Goal: Task Accomplishment & Management: Complete application form

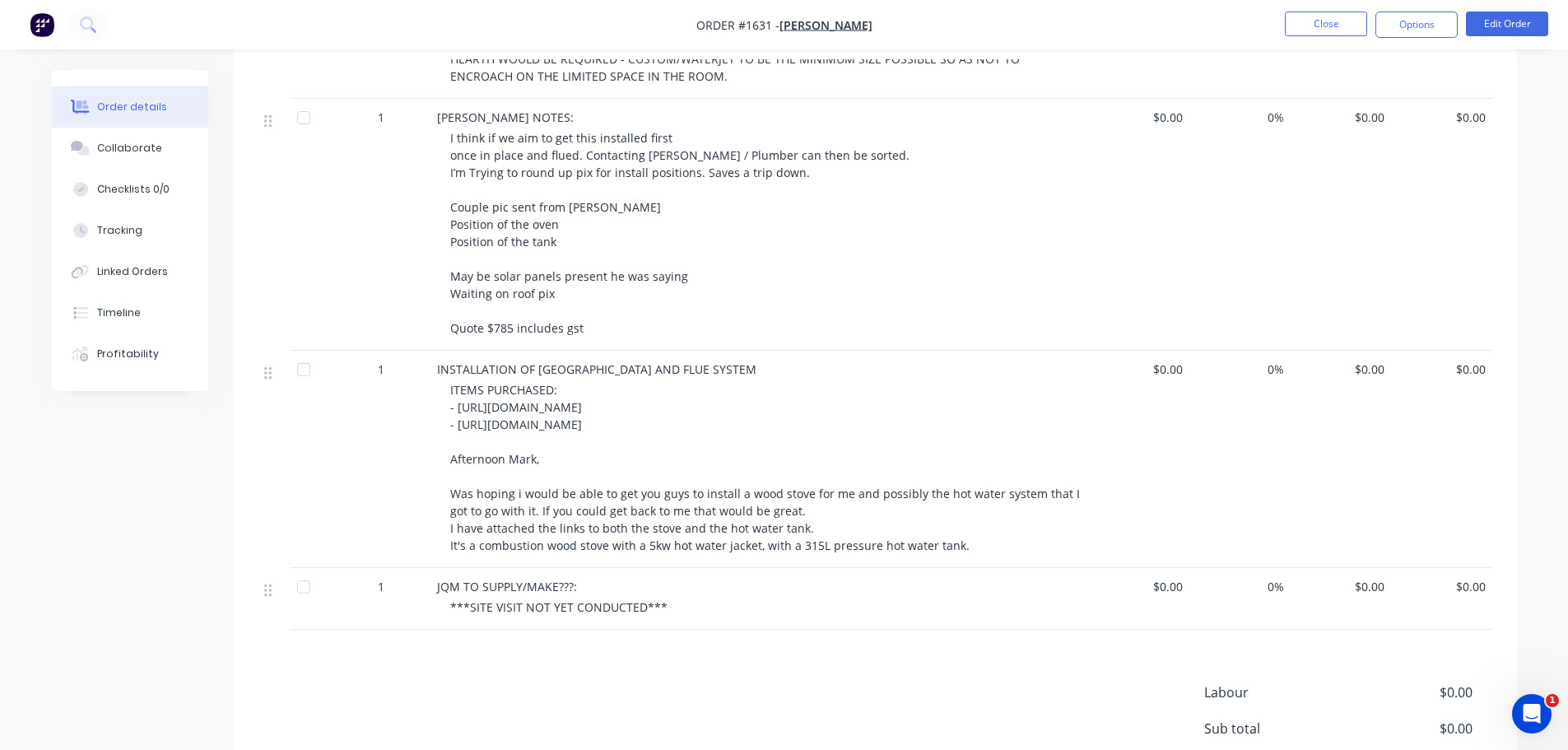
scroll to position [823, 0]
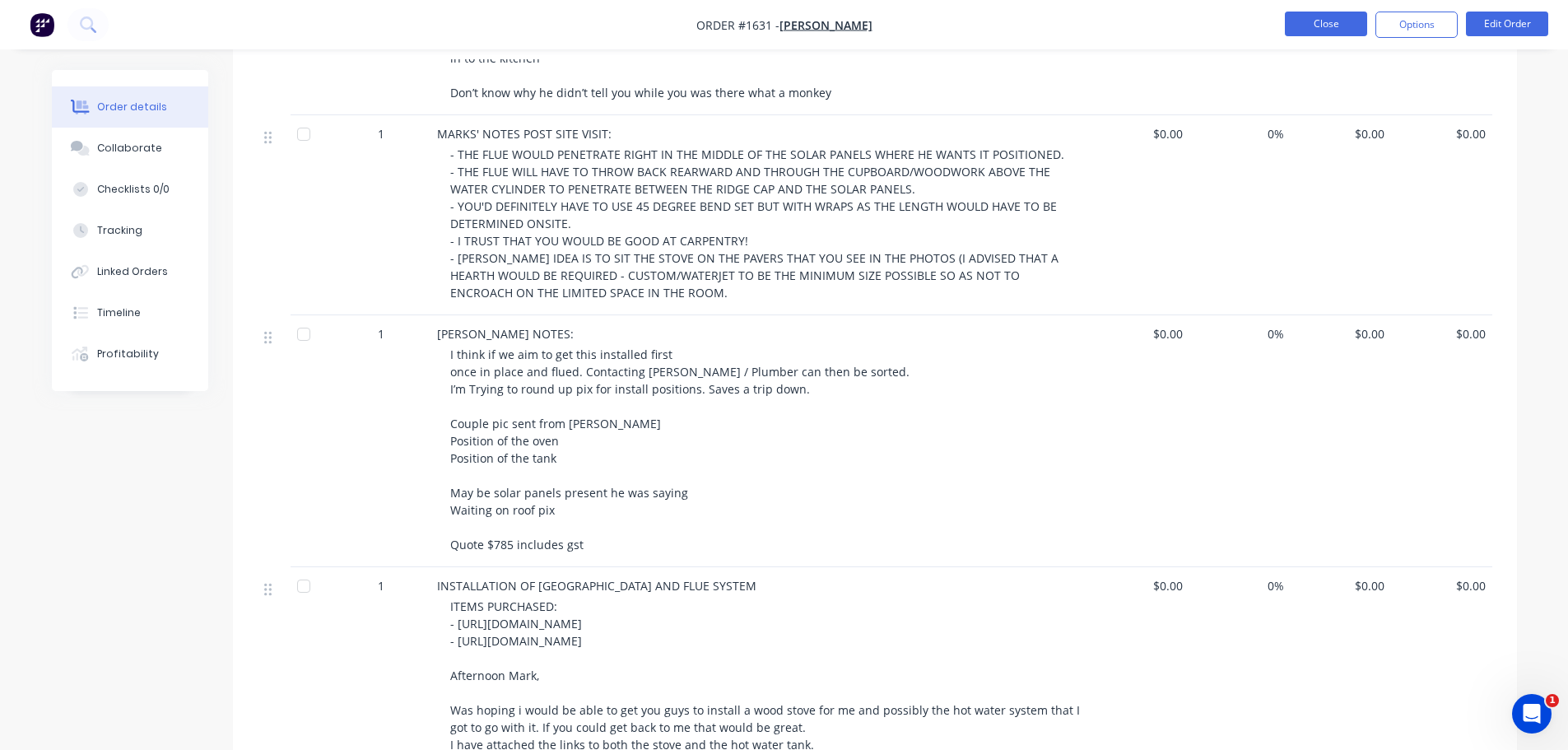
click at [1326, 17] on button "Close" at bounding box center [1326, 24] width 83 height 24
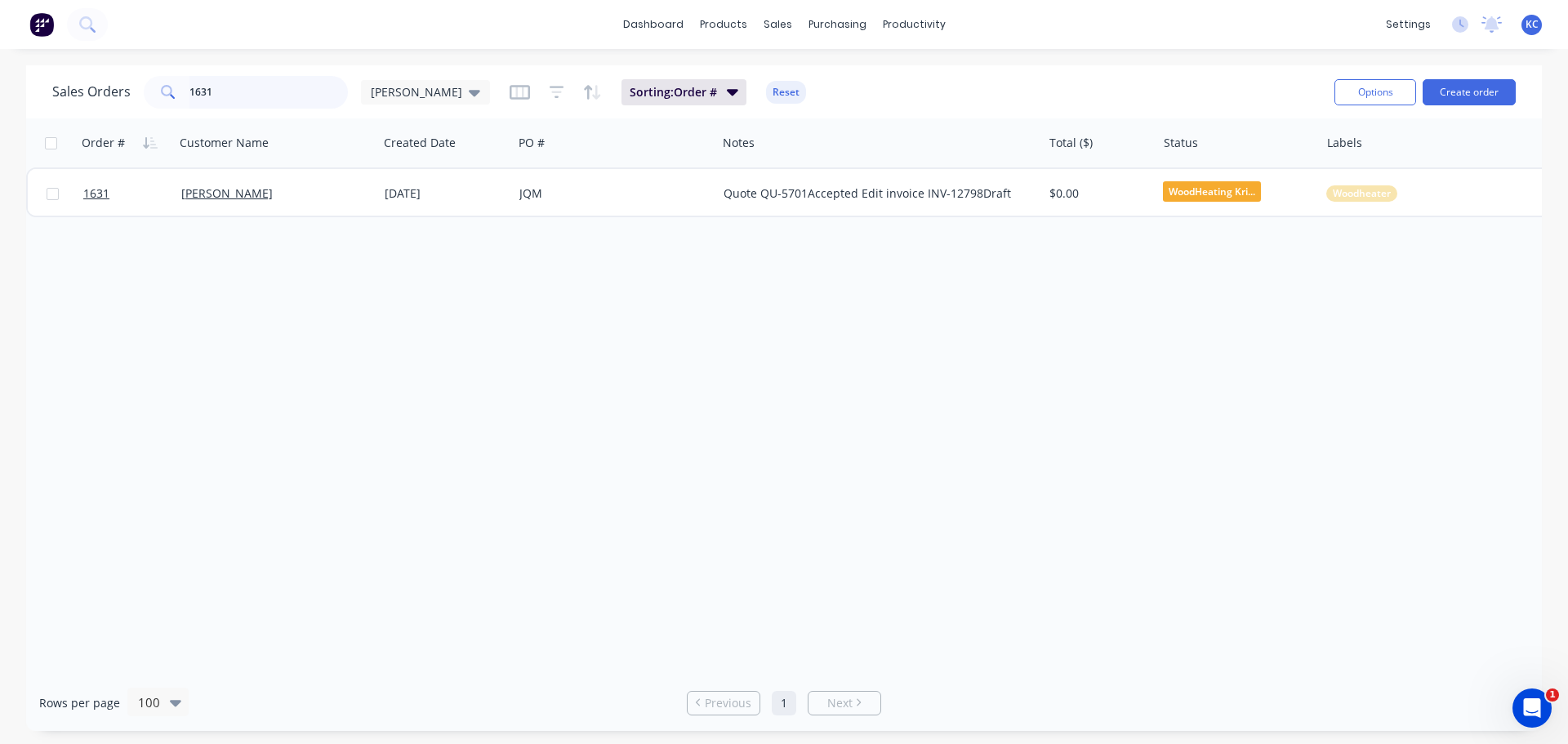
drag, startPoint x: 129, startPoint y: 110, endPoint x: 0, endPoint y: 220, distance: 169.5
click at [0, 151] on div "Sales Orders 1631 [PERSON_NAME] Sorting: Order # Reset Options Create order Ord…" at bounding box center [784, 399] width 1568 height 666
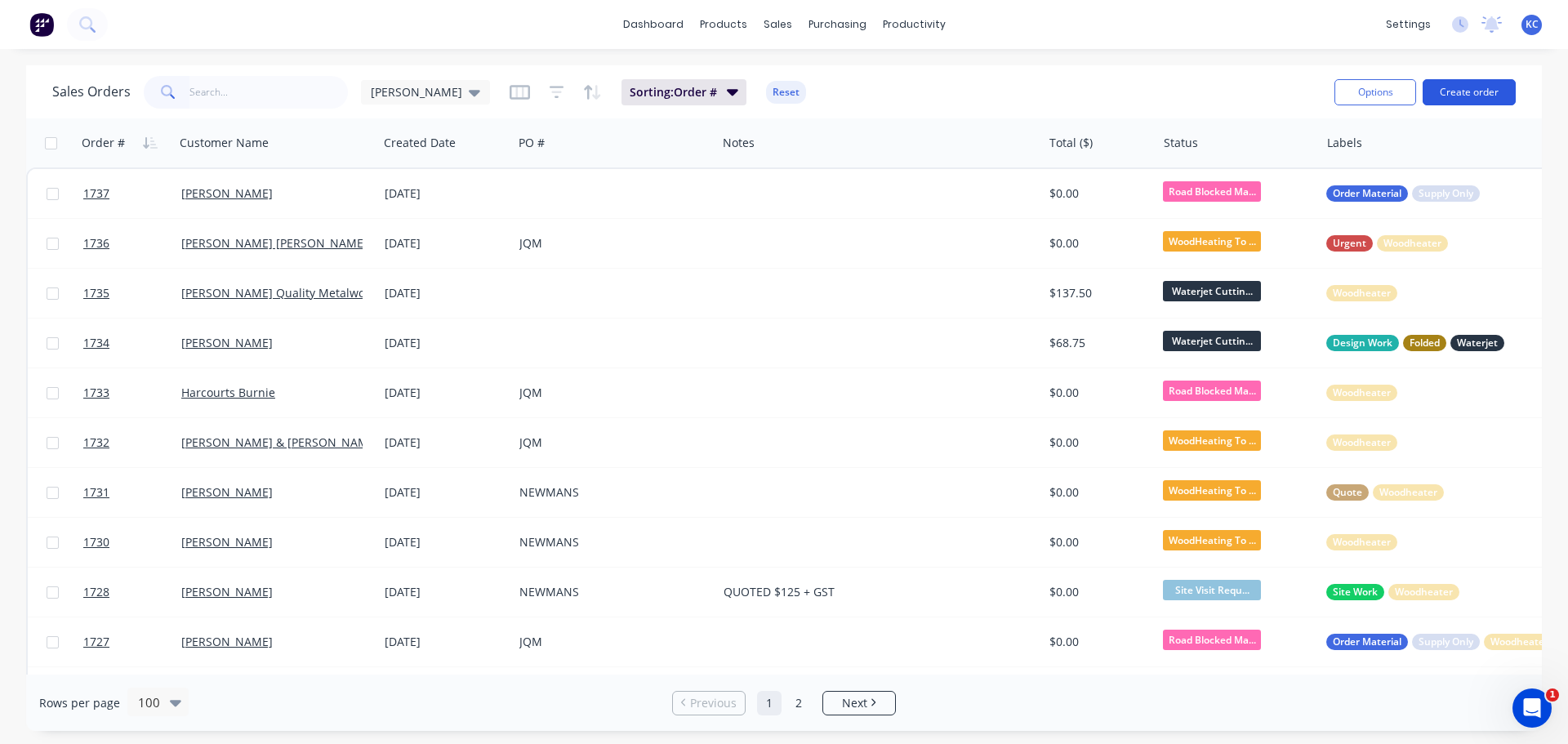
click at [1489, 91] on button "Create order" at bounding box center [1468, 92] width 93 height 26
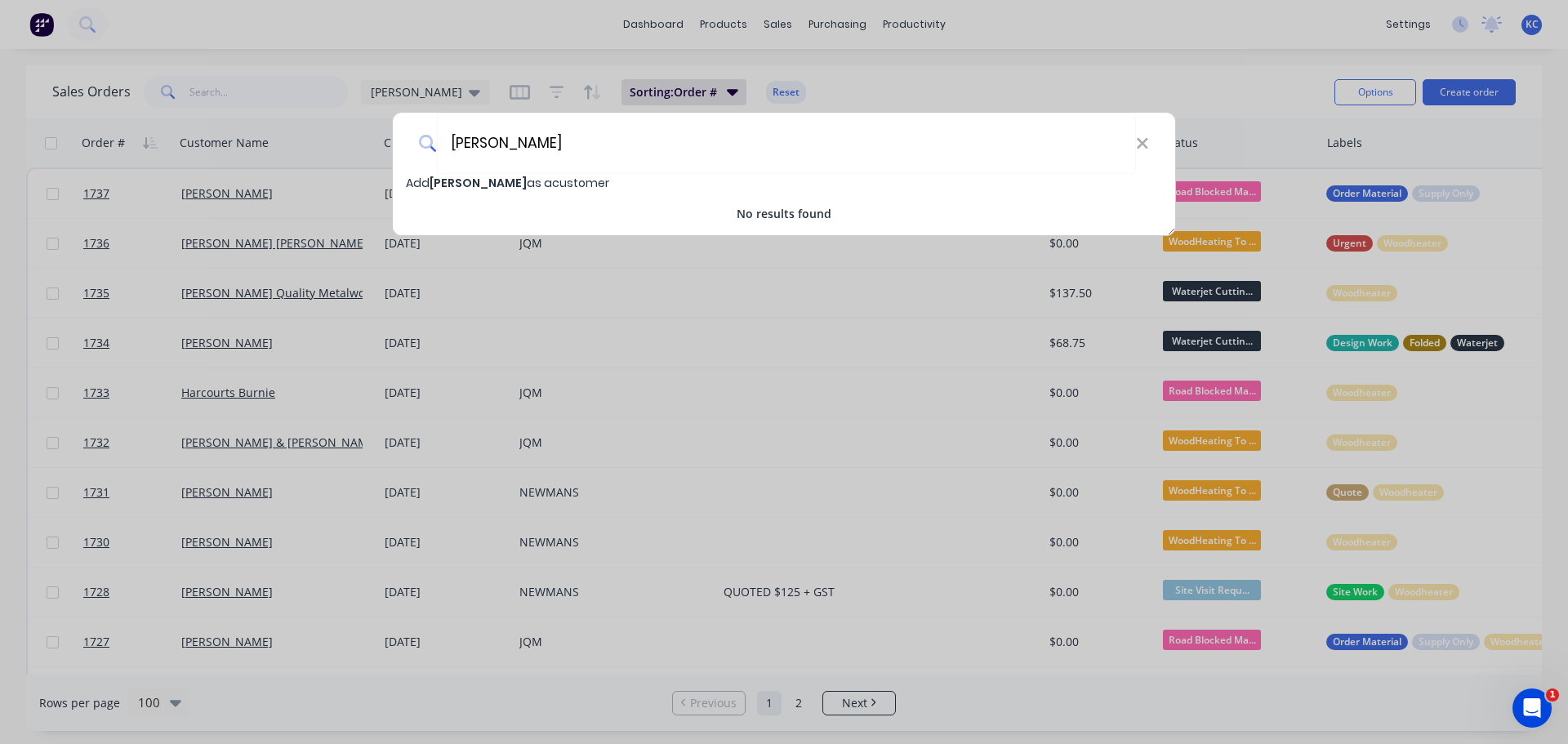
type input "[PERSON_NAME]"
click at [507, 188] on span "[PERSON_NAME]" at bounding box center [478, 183] width 97 height 16
select select "AU"
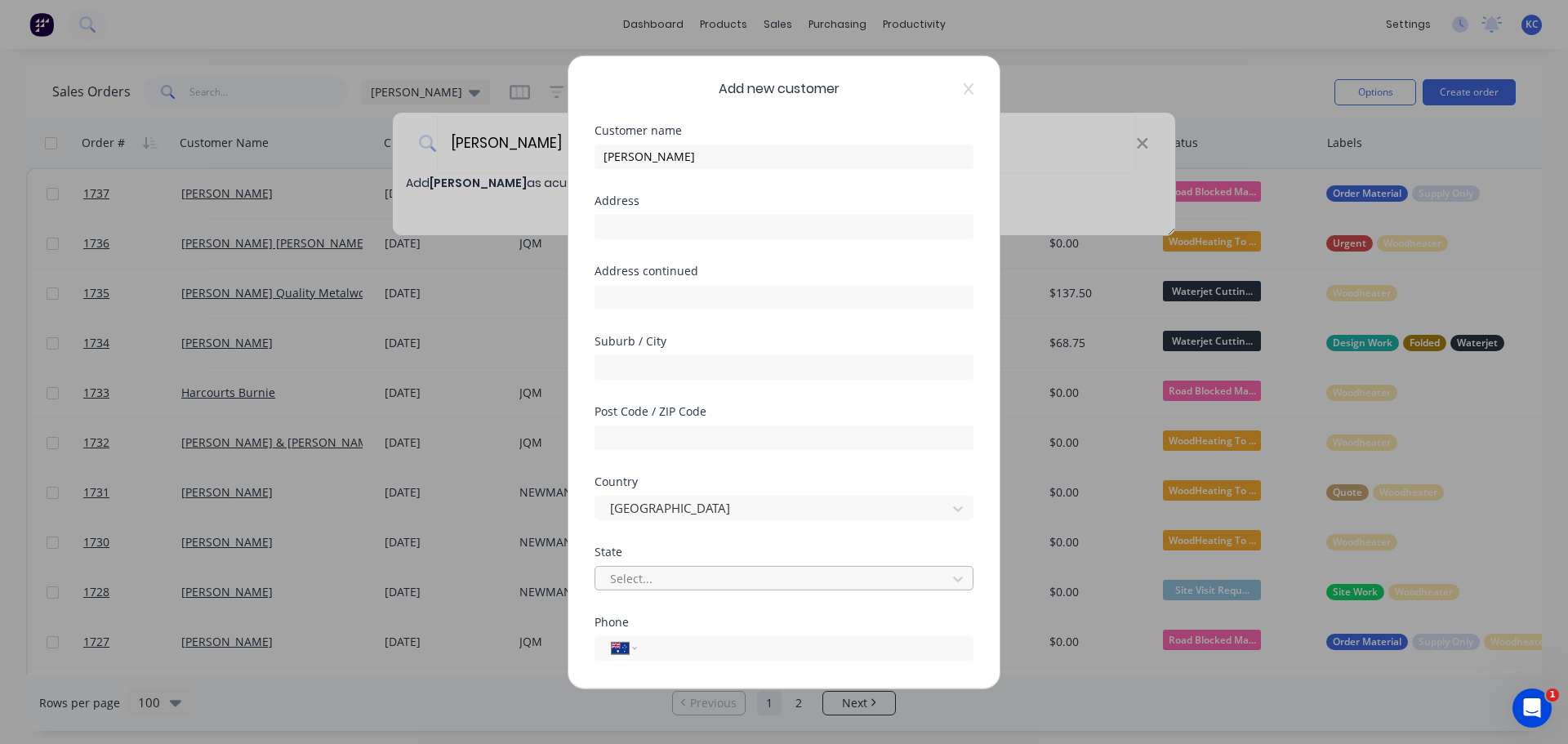
click at [628, 578] on div at bounding box center [773, 578] width 330 height 21
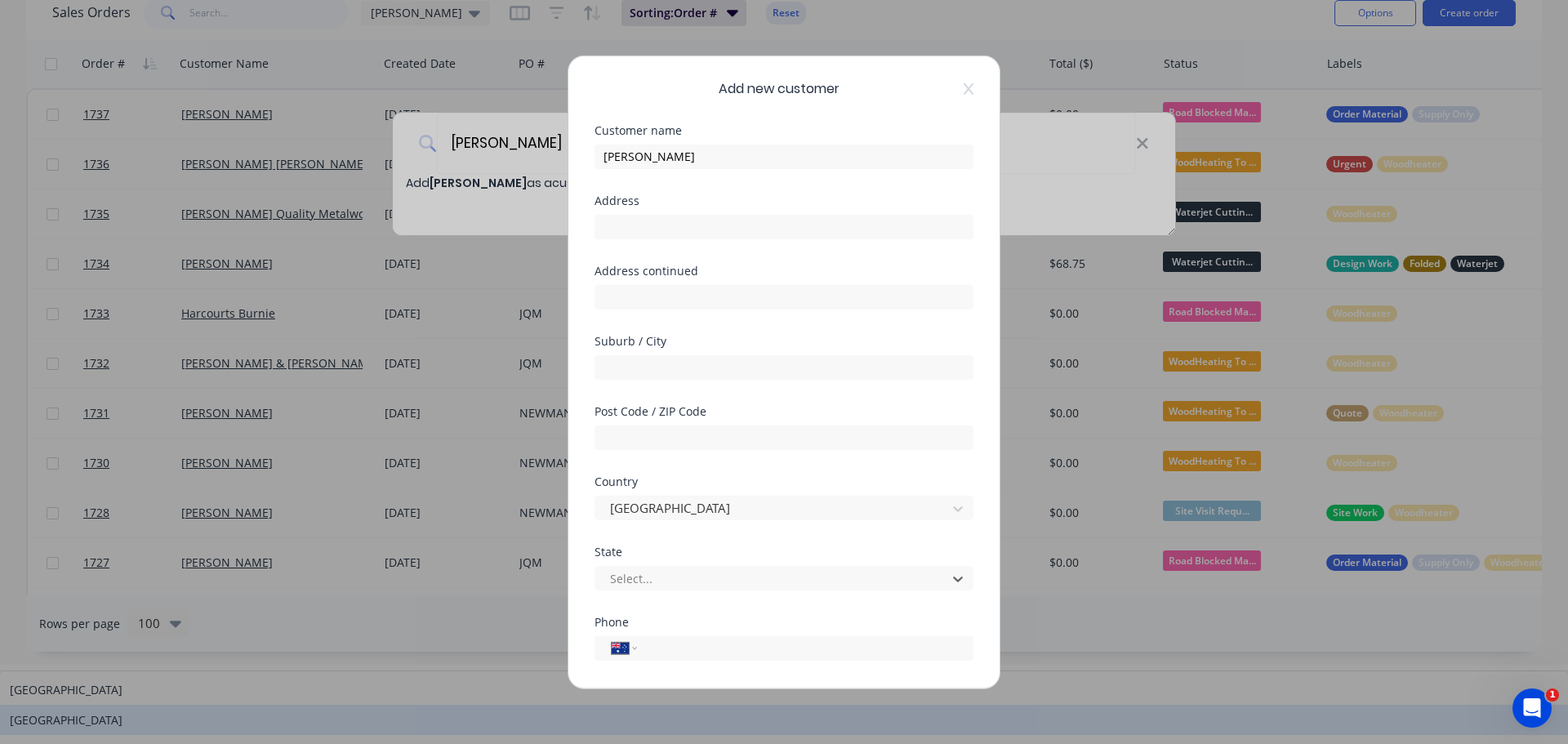
scroll to position [28, 0]
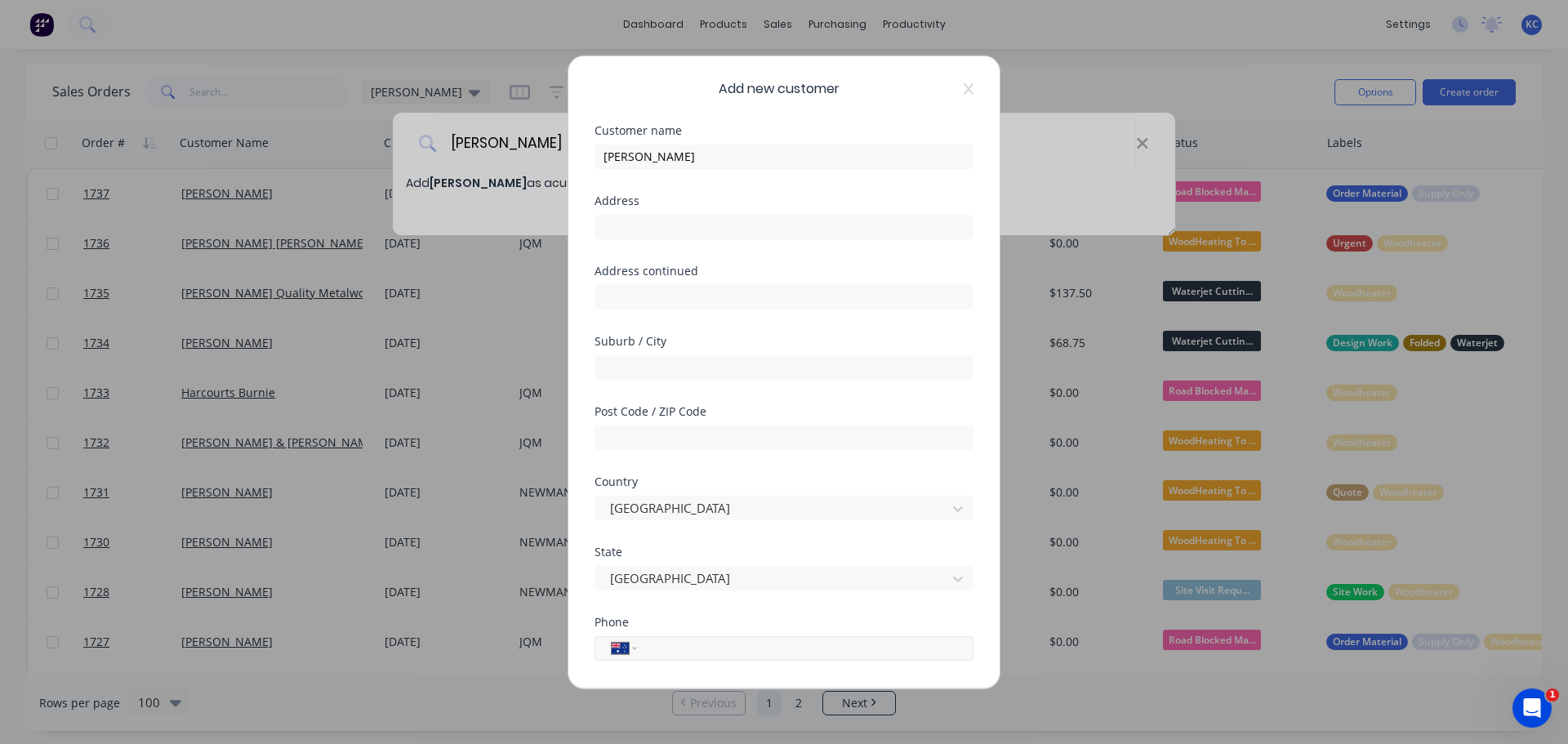
click at [662, 645] on input "tel" at bounding box center [802, 648] width 308 height 19
type input "0487 378 890"
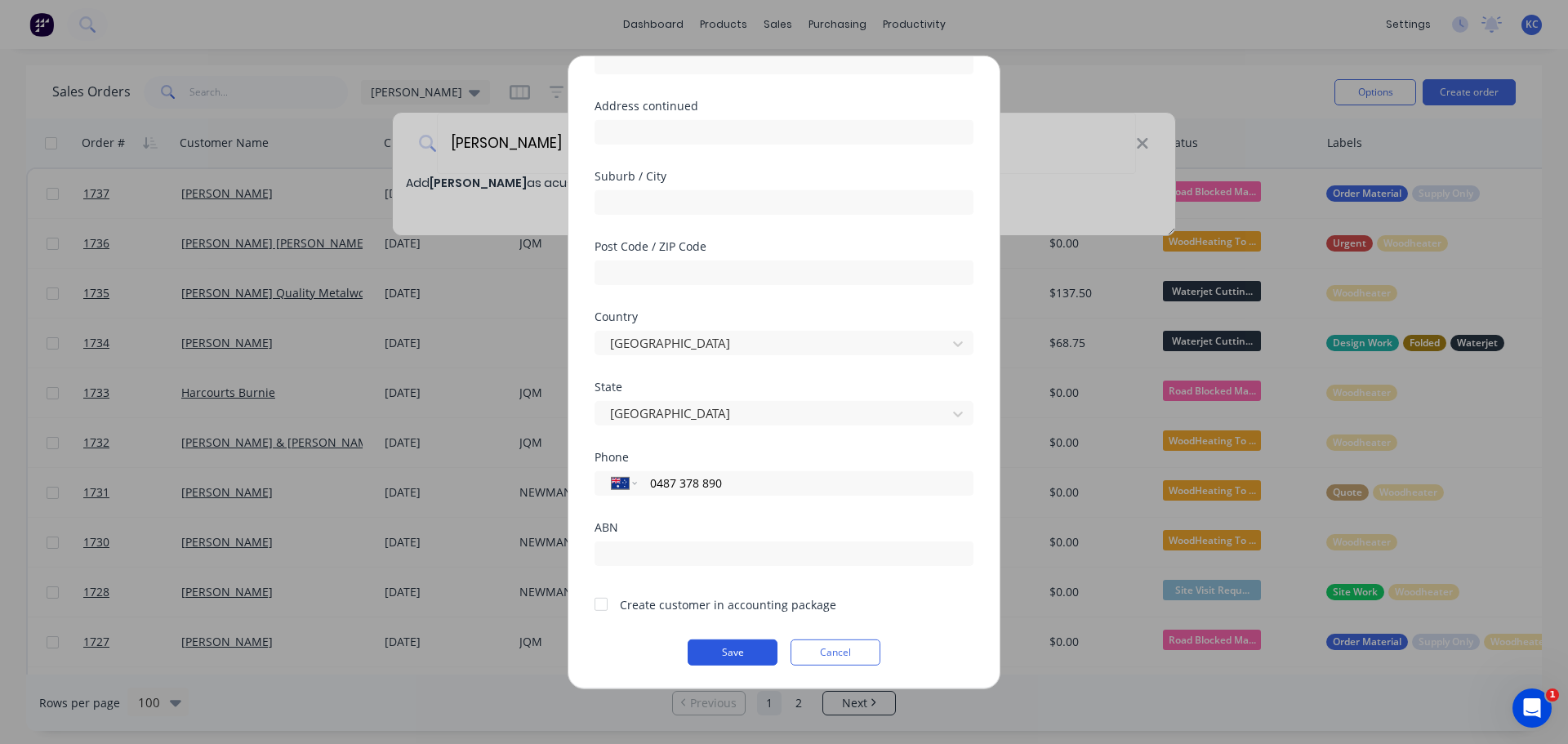
click at [700, 650] on button "Save" at bounding box center [732, 651] width 90 height 26
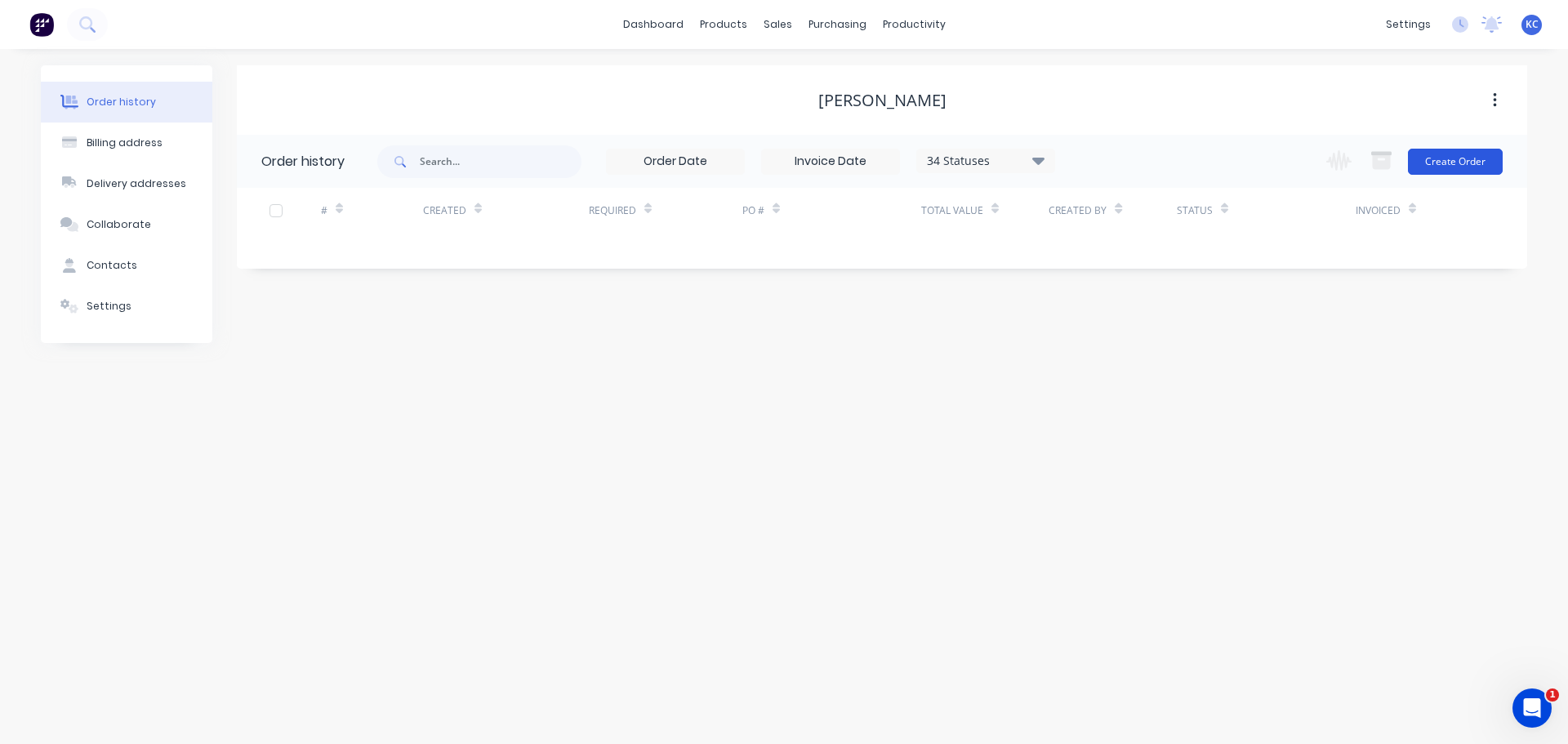
click at [1443, 167] on button "Create Order" at bounding box center [1455, 161] width 94 height 26
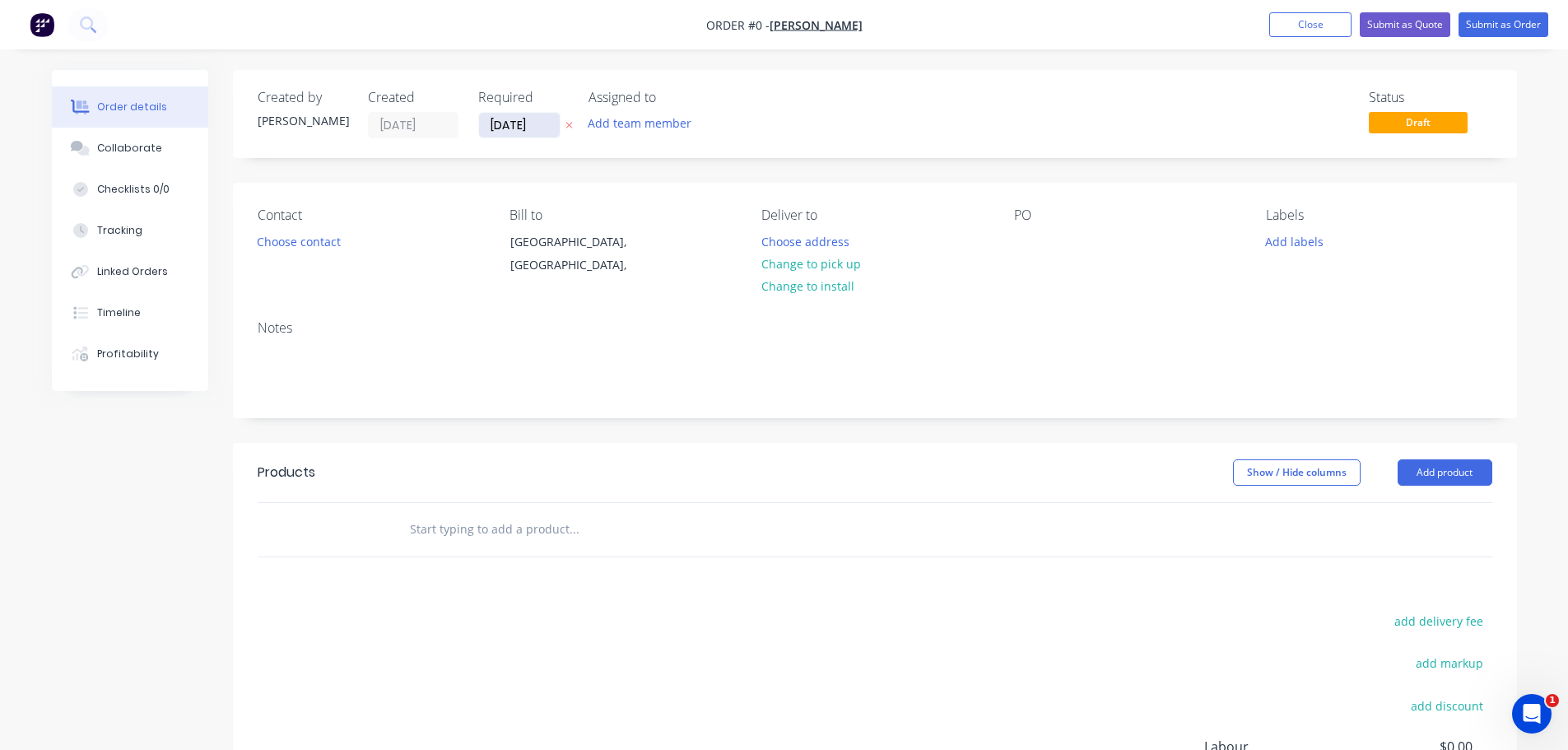
click at [538, 118] on input "[DATE]" at bounding box center [519, 124] width 81 height 24
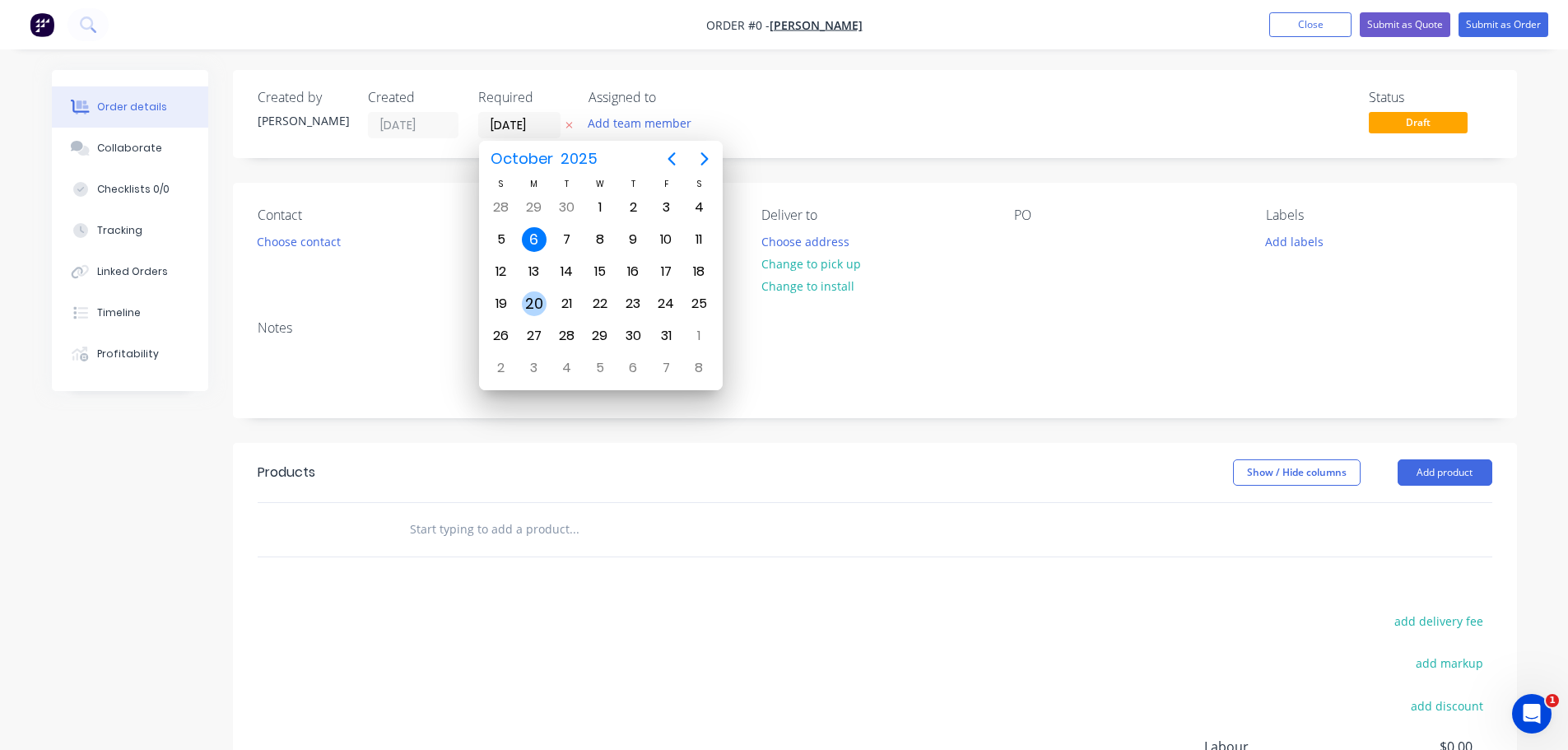
click at [543, 313] on div "20" at bounding box center [534, 304] width 33 height 31
type input "[DATE]"
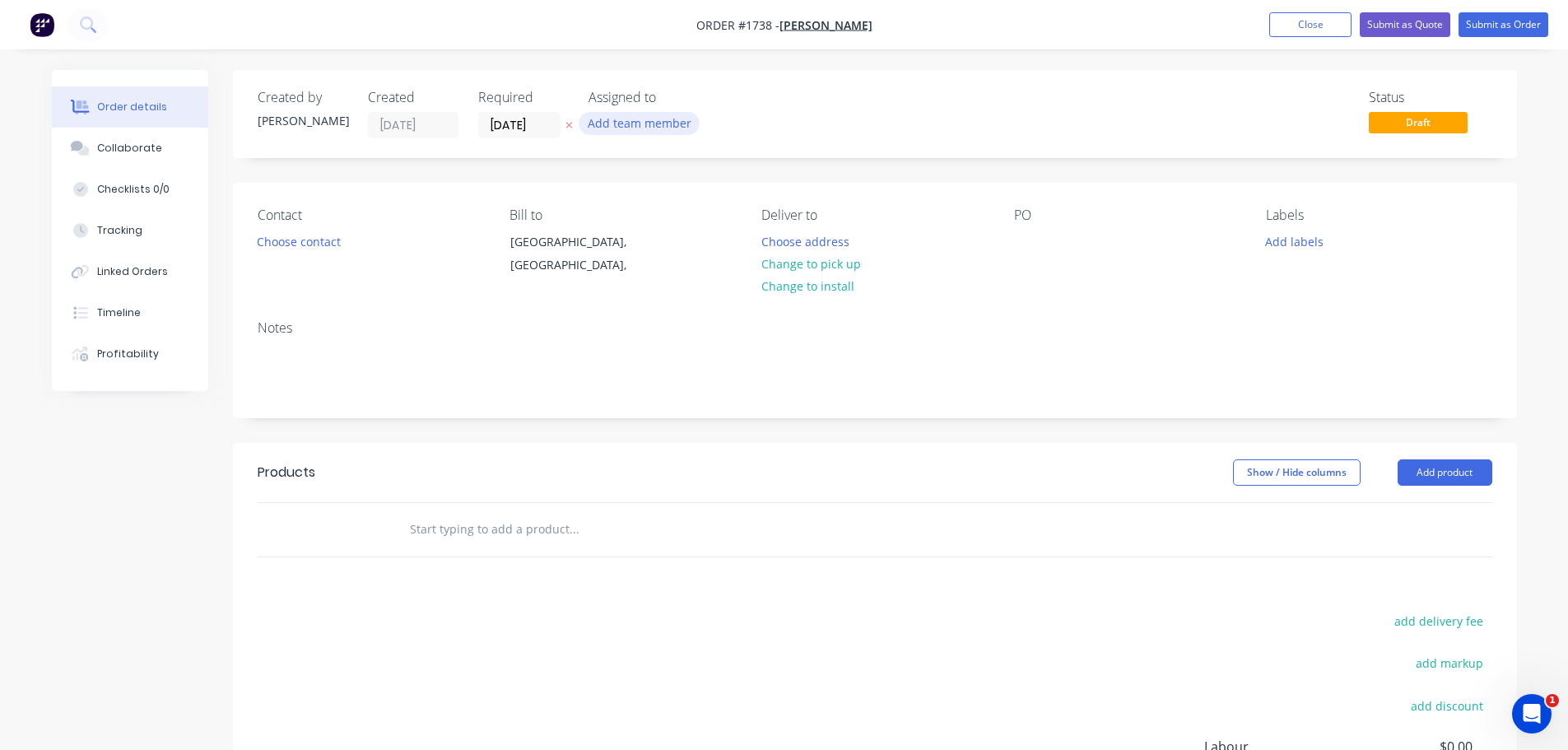
click at [633, 122] on button "Add team member" at bounding box center [638, 122] width 121 height 23
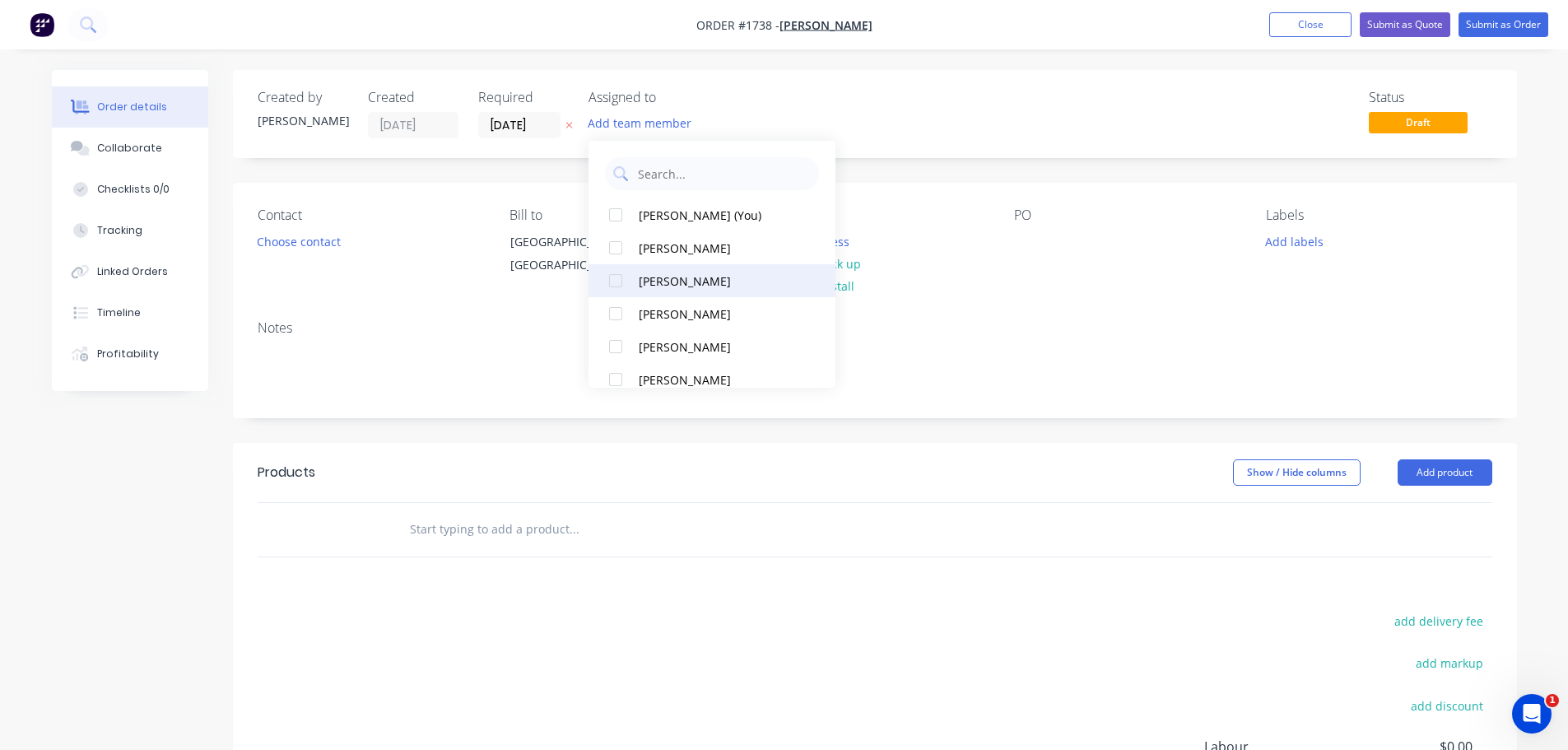
click at [617, 278] on div at bounding box center [616, 280] width 33 height 33
click at [326, 240] on button "Choose contact" at bounding box center [298, 240] width 102 height 23
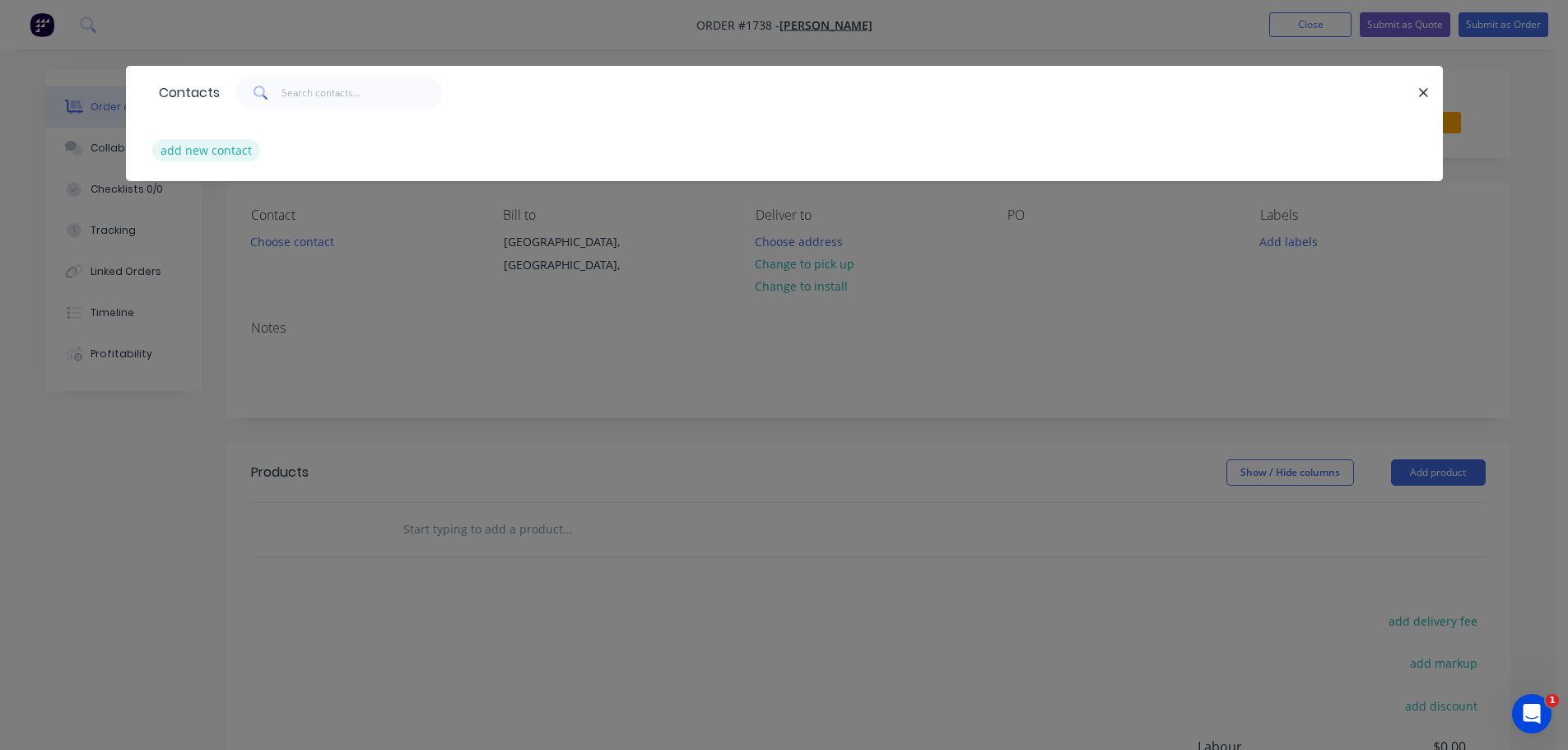
click at [156, 142] on button "add new contact" at bounding box center [207, 150] width 109 height 23
select select "AU"
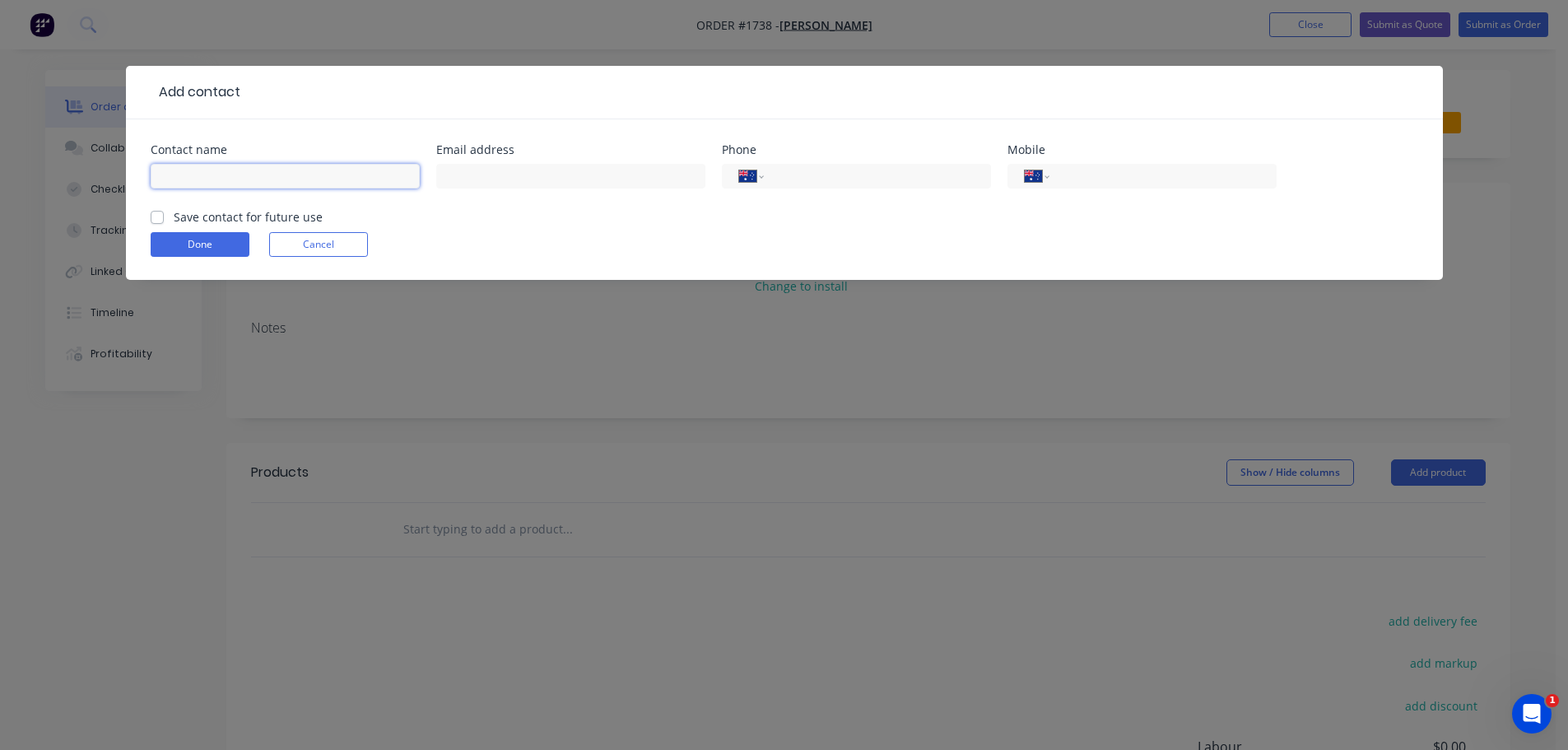
click at [267, 171] on input "text" at bounding box center [285, 176] width 269 height 24
type input "[PERSON_NAME]"
type input "0487 378 890"
click at [174, 219] on label "Save contact for future use" at bounding box center [248, 217] width 149 height 17
click at [158, 219] on input "Save contact for future use" at bounding box center [157, 216] width 14 height 15
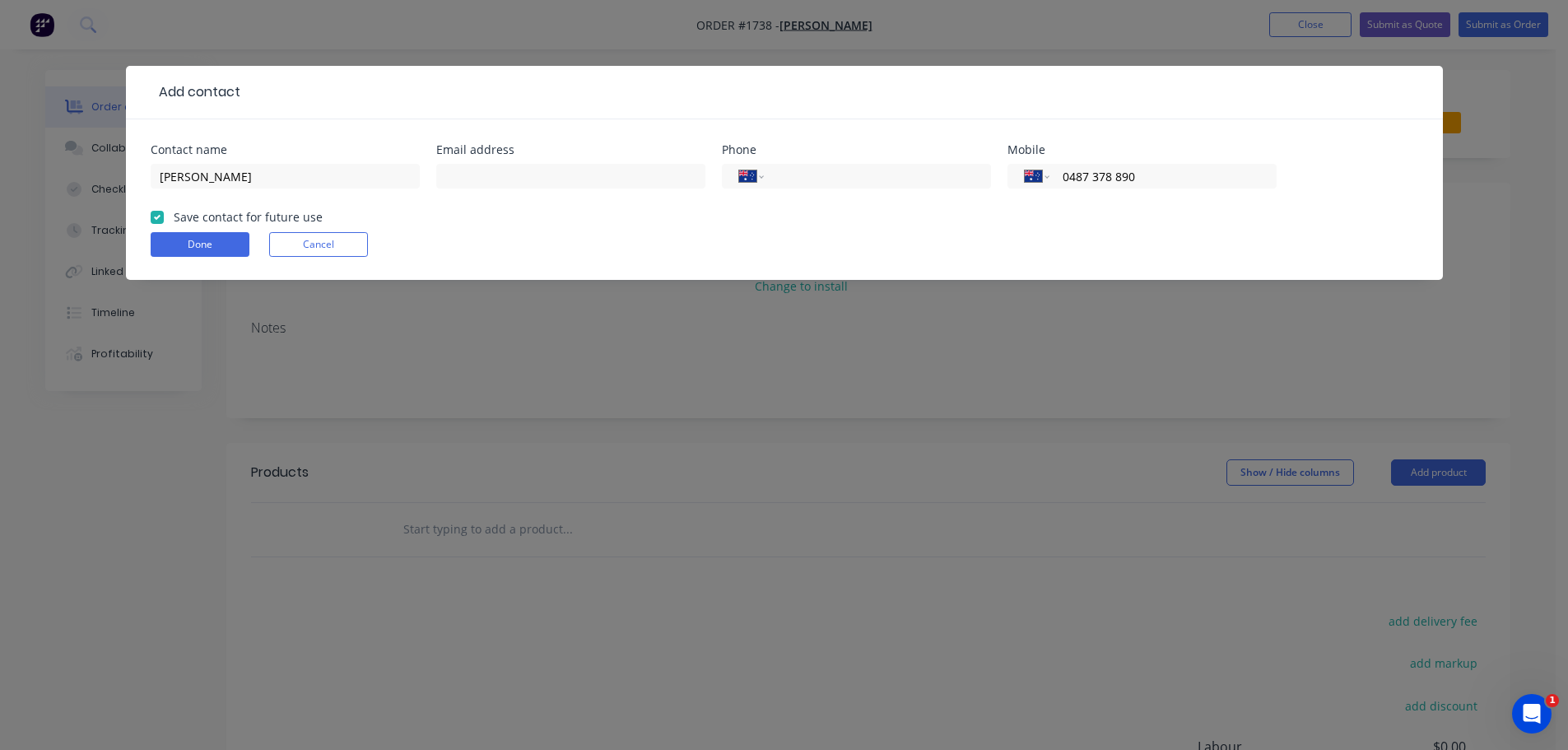
checkbox input "true"
click at [174, 240] on button "Done" at bounding box center [200, 244] width 99 height 24
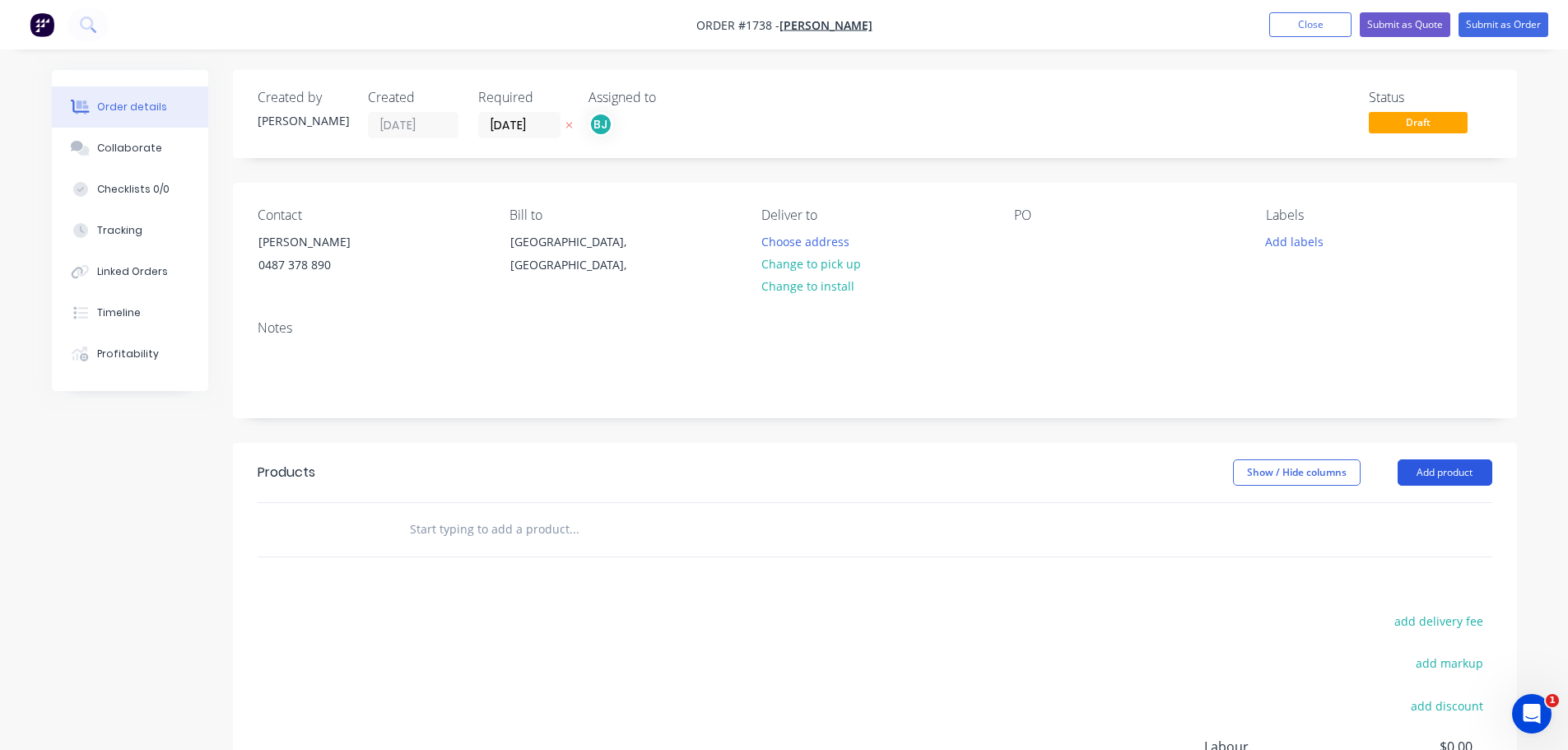
click at [1425, 471] on button "Add product" at bounding box center [1445, 472] width 94 height 26
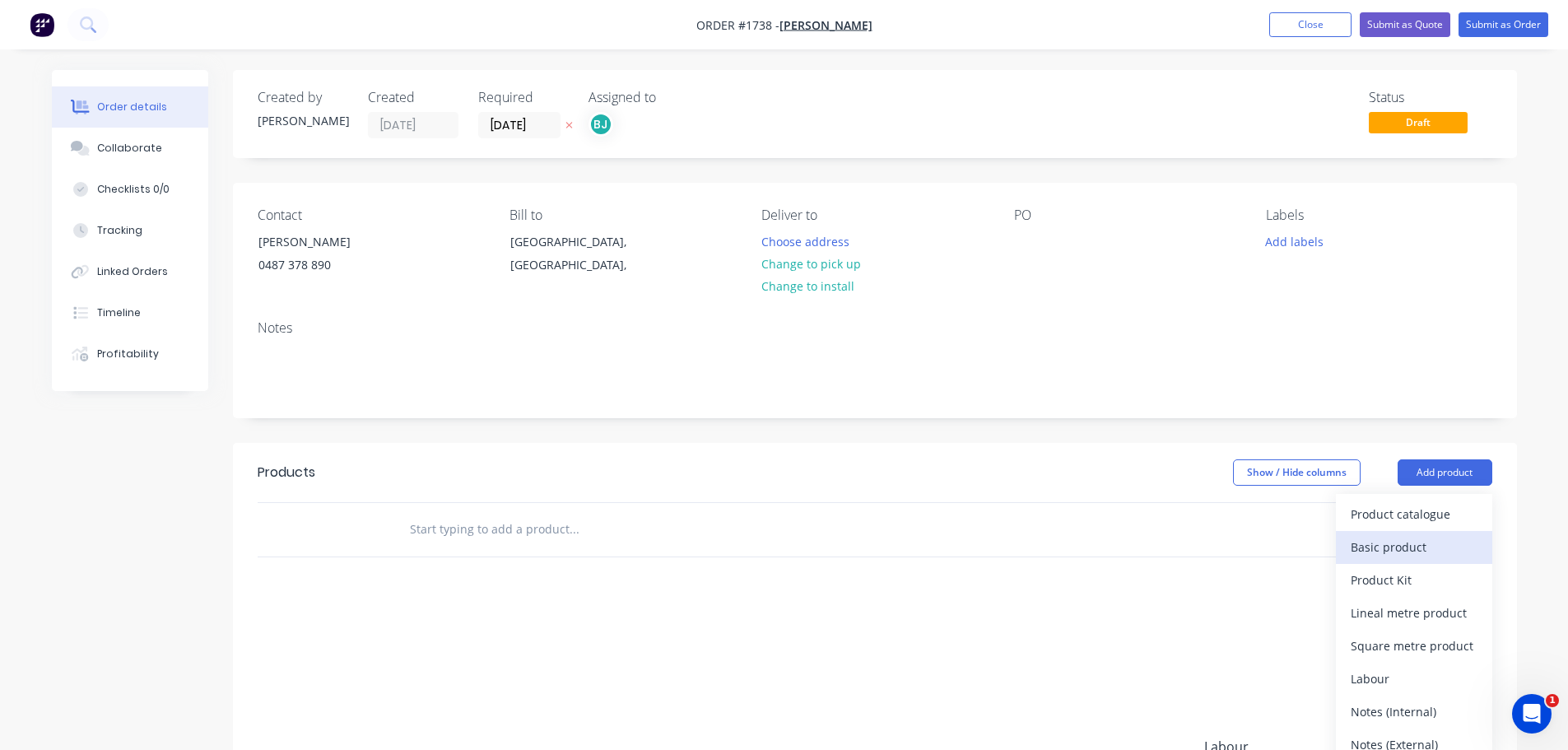
click at [1413, 540] on div "Basic product" at bounding box center [1414, 547] width 127 height 24
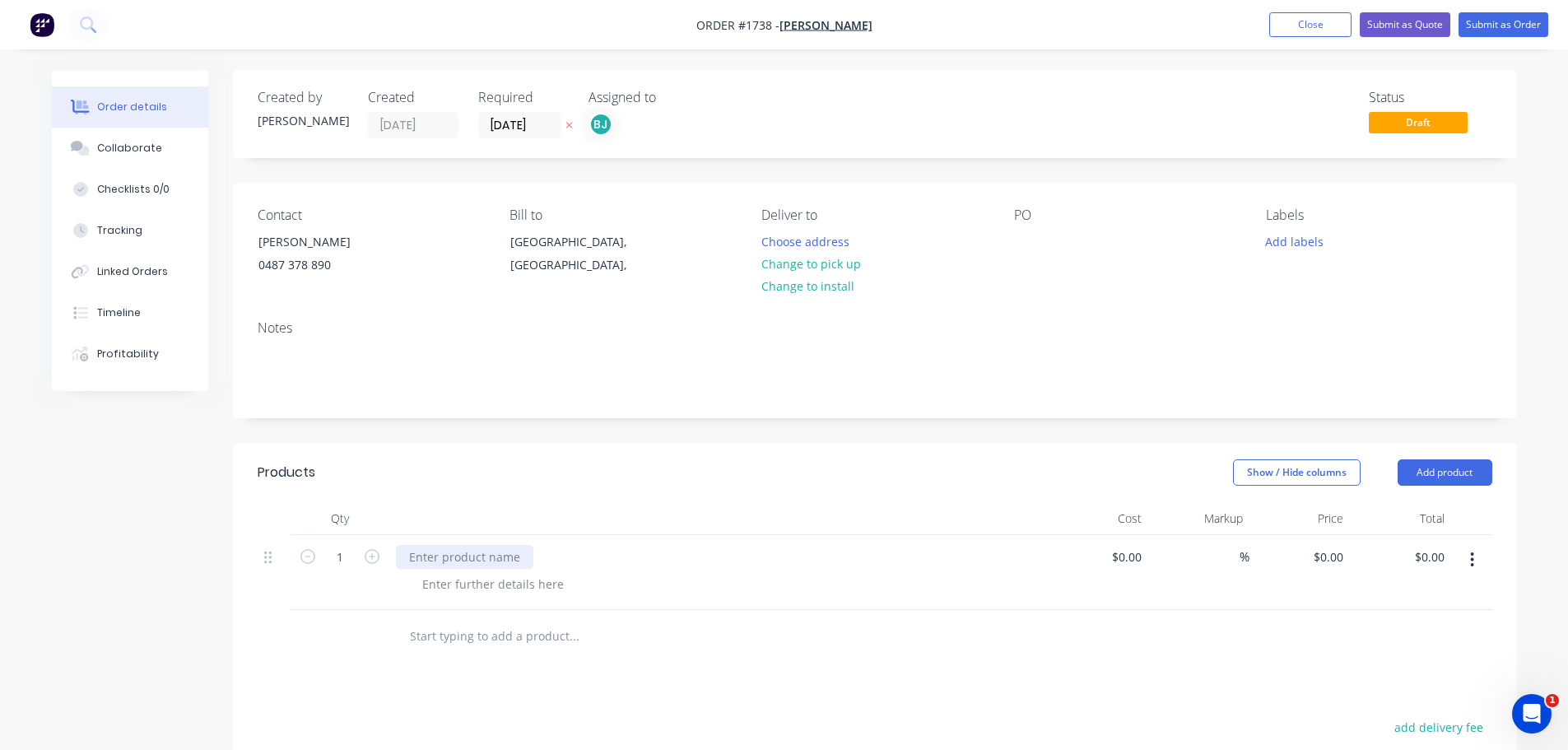
click at [455, 557] on div at bounding box center [465, 557] width 138 height 24
click at [1473, 475] on button "Add product" at bounding box center [1445, 472] width 94 height 26
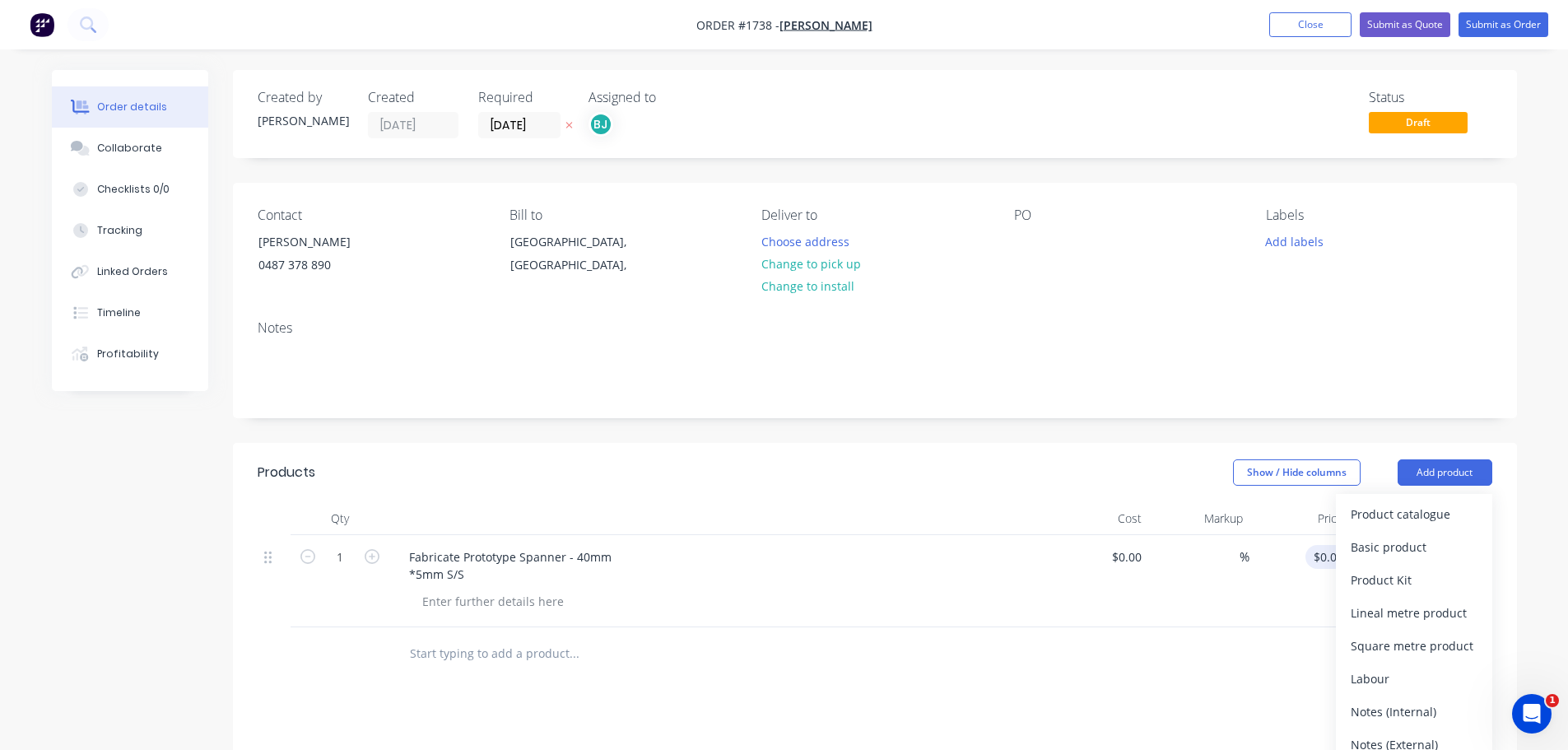
drag, startPoint x: 1428, startPoint y: 543, endPoint x: 1324, endPoint y: 550, distance: 104.2
click at [1427, 543] on div "Basic product" at bounding box center [1414, 547] width 127 height 24
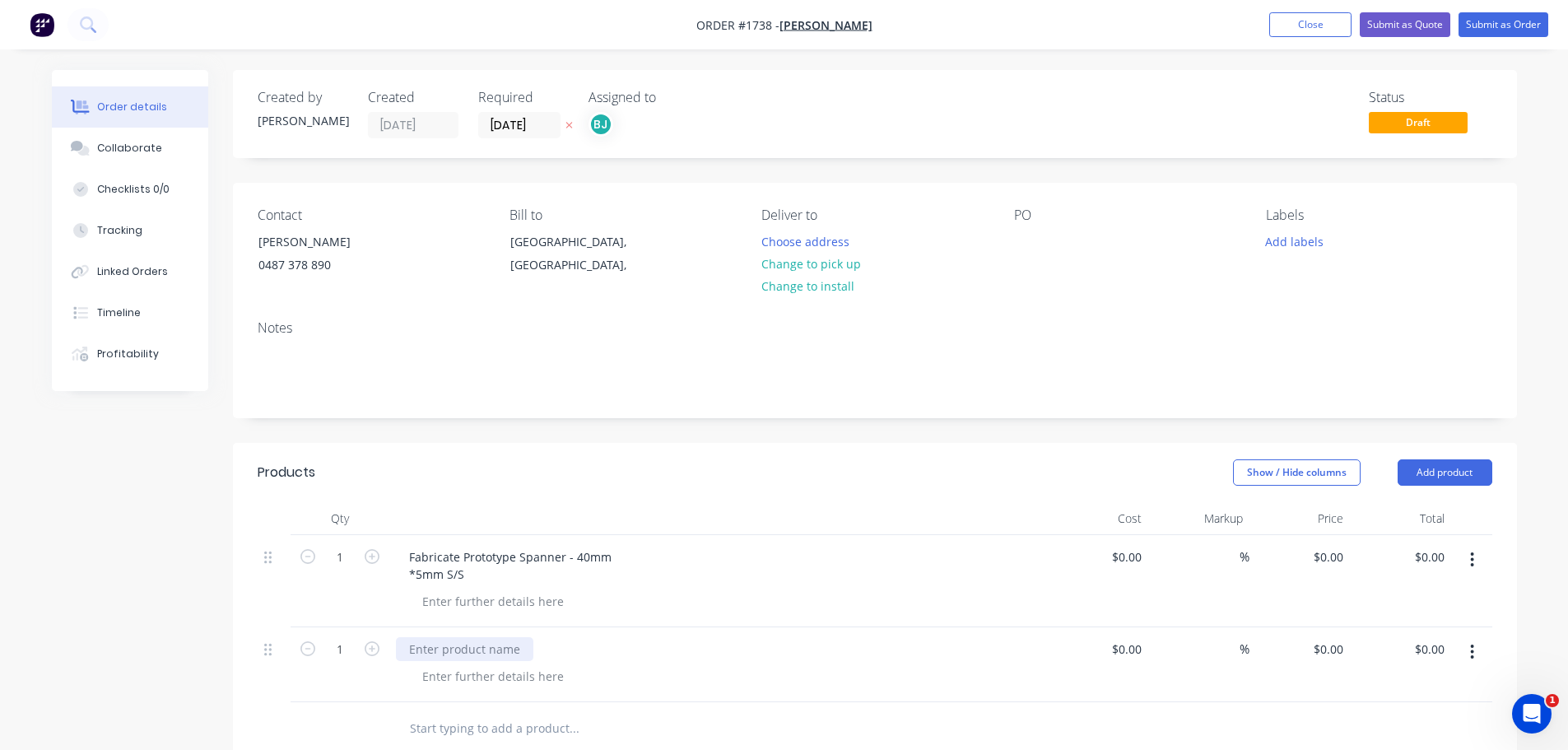
click at [436, 655] on div at bounding box center [465, 648] width 138 height 24
click at [433, 675] on div at bounding box center [492, 676] width 168 height 24
click at [433, 673] on div at bounding box center [492, 676] width 168 height 24
click at [657, 673] on div "*5mm S/S" at bounding box center [725, 676] width 632 height 24
click at [108, 151] on div "Collaborate" at bounding box center [130, 148] width 65 height 15
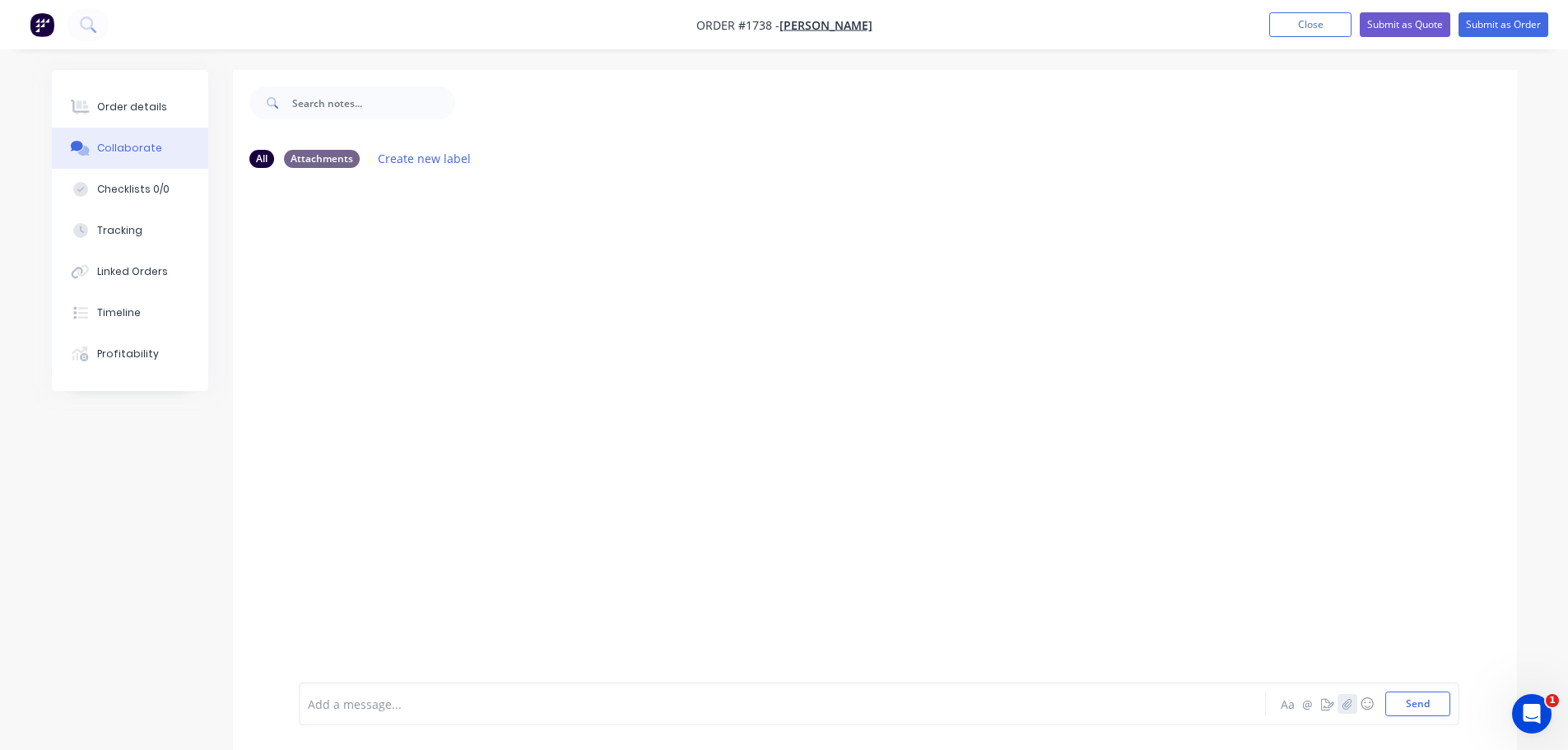
click at [1349, 707] on icon "button" at bounding box center [1347, 704] width 9 height 11
click at [1438, 702] on button "Send" at bounding box center [1417, 703] width 65 height 24
click at [1507, 17] on button "Submit as Order" at bounding box center [1503, 24] width 90 height 24
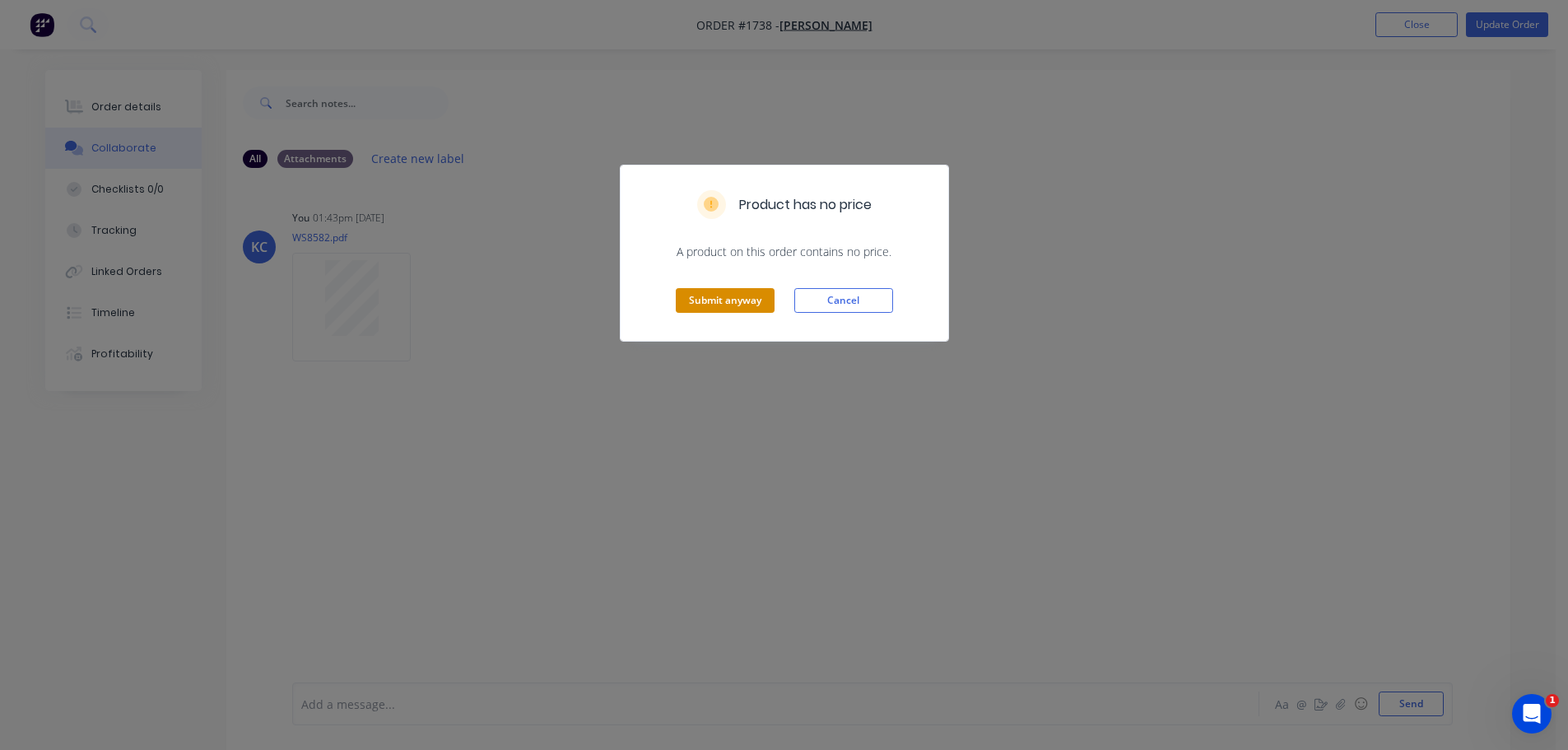
click at [715, 298] on button "Submit anyway" at bounding box center [725, 300] width 99 height 24
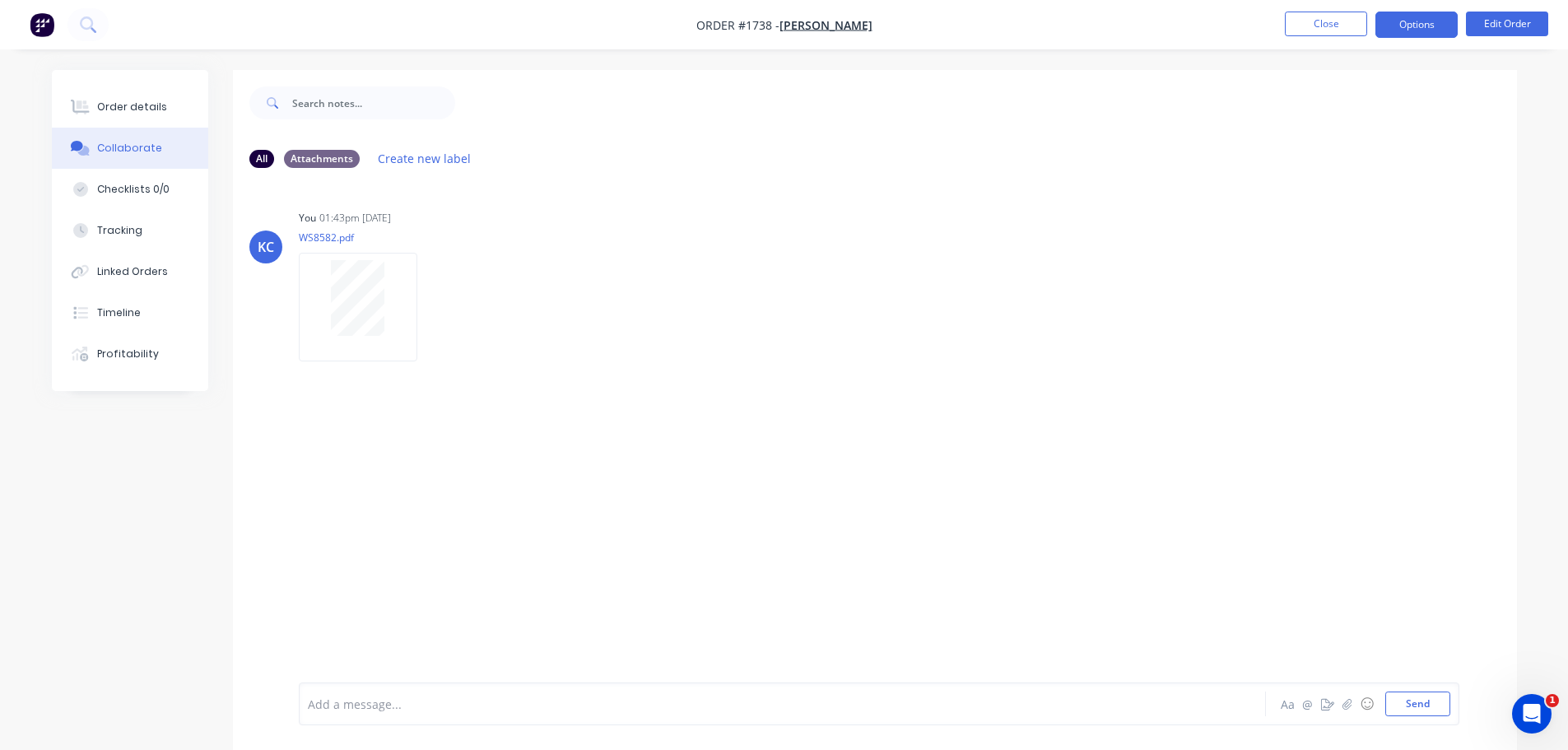
click at [1402, 15] on button "Options" at bounding box center [1417, 24] width 83 height 26
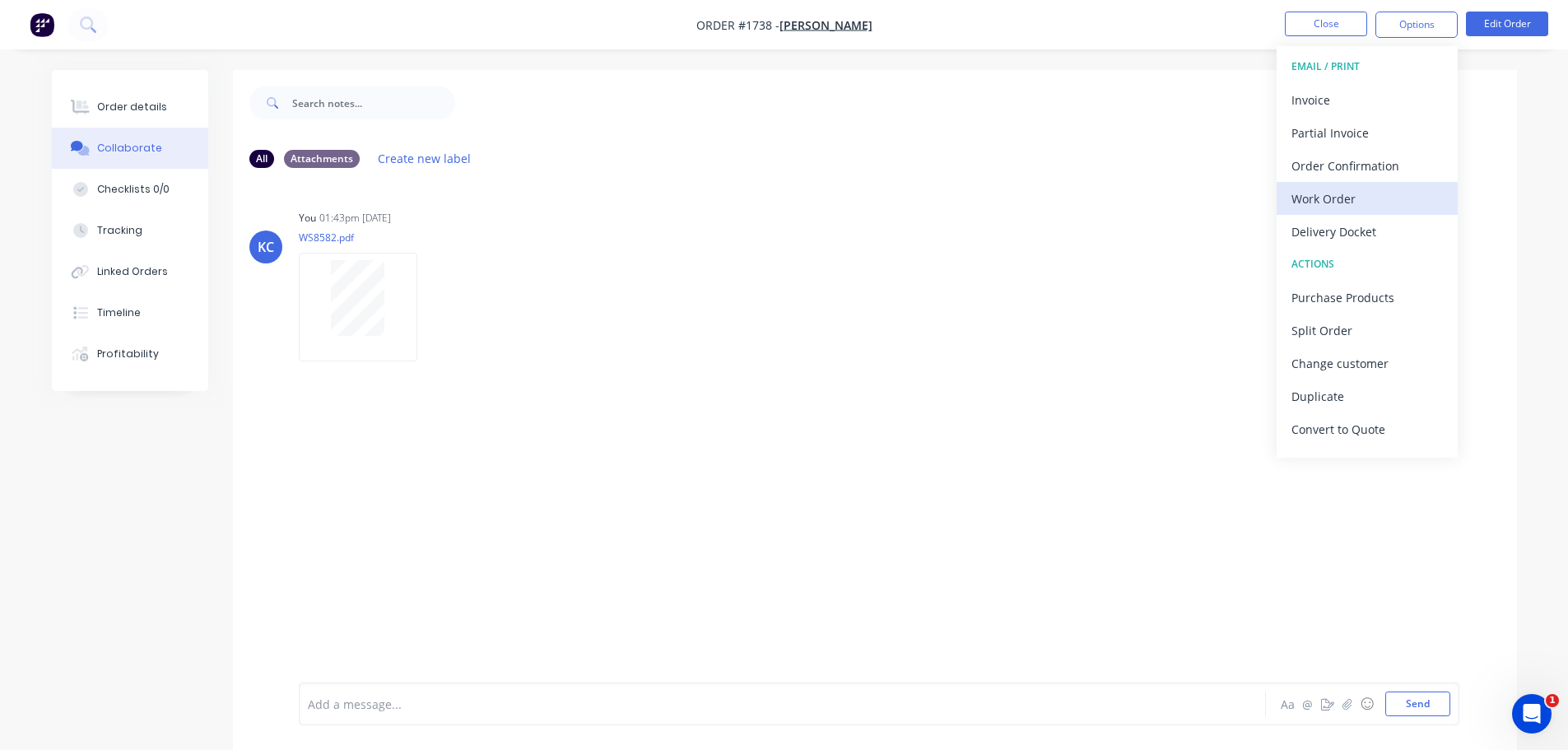
click at [1368, 185] on button "Work Order" at bounding box center [1368, 199] width 181 height 33
click at [1343, 196] on div "Custom" at bounding box center [1367, 199] width 151 height 24
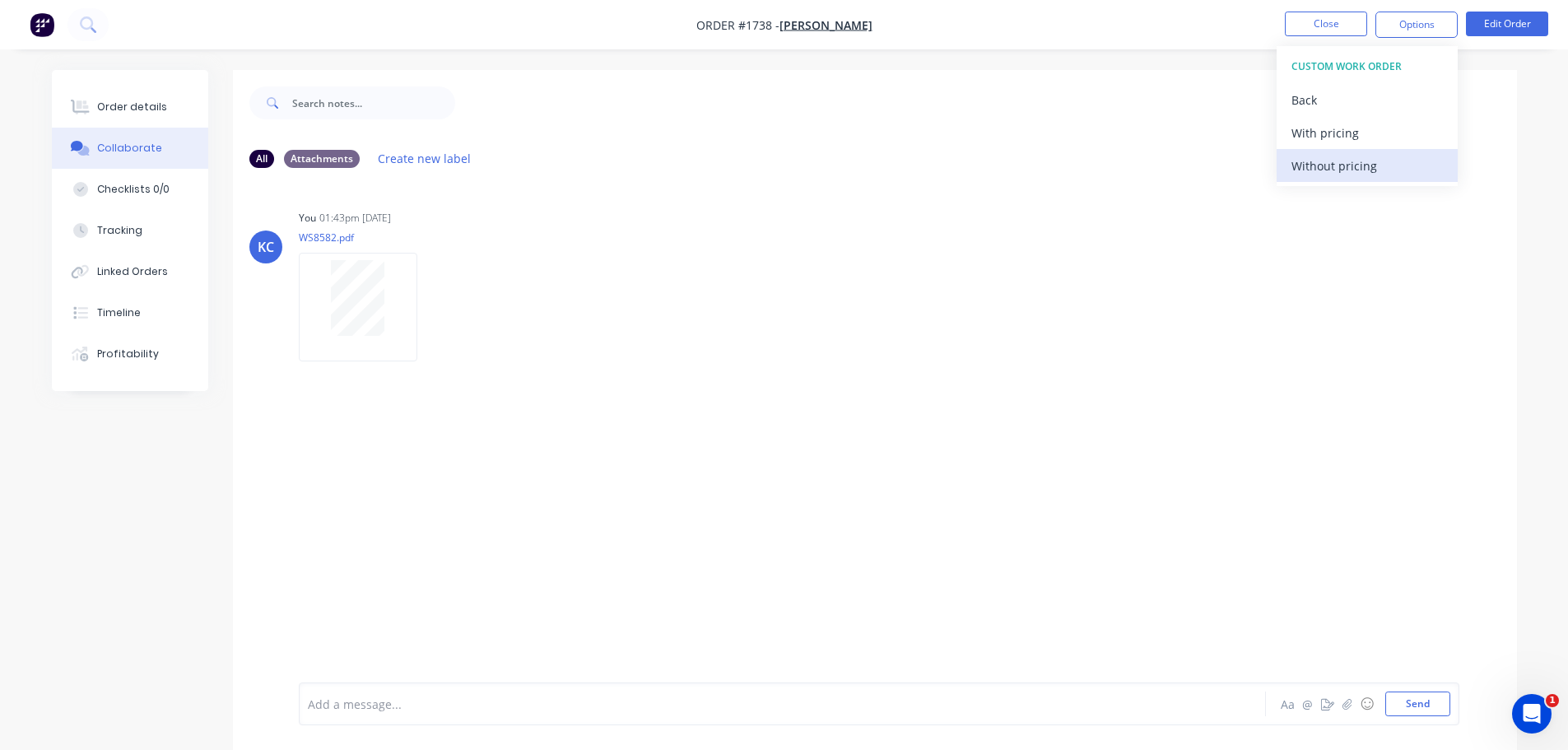
click at [1339, 170] on div "Without pricing" at bounding box center [1367, 166] width 151 height 24
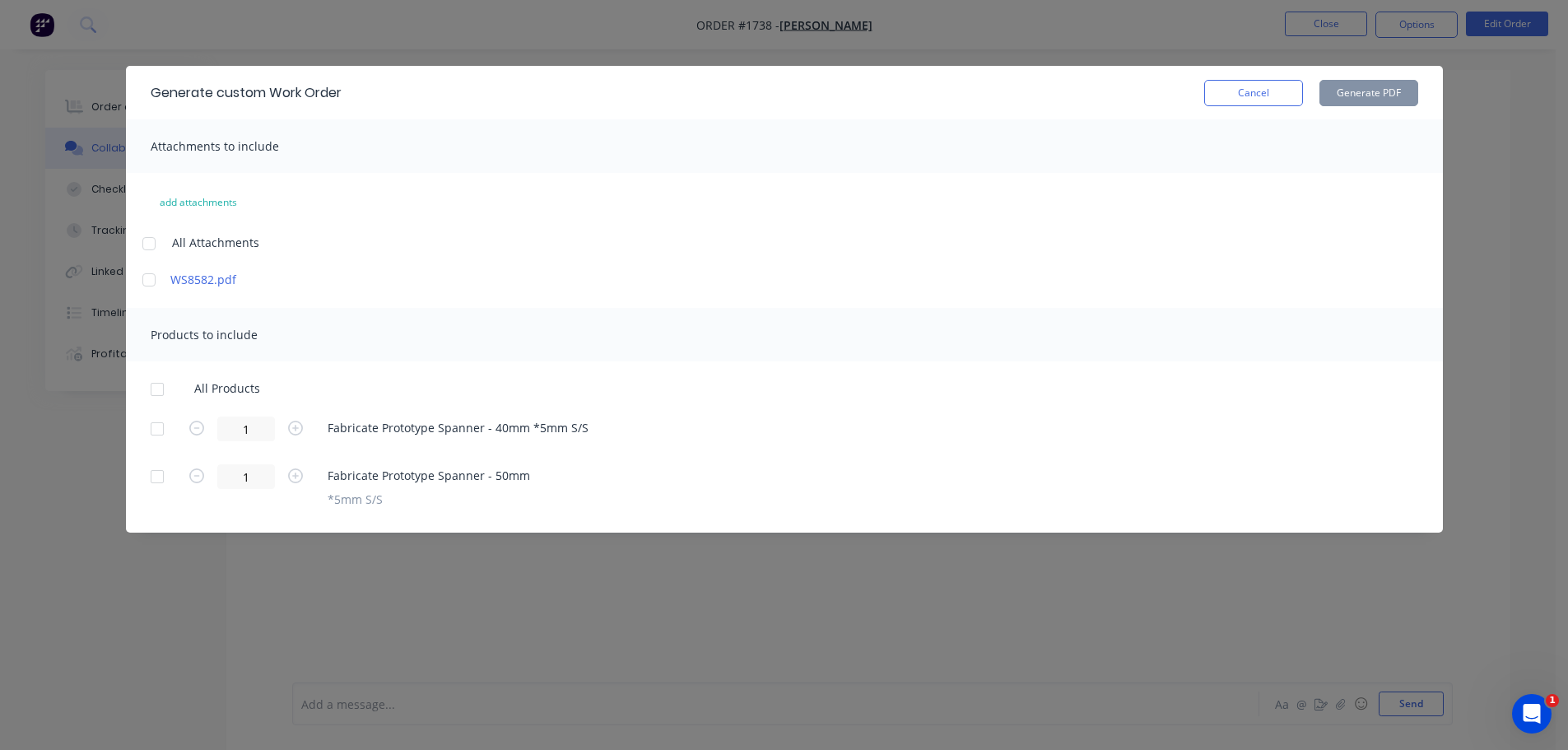
click at [158, 396] on div at bounding box center [157, 389] width 33 height 33
click at [1359, 93] on button "Generate PDF" at bounding box center [1368, 93] width 99 height 26
click at [1232, 99] on button "Cancel" at bounding box center [1253, 93] width 99 height 26
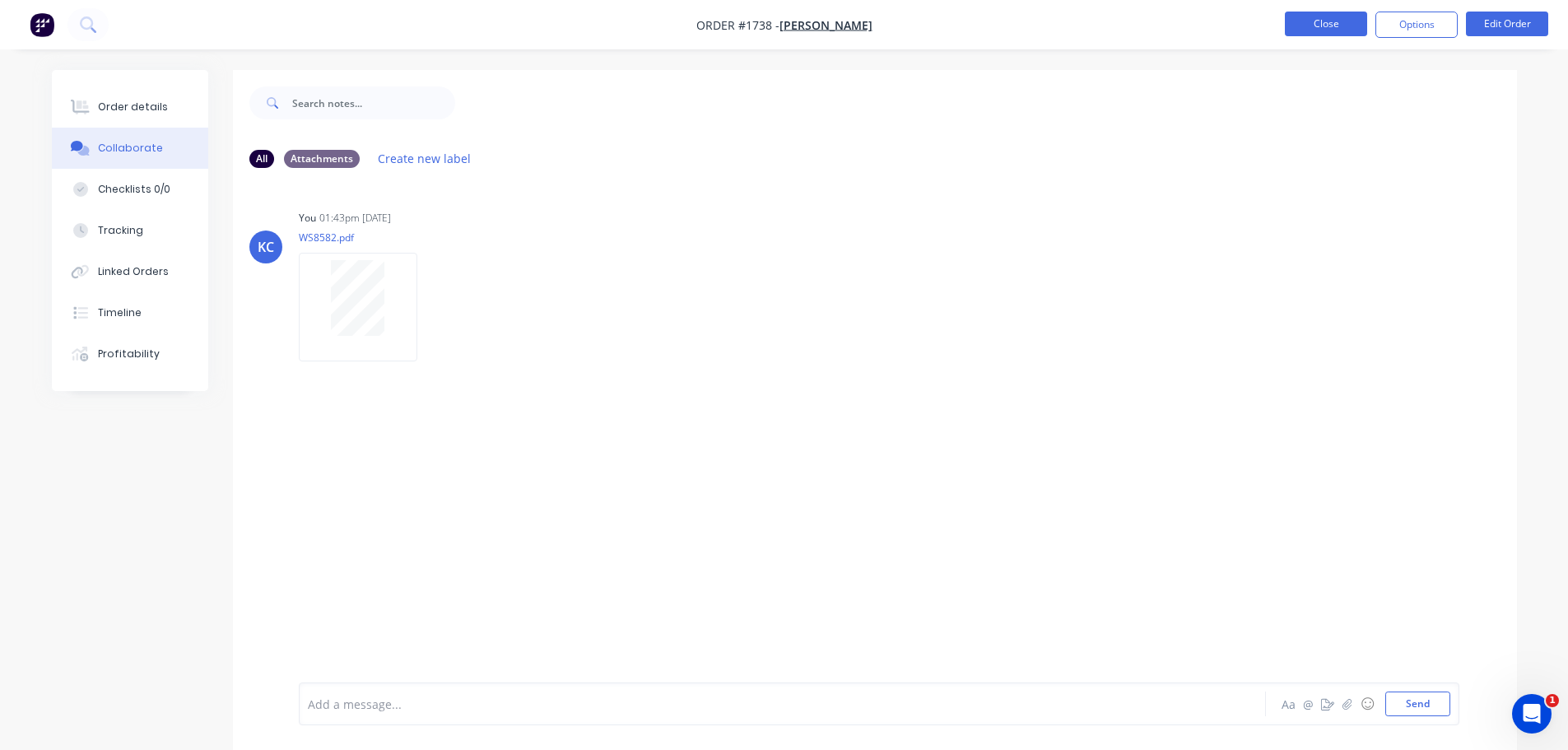
click at [1318, 27] on button "Close" at bounding box center [1326, 24] width 83 height 24
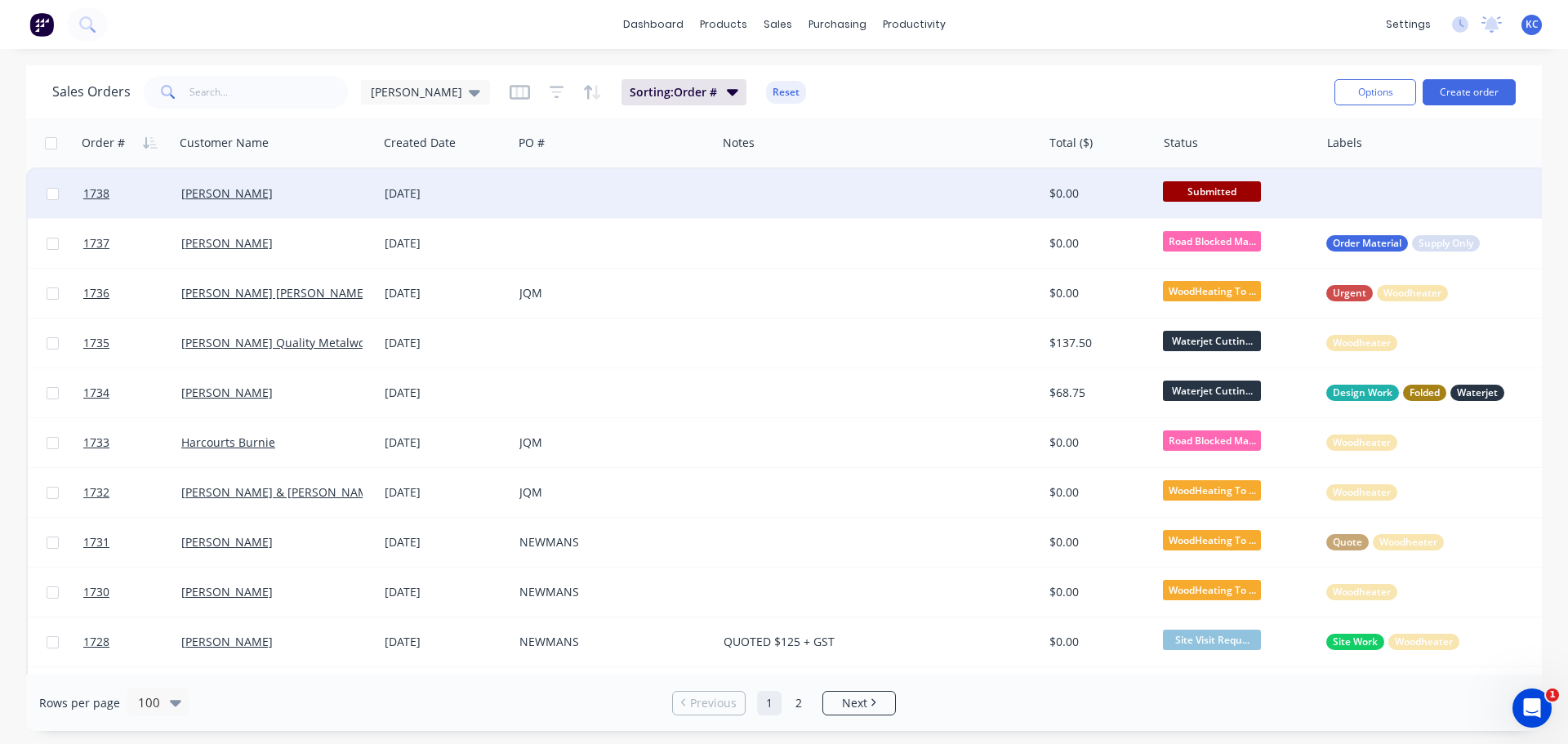
click at [760, 171] on div at bounding box center [880, 193] width 326 height 49
click at [1365, 179] on div at bounding box center [1483, 193] width 326 height 49
click at [1357, 184] on div at bounding box center [1483, 193] width 326 height 49
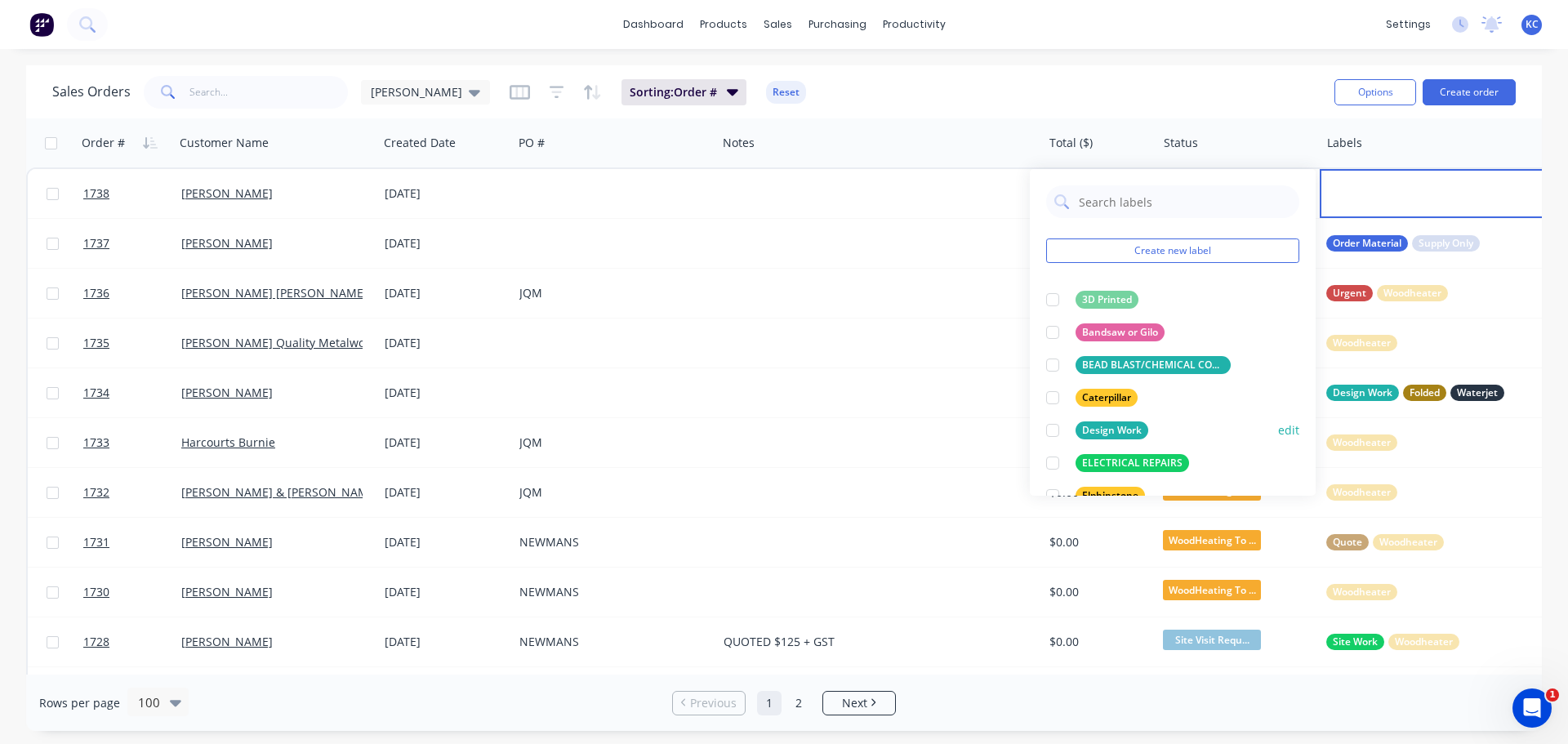
click at [1049, 426] on div at bounding box center [1053, 430] width 32 height 32
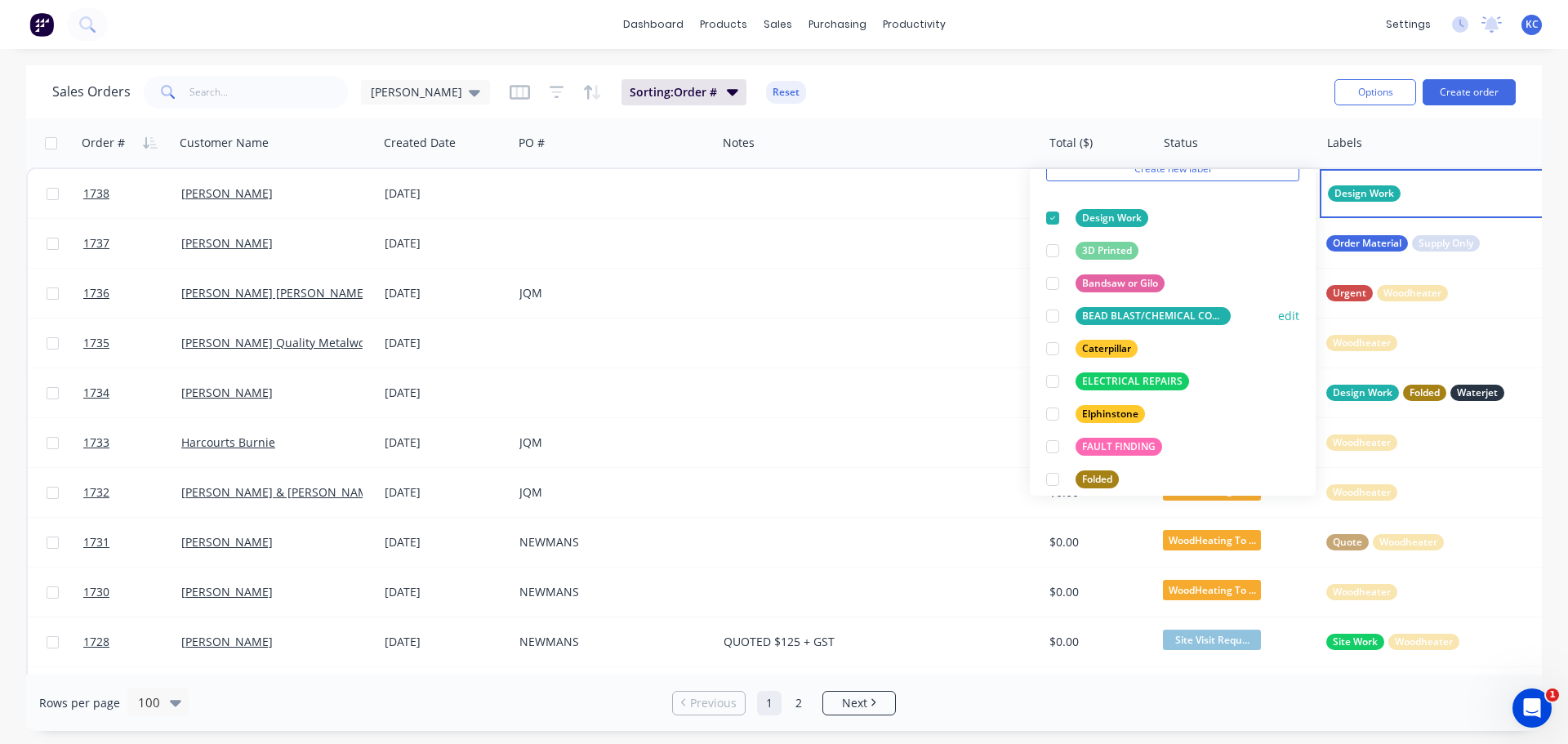
scroll to position [164, 0]
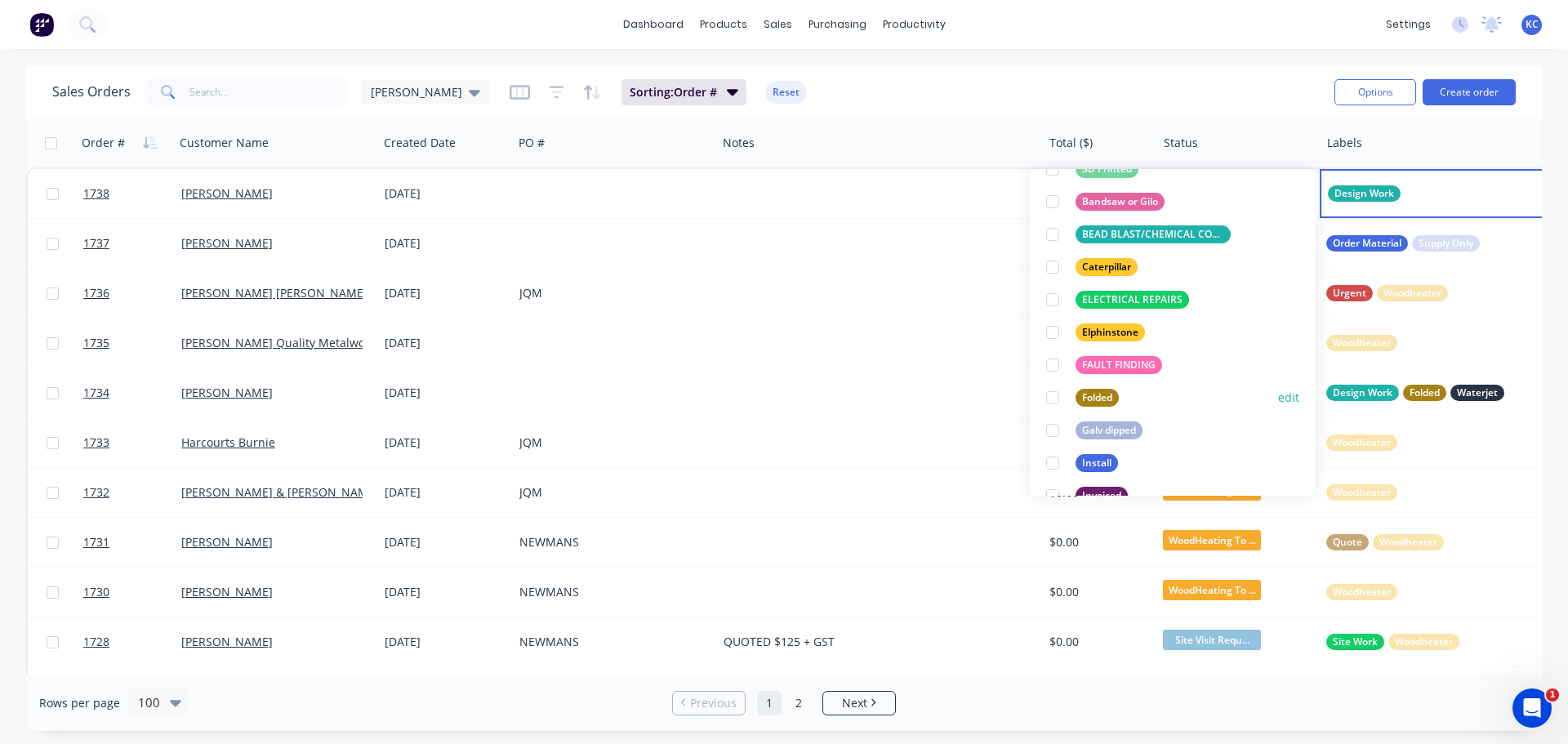
click at [1055, 398] on div at bounding box center [1053, 398] width 32 height 32
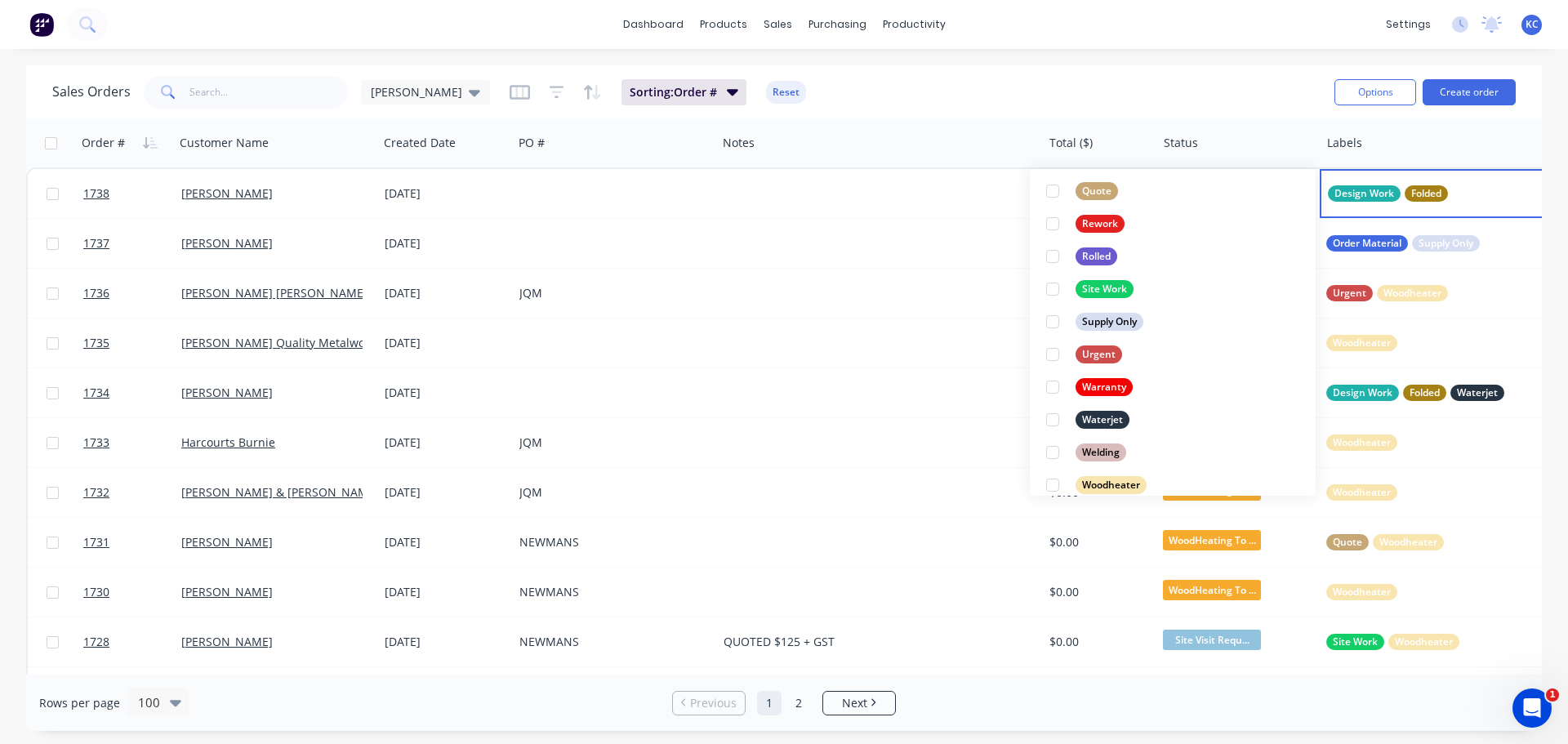
scroll to position [719, 0]
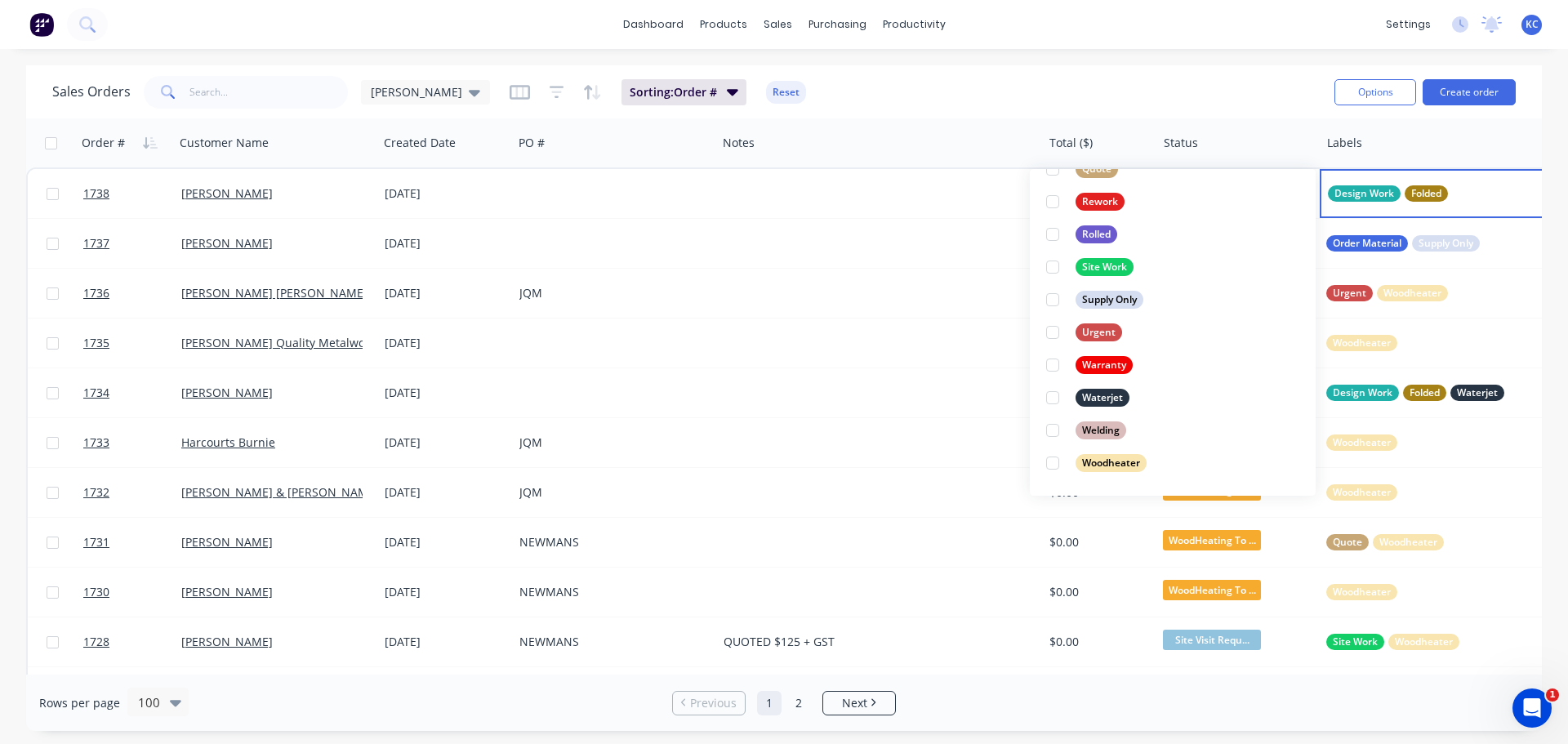
click at [1055, 399] on div at bounding box center [1053, 398] width 32 height 32
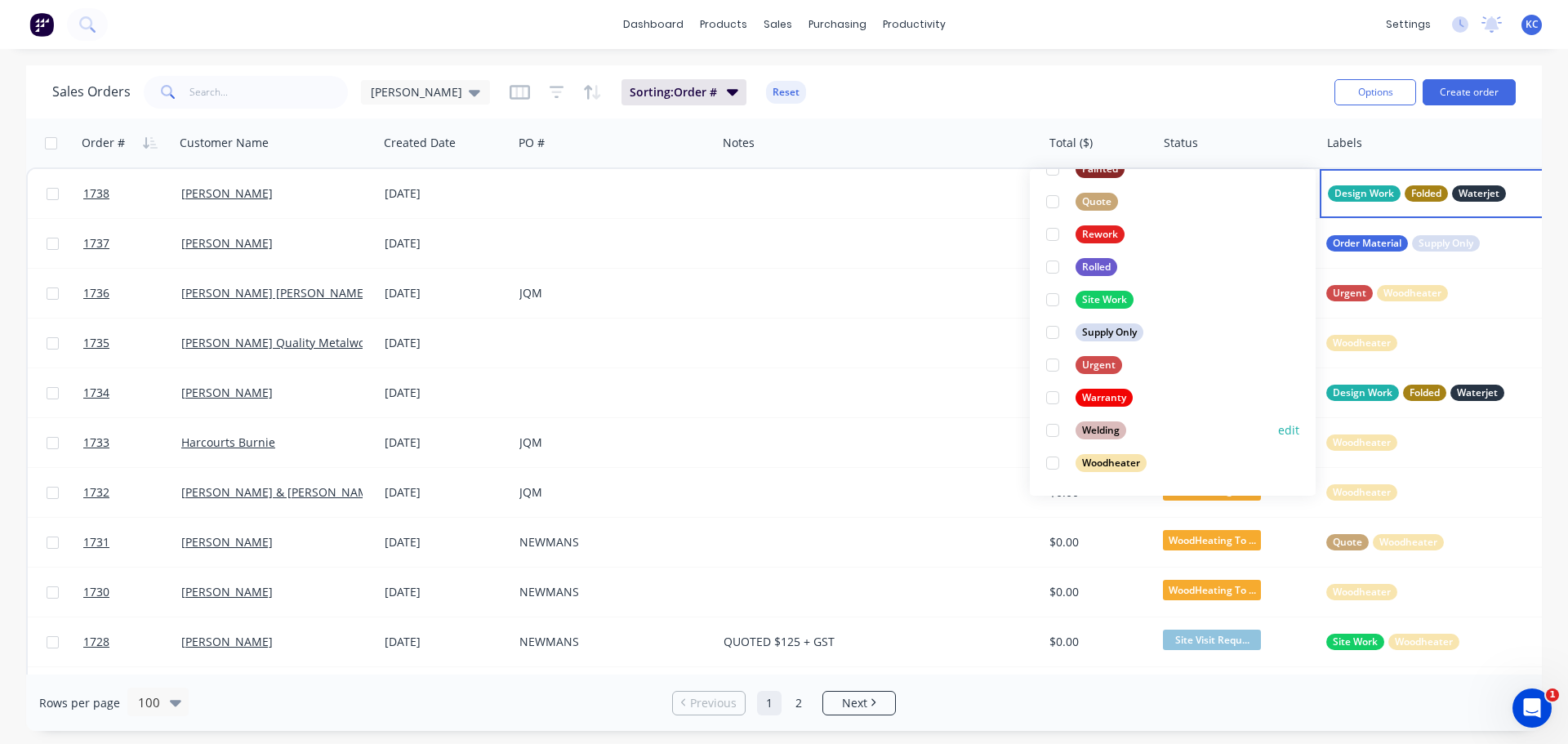
click at [1052, 434] on div at bounding box center [1053, 430] width 32 height 32
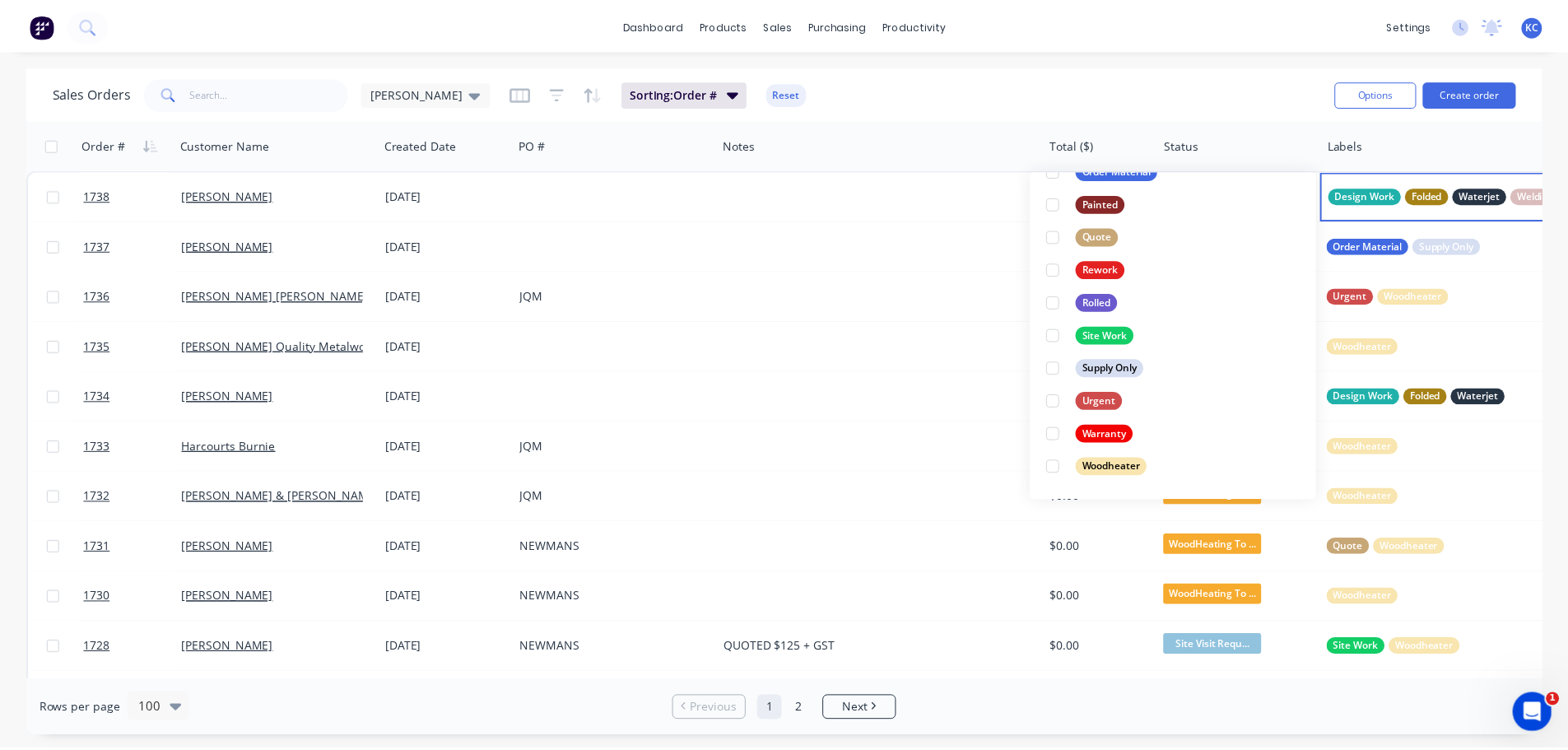
scroll to position [0, 0]
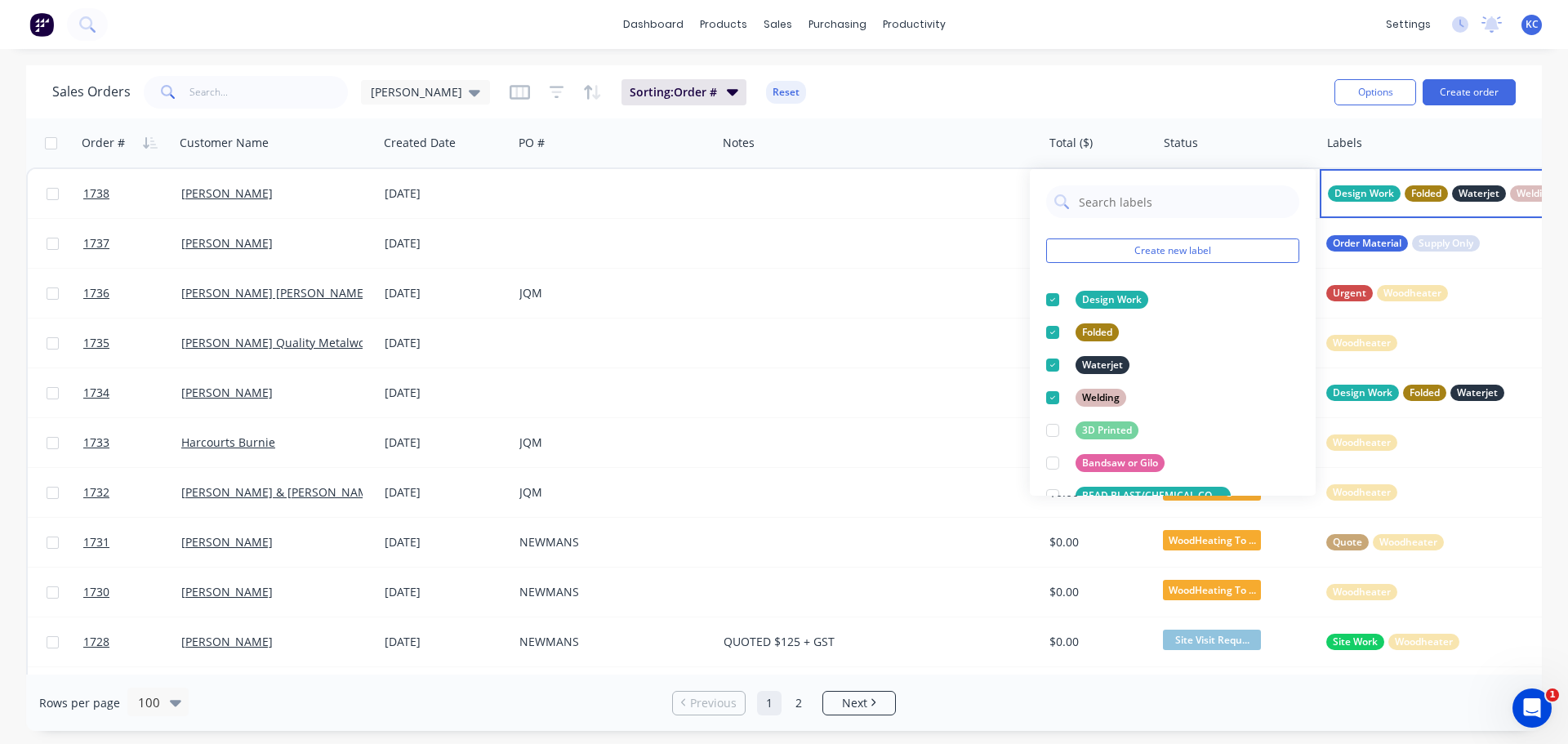
click at [1274, 98] on div "Sales Orders [PERSON_NAME] Sorting: Order # Reset" at bounding box center [686, 92] width 1268 height 40
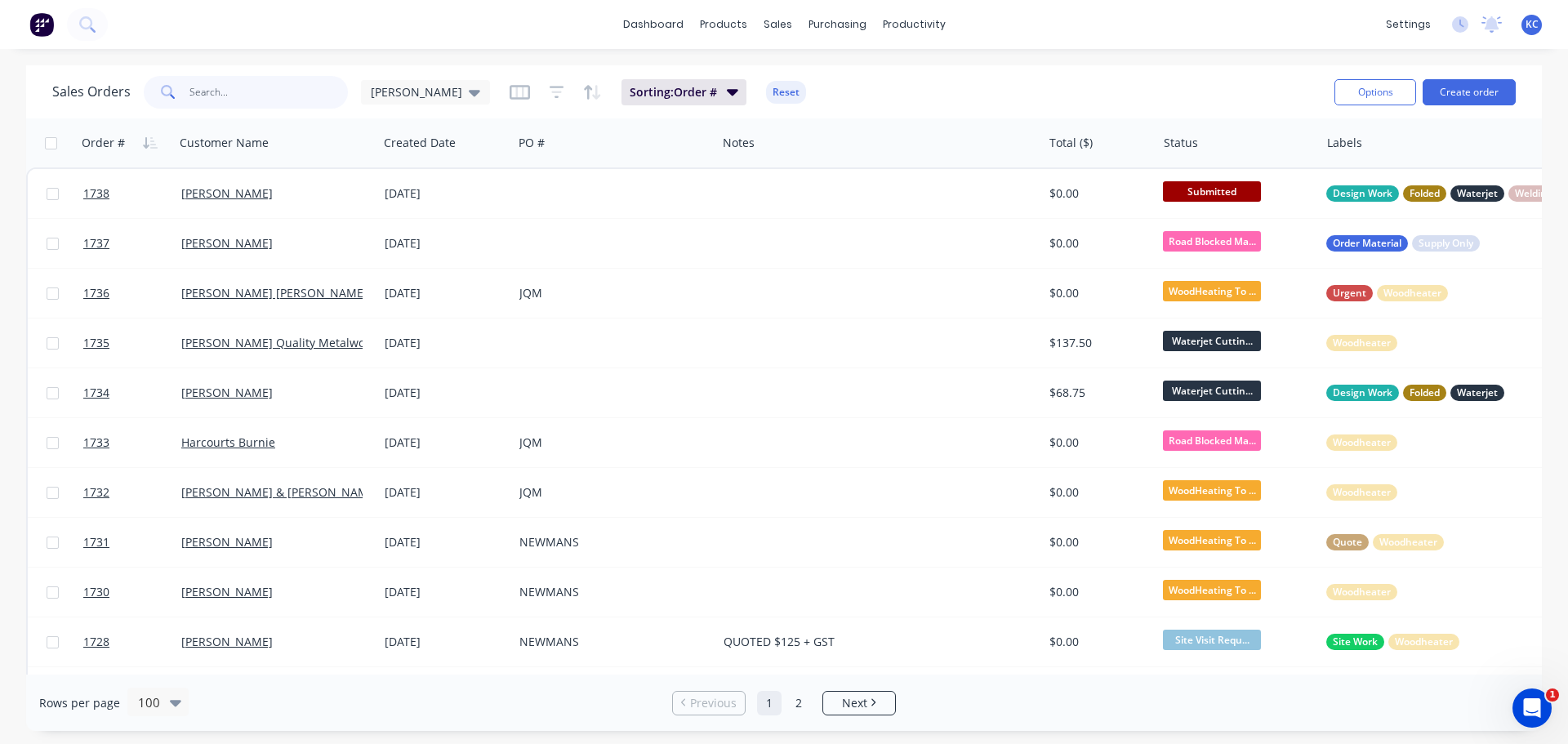
click at [246, 94] on input "text" at bounding box center [269, 92] width 159 height 32
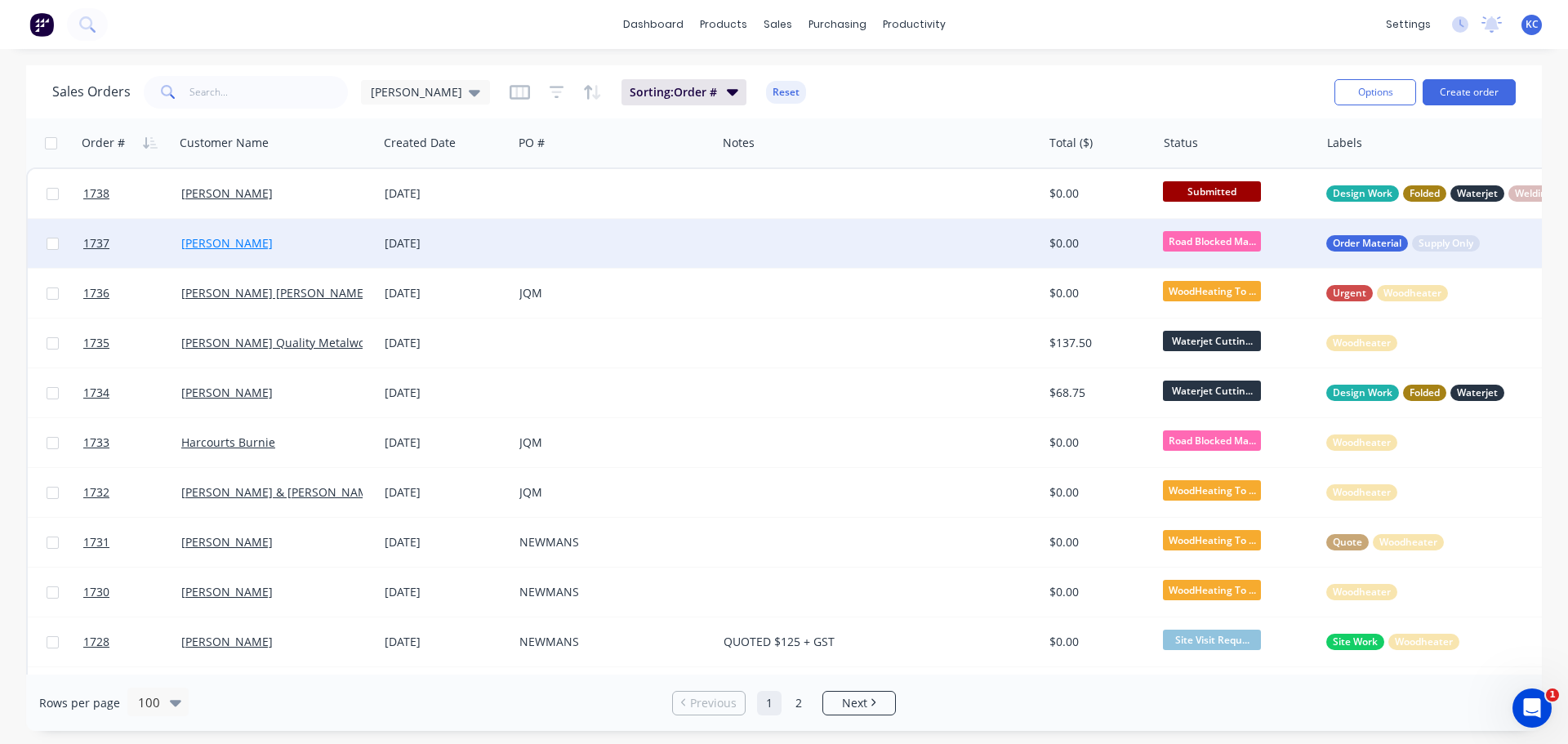
click at [217, 243] on link "[PERSON_NAME]" at bounding box center [227, 242] width 92 height 15
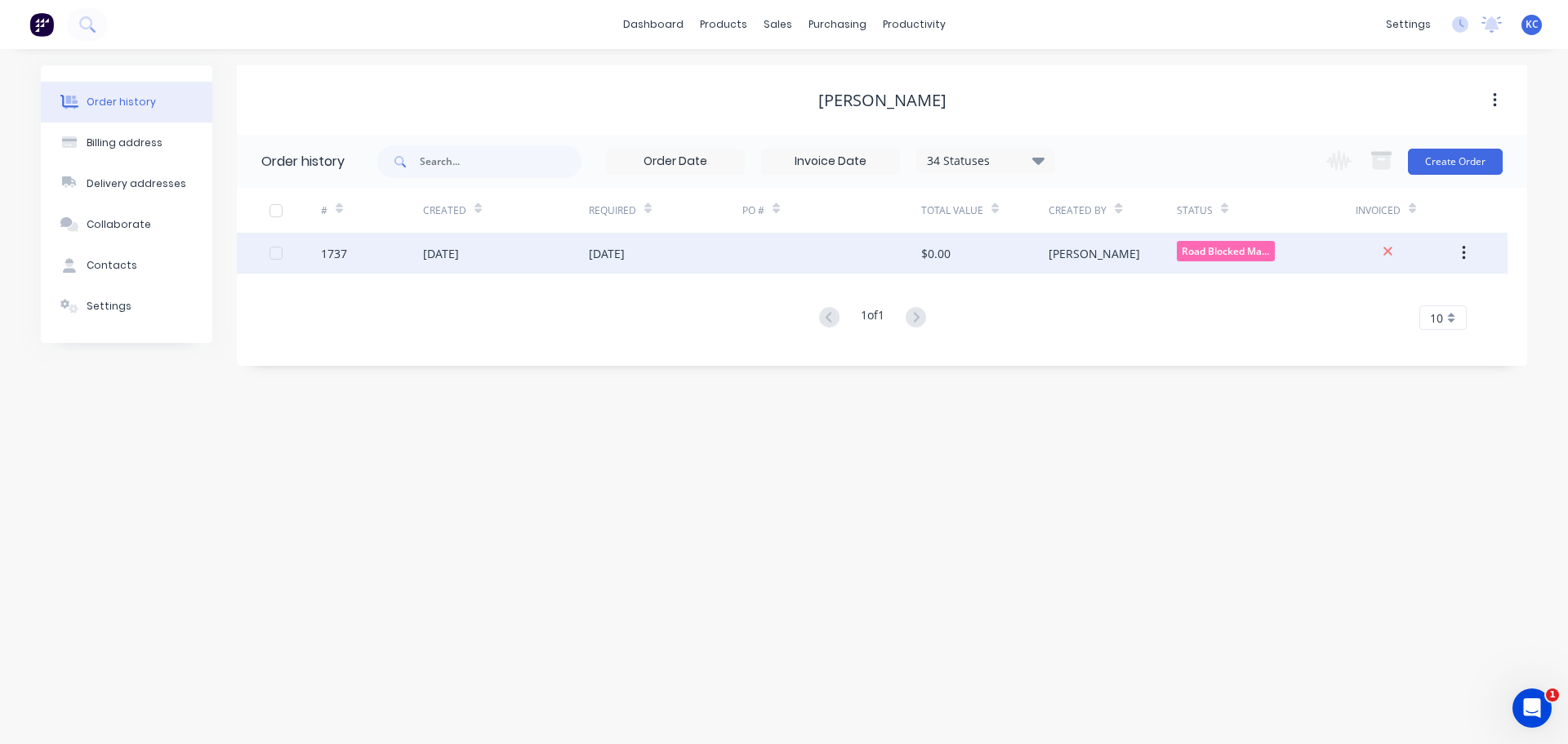
click at [423, 255] on div "[DATE]" at bounding box center [441, 253] width 36 height 17
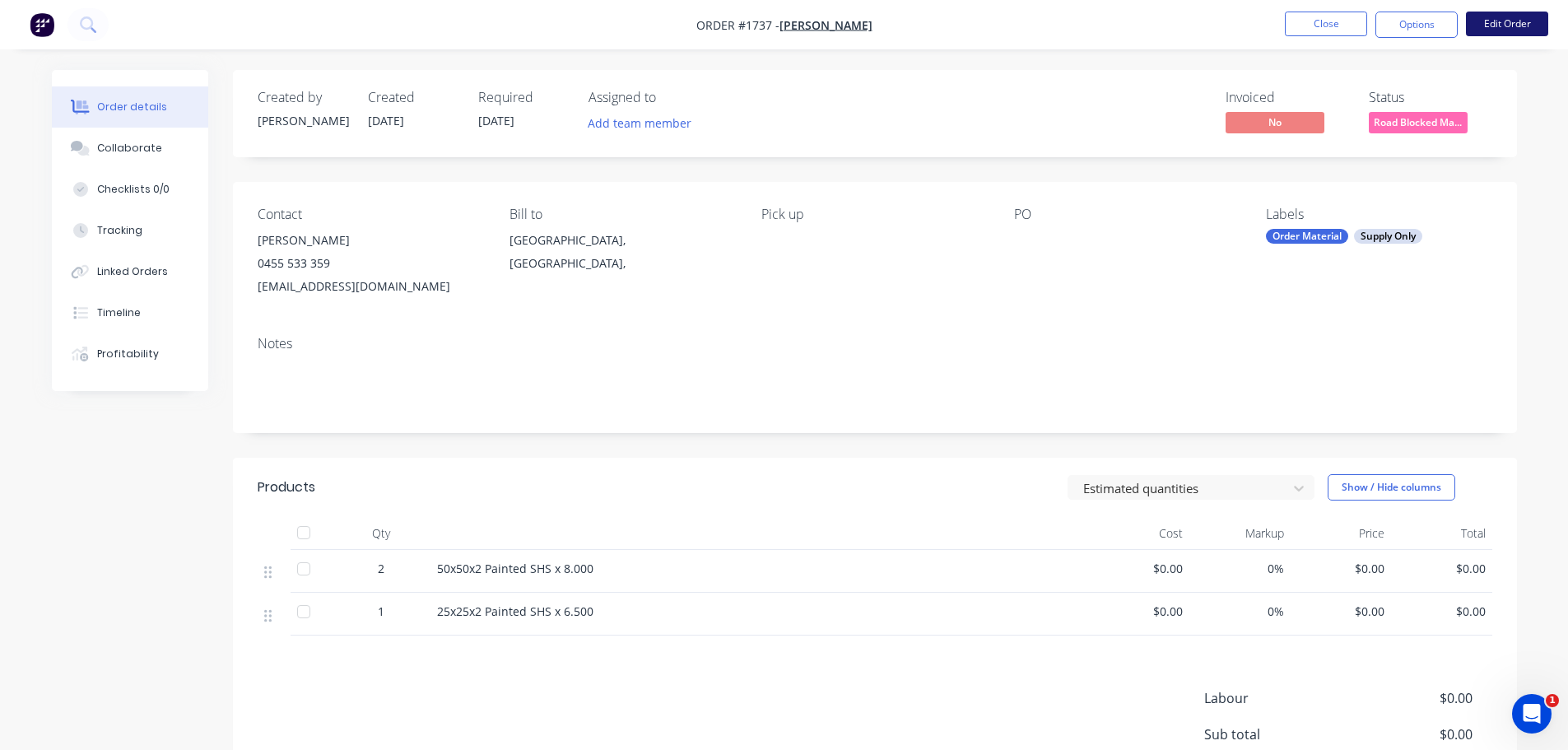
click at [1507, 24] on button "Edit Order" at bounding box center [1506, 24] width 83 height 24
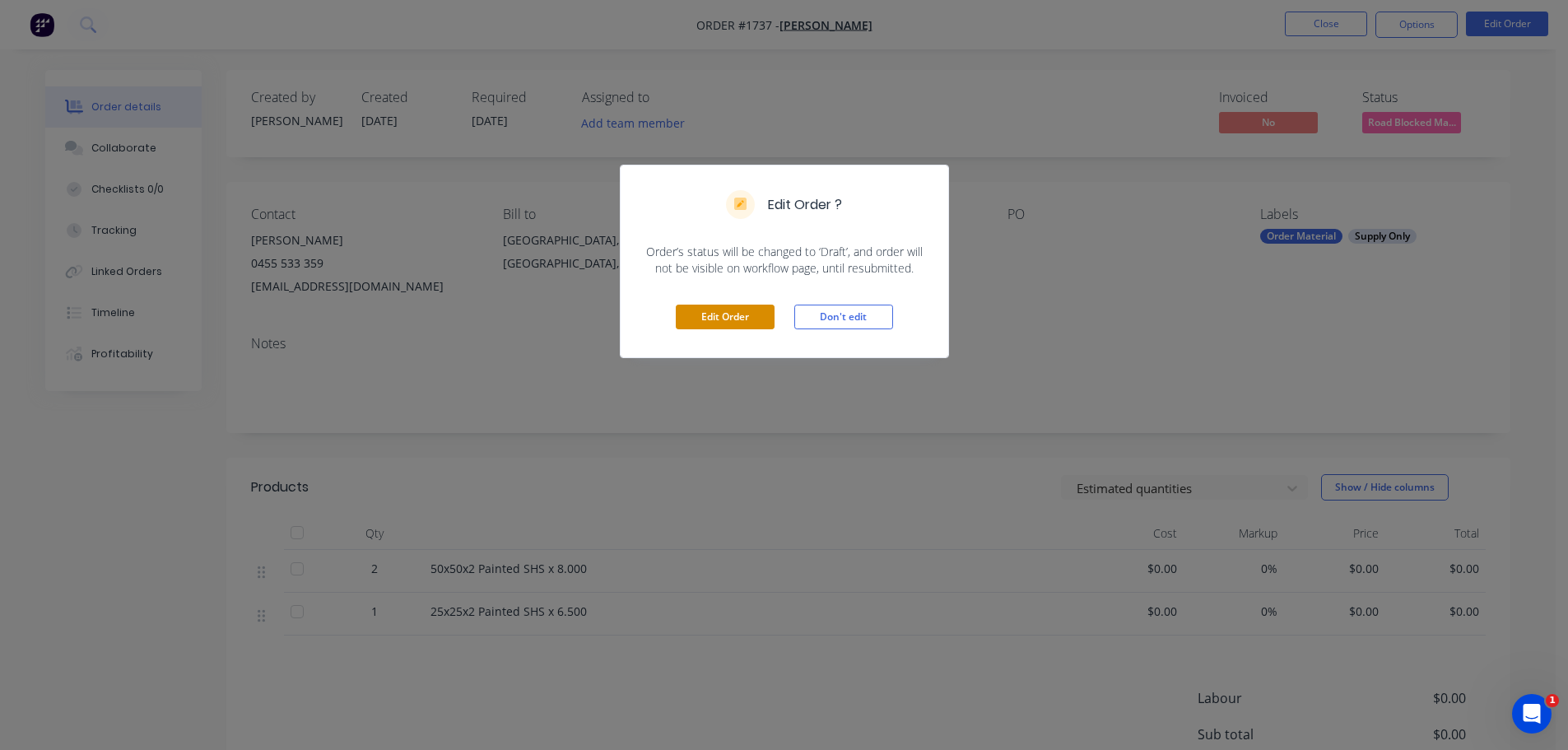
click at [732, 308] on button "Edit Order" at bounding box center [725, 317] width 99 height 24
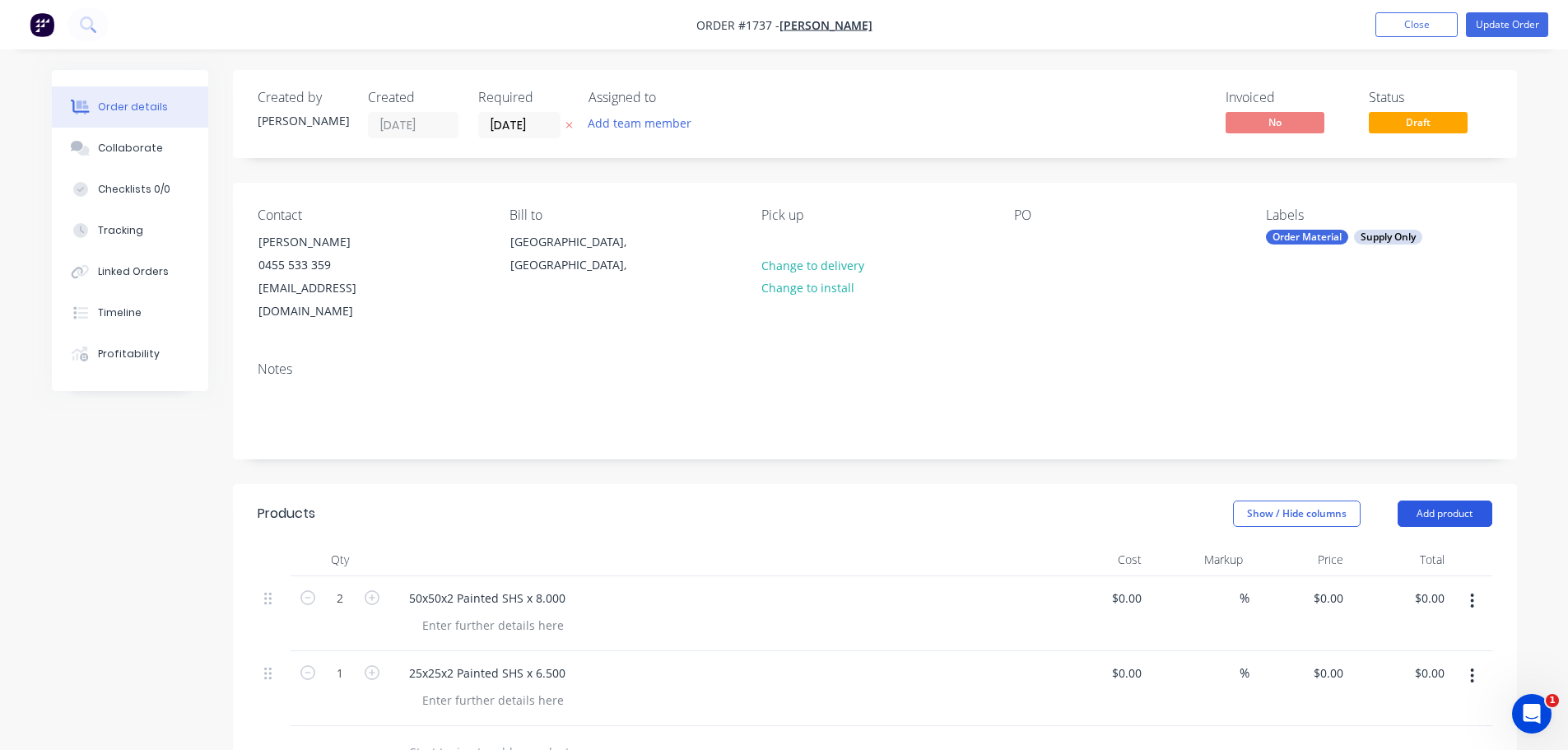
click at [1456, 501] on button "Add product" at bounding box center [1445, 513] width 94 height 26
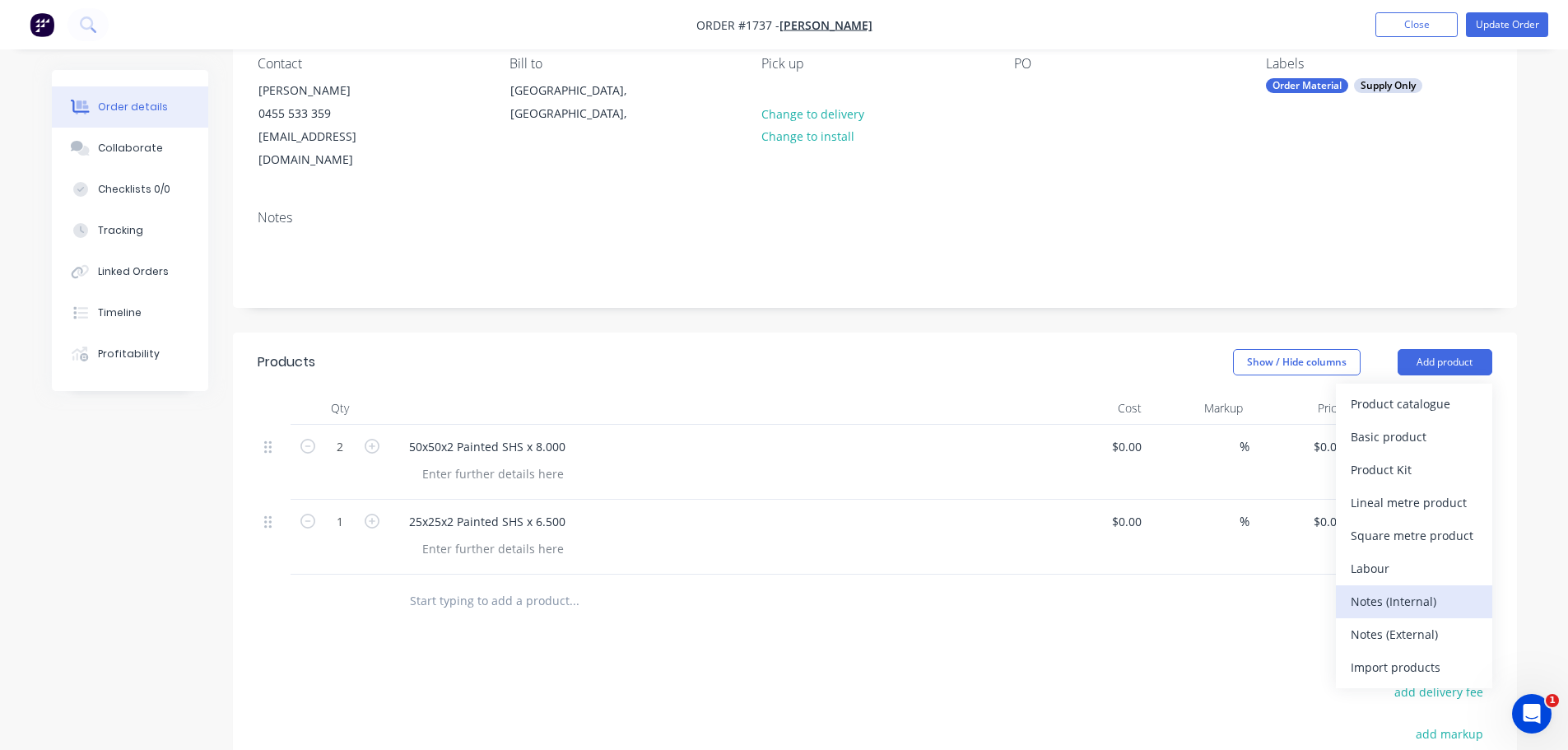
scroll to position [165, 0]
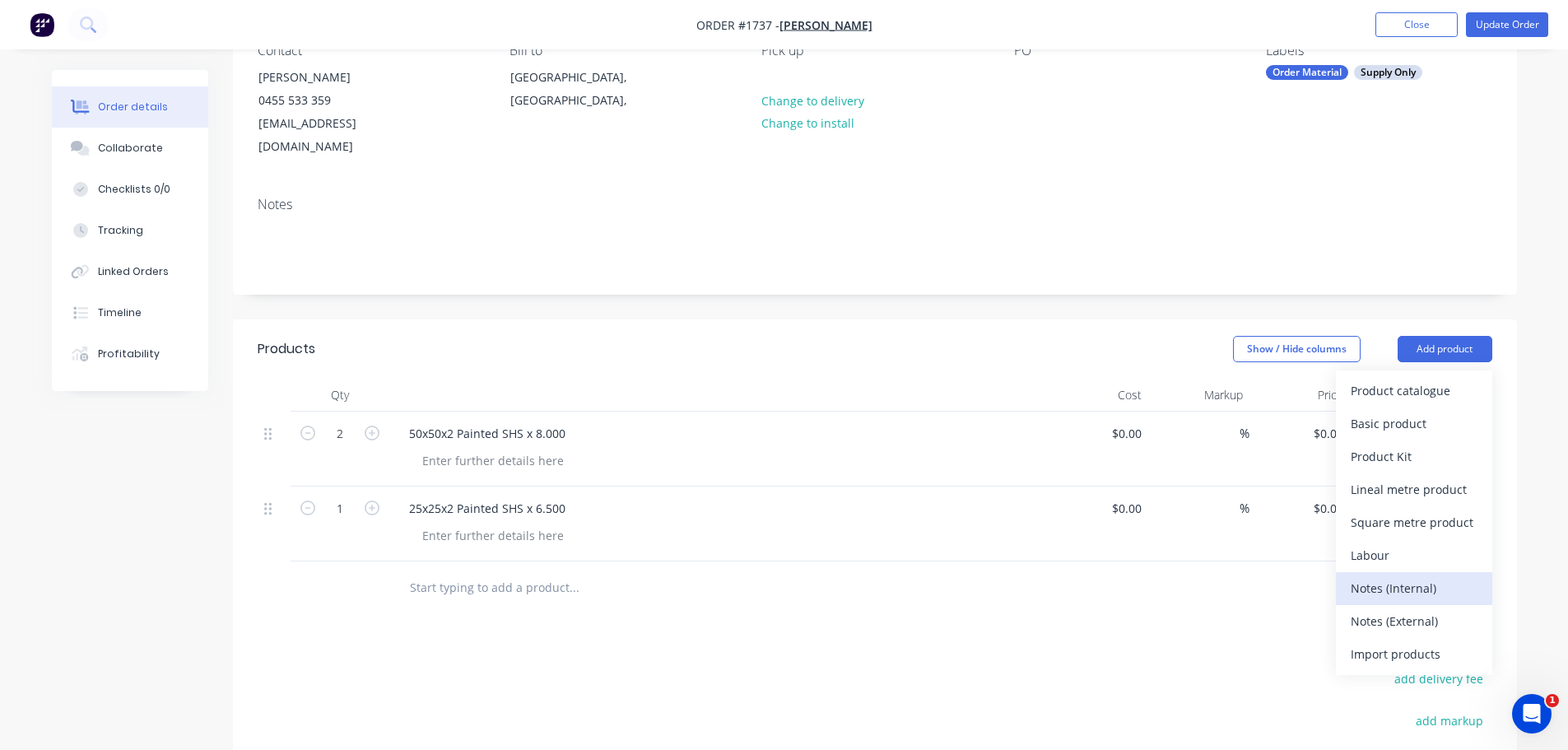
click at [1427, 576] on div "Notes (Internal)" at bounding box center [1414, 588] width 127 height 24
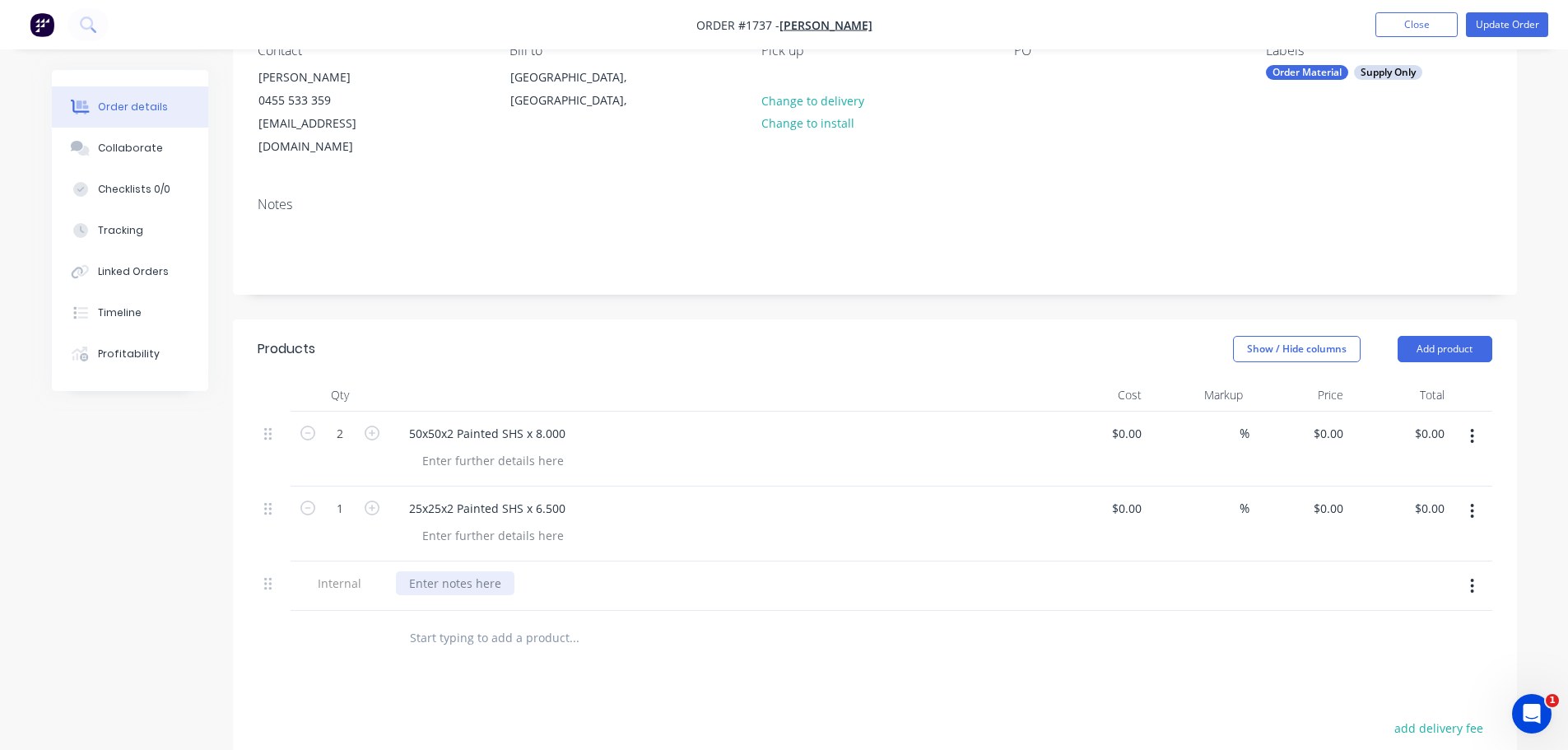
click at [420, 571] on div at bounding box center [455, 583] width 119 height 24
click at [1487, 31] on button "Update Order" at bounding box center [1506, 24] width 83 height 24
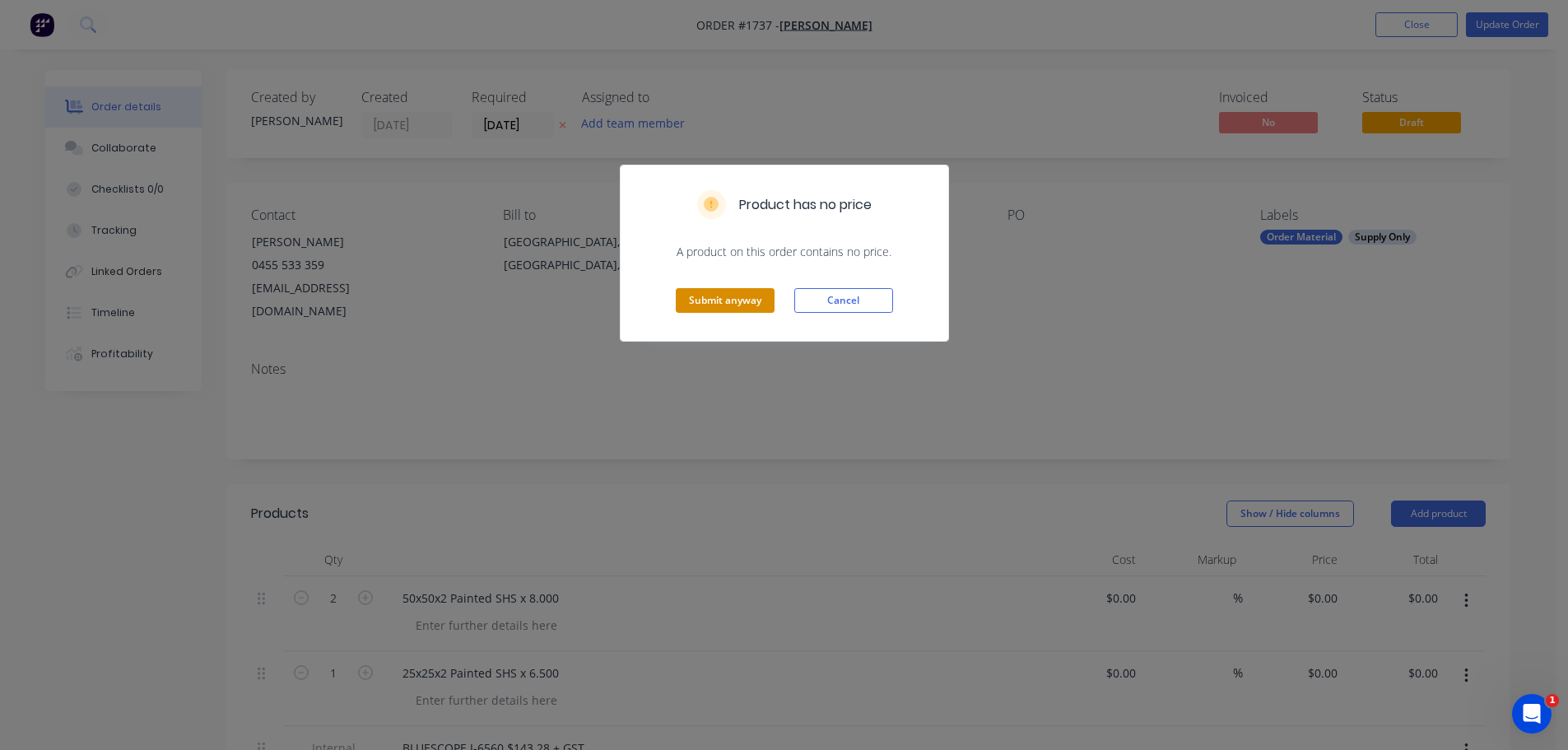
click at [741, 298] on button "Submit anyway" at bounding box center [725, 300] width 99 height 24
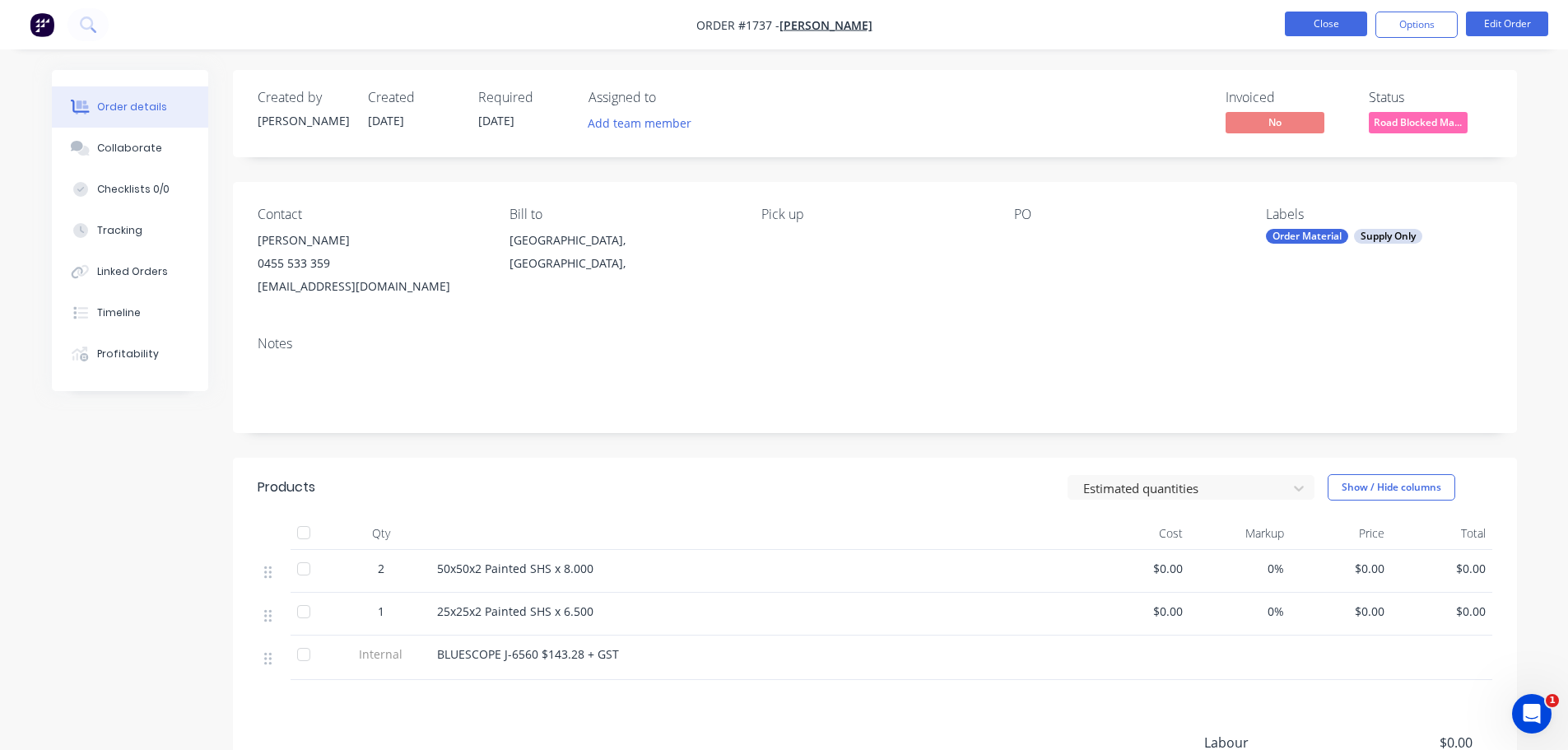
click at [1338, 14] on button "Close" at bounding box center [1326, 24] width 83 height 24
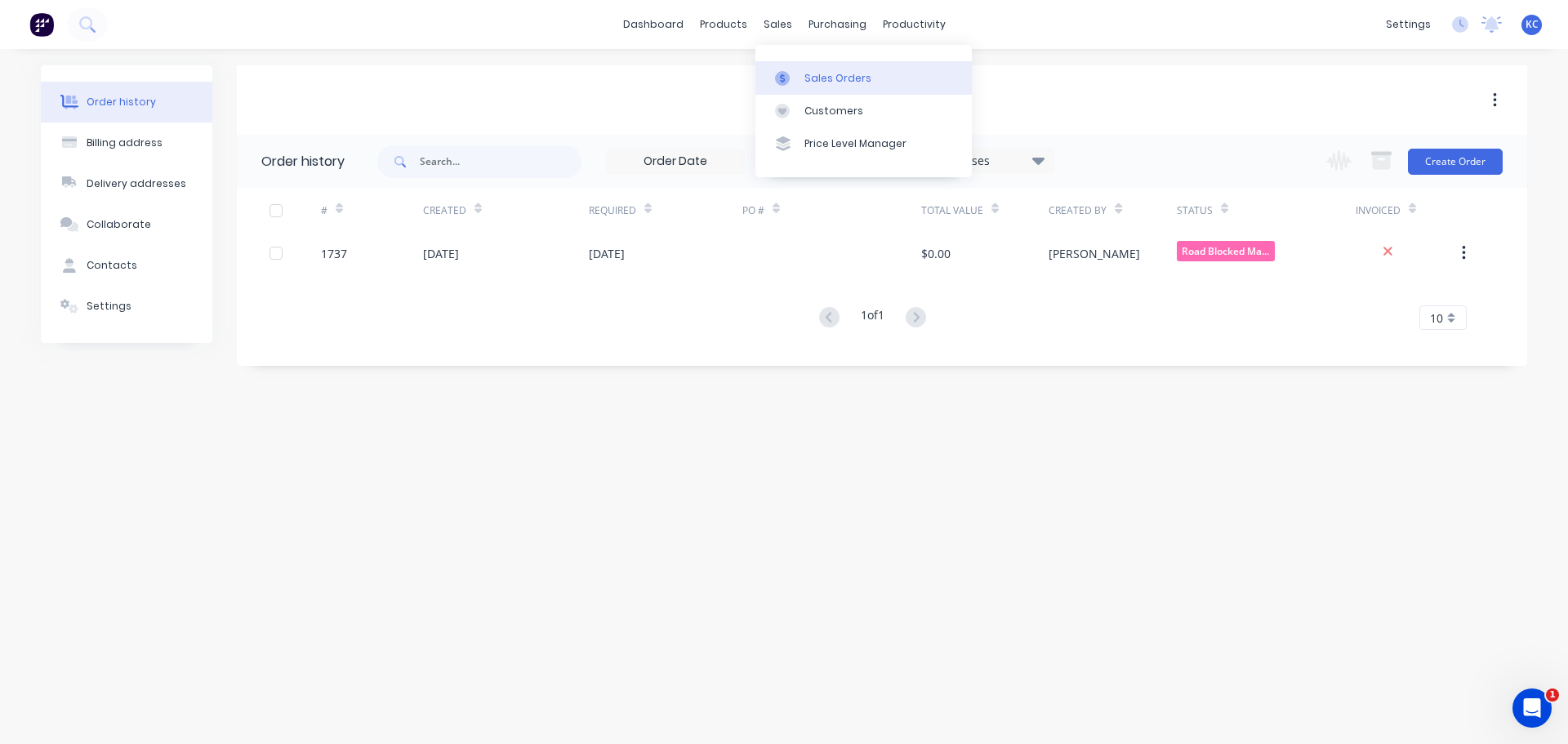
click at [818, 85] on link "Sales Orders" at bounding box center [864, 77] width 217 height 32
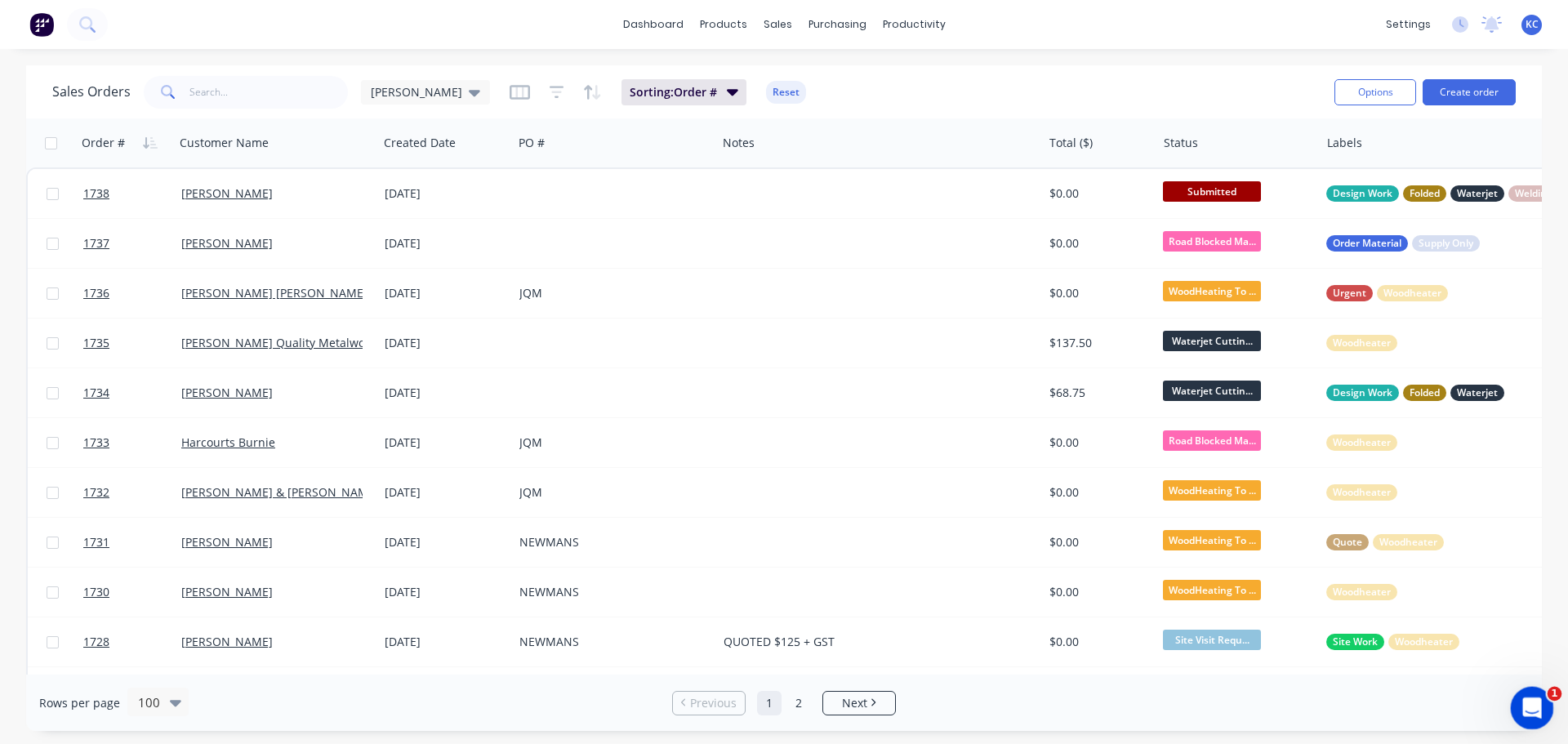
click at [1534, 706] on icon "Open Intercom Messenger" at bounding box center [1529, 706] width 27 height 27
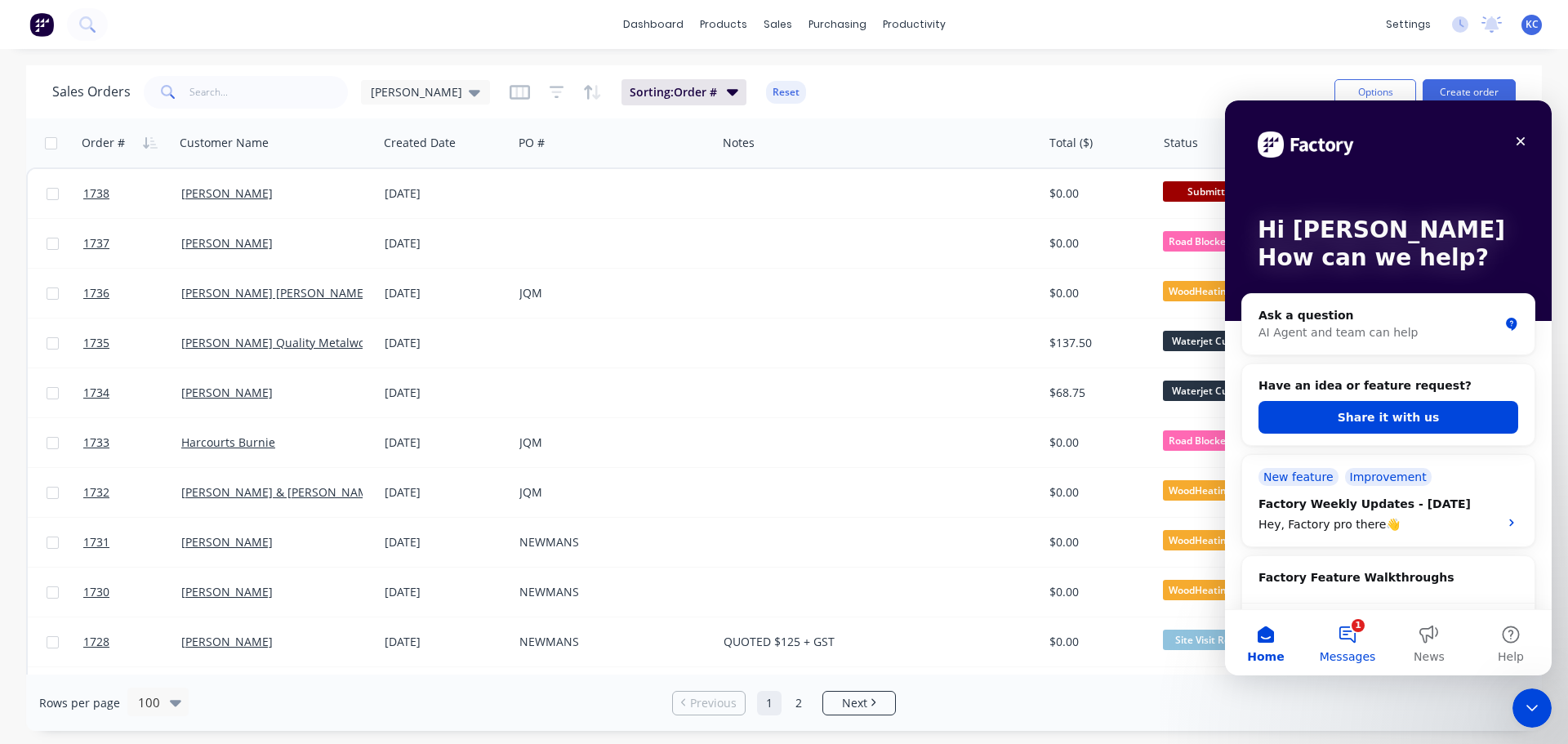
click at [1340, 632] on button "1 Messages" at bounding box center [1347, 642] width 82 height 66
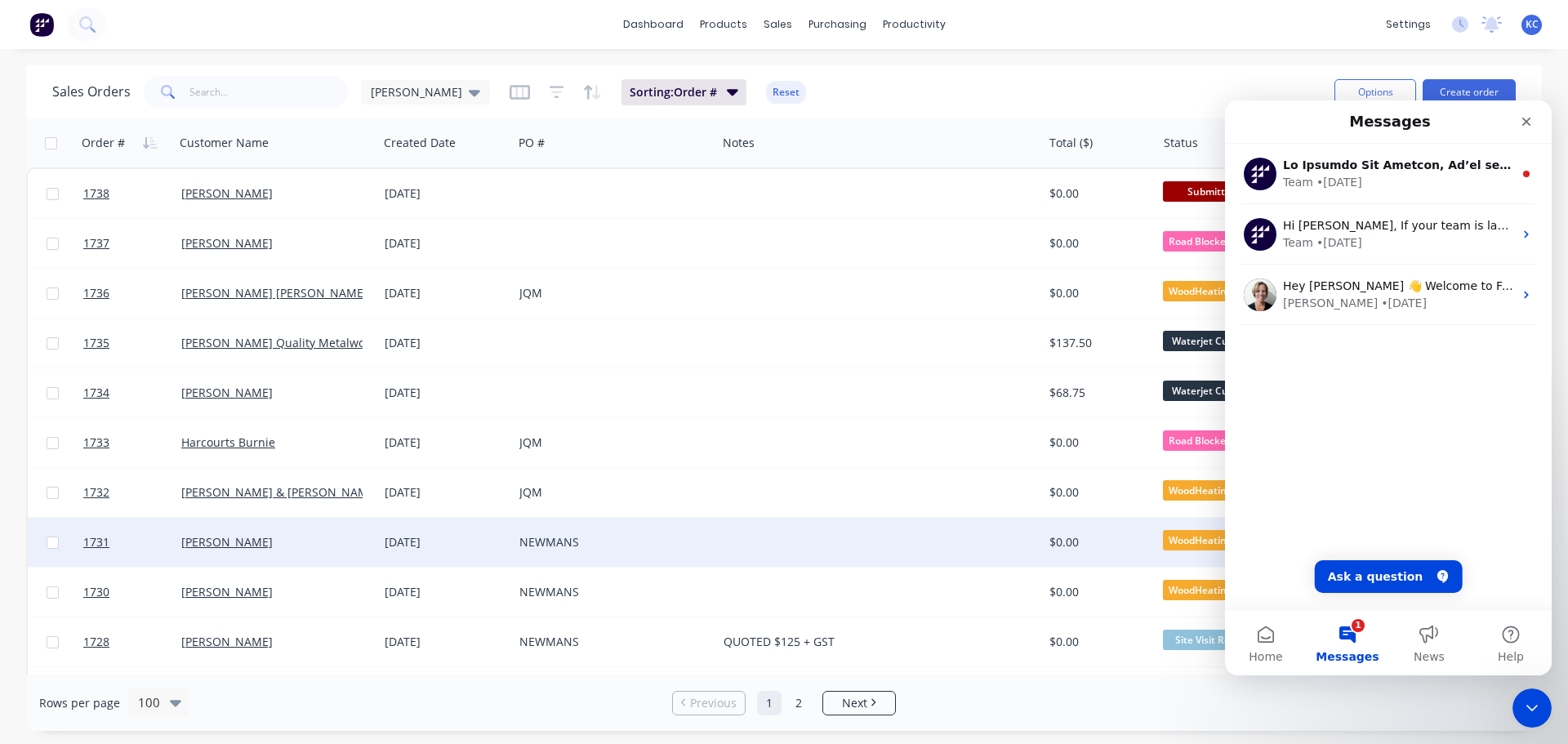
click at [1017, 526] on div at bounding box center [880, 542] width 326 height 49
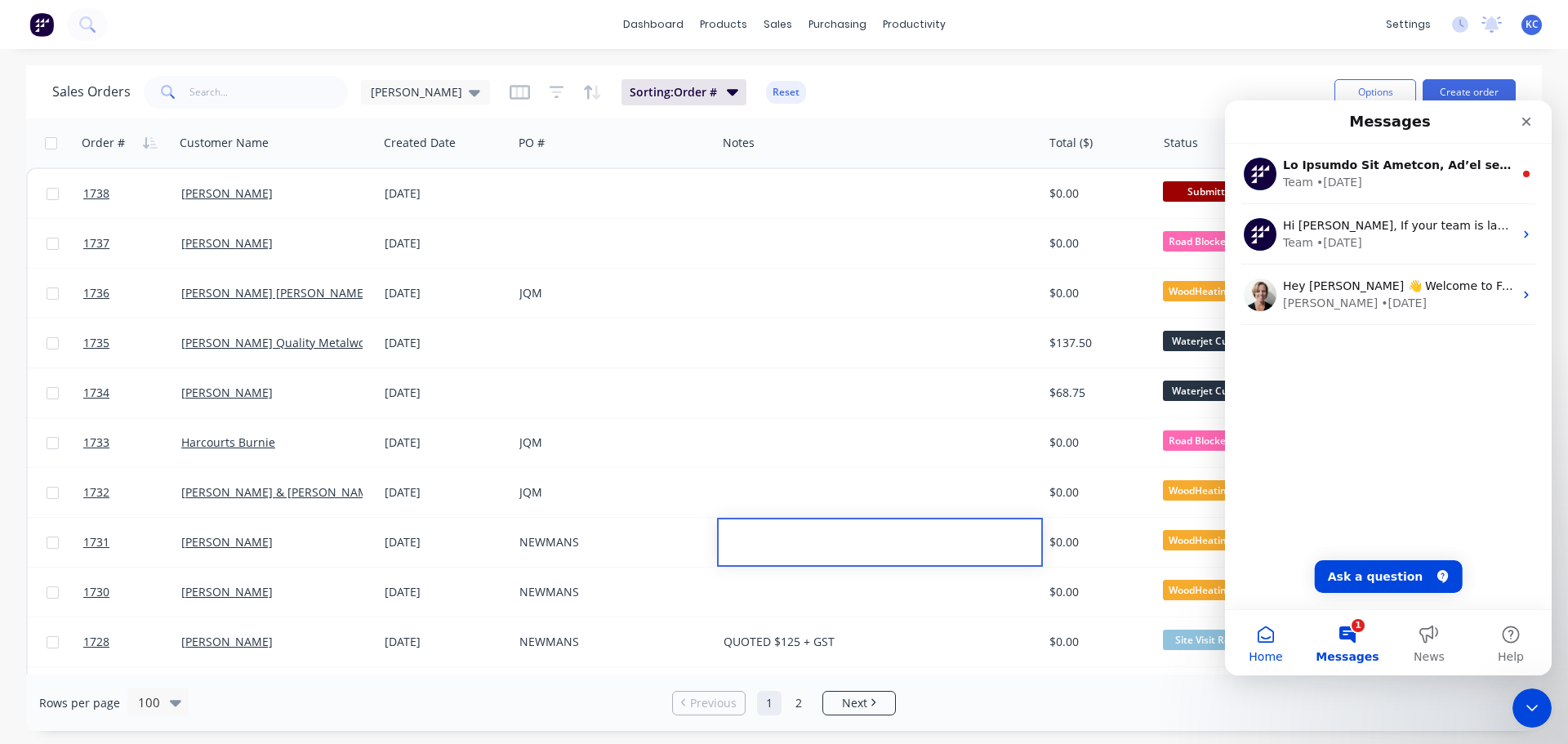
click at [1264, 639] on button "Home" at bounding box center [1265, 642] width 82 height 66
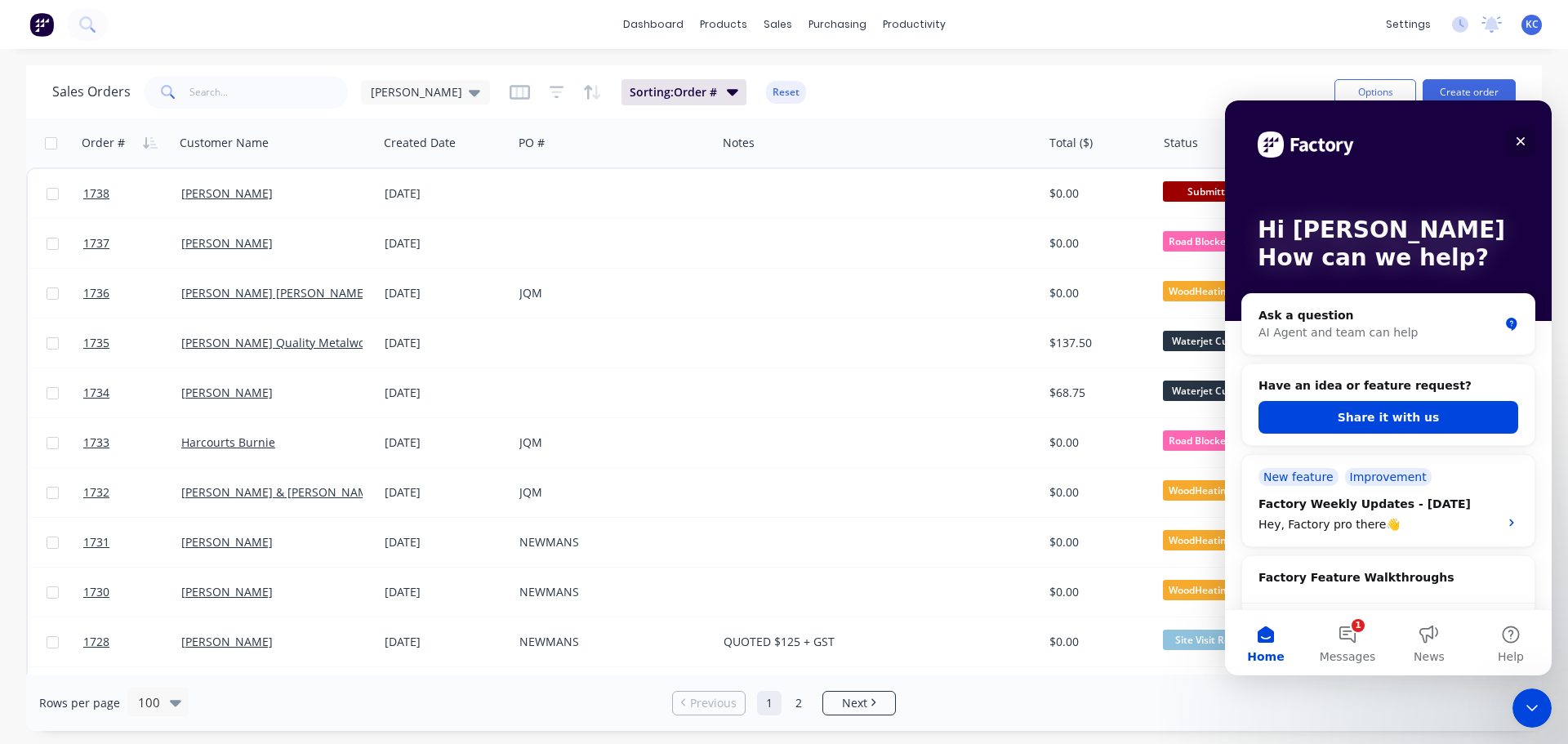
click at [1516, 141] on icon "Close" at bounding box center [1520, 141] width 13 height 13
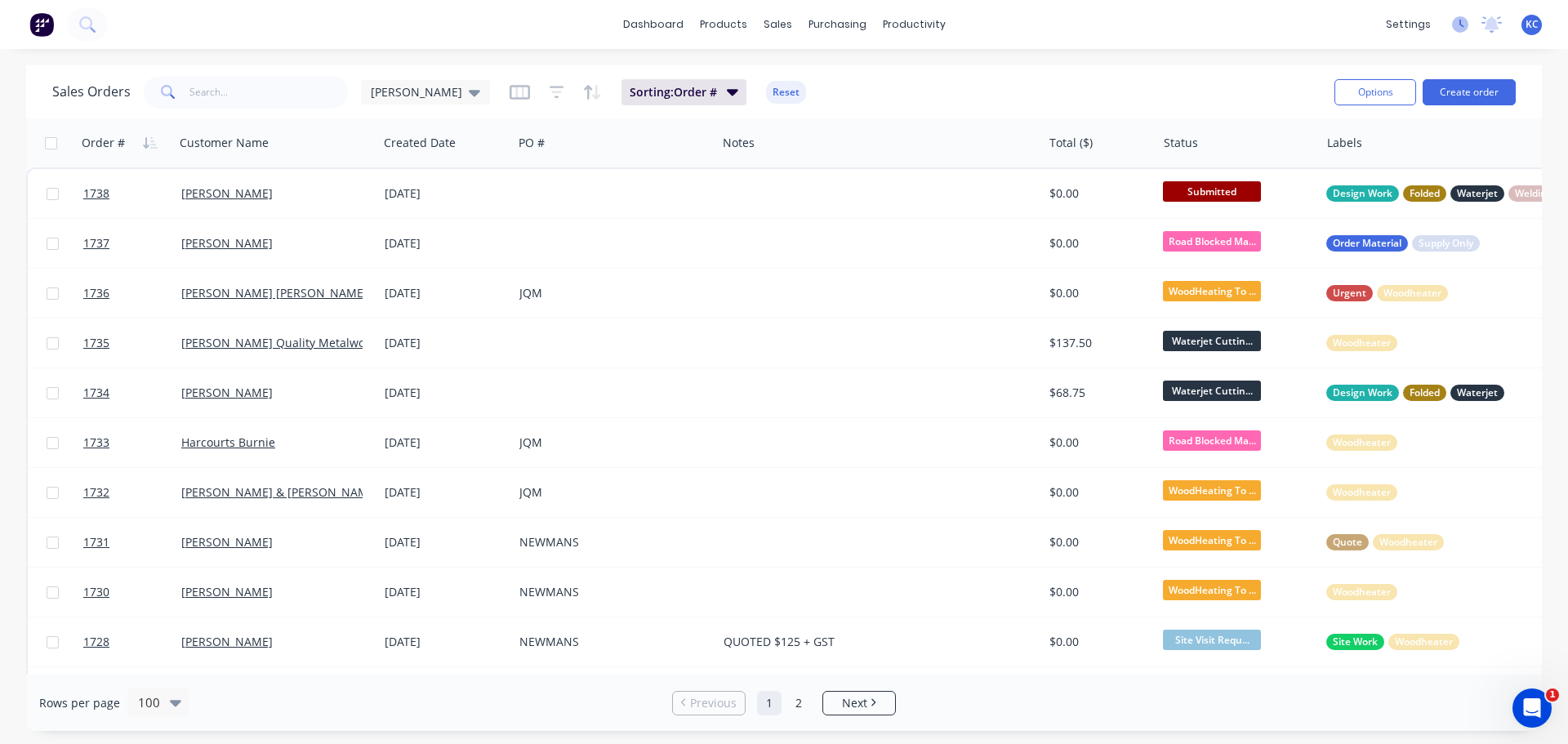
click at [1460, 24] on icon at bounding box center [1461, 23] width 4 height 8
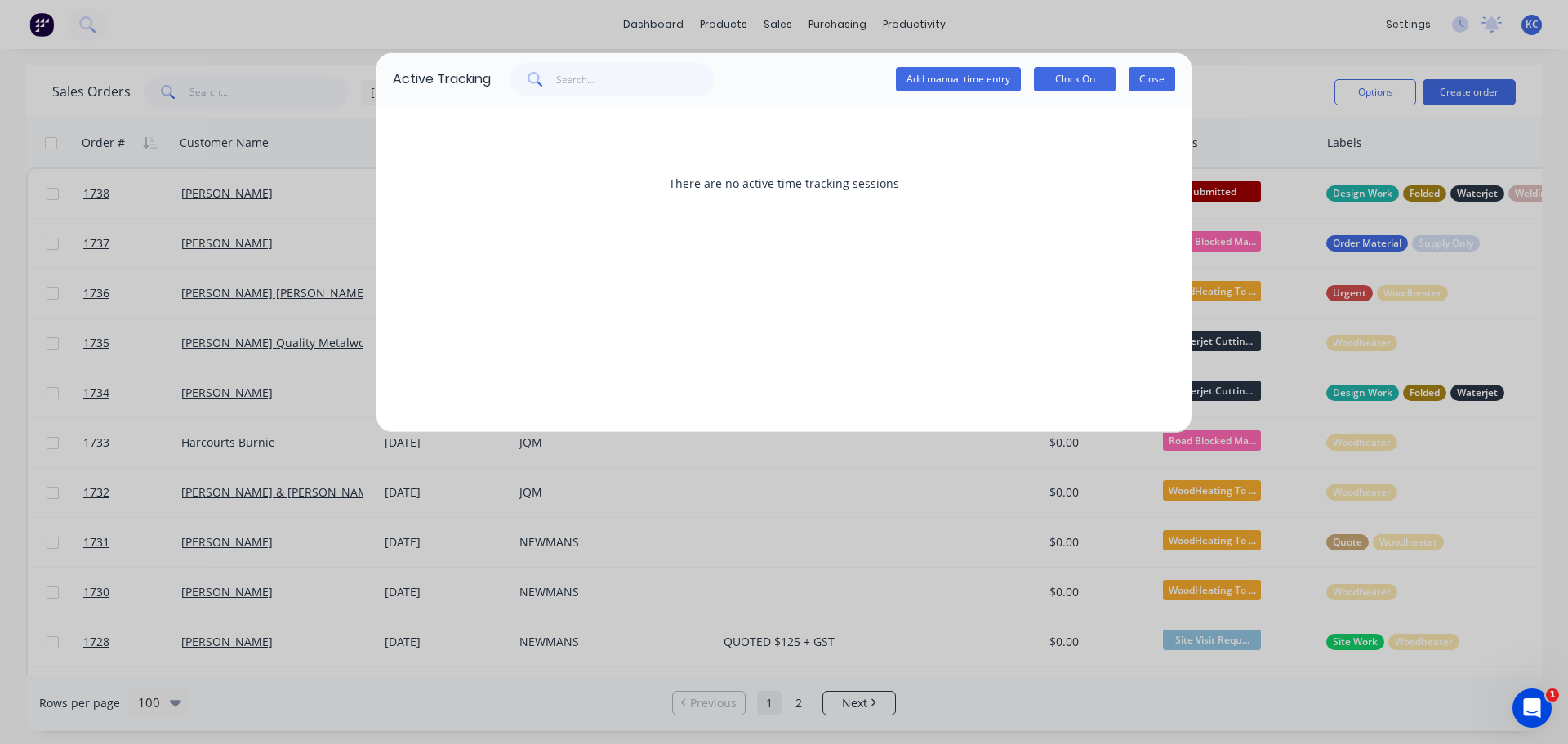
click at [1146, 82] on button "Close" at bounding box center [1151, 78] width 47 height 24
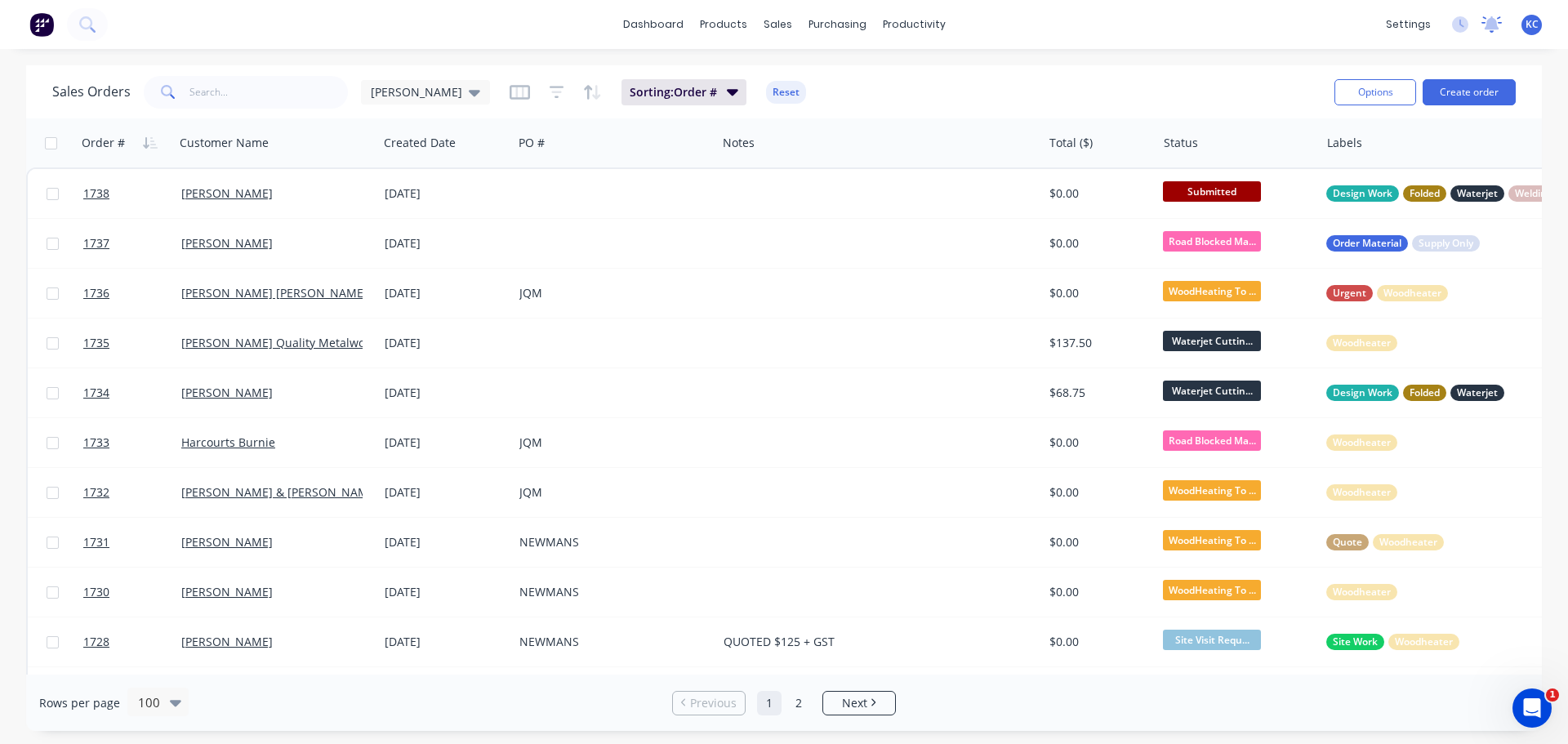
click at [1489, 29] on icon at bounding box center [1491, 24] width 21 height 16
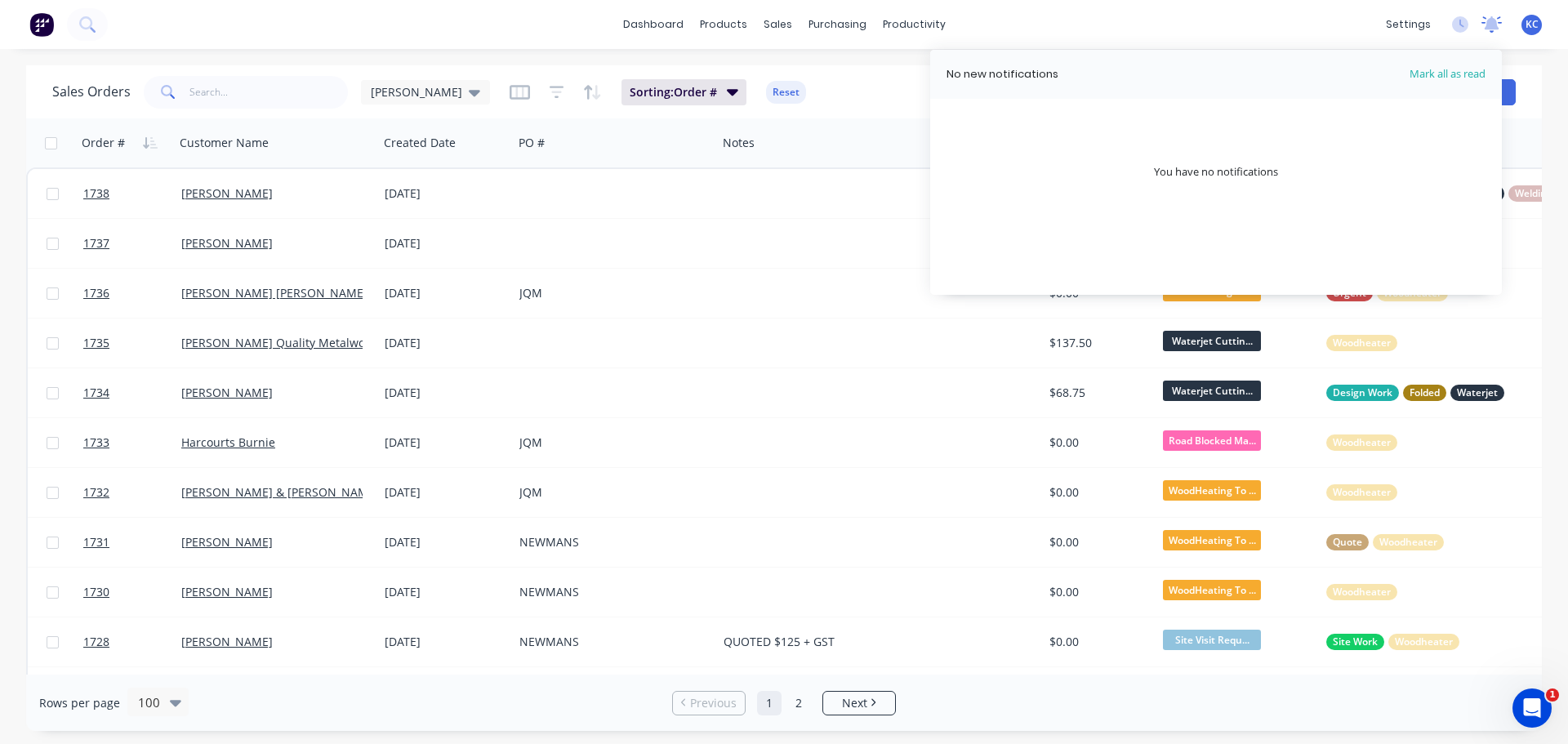
click at [1489, 30] on icon at bounding box center [1491, 24] width 21 height 16
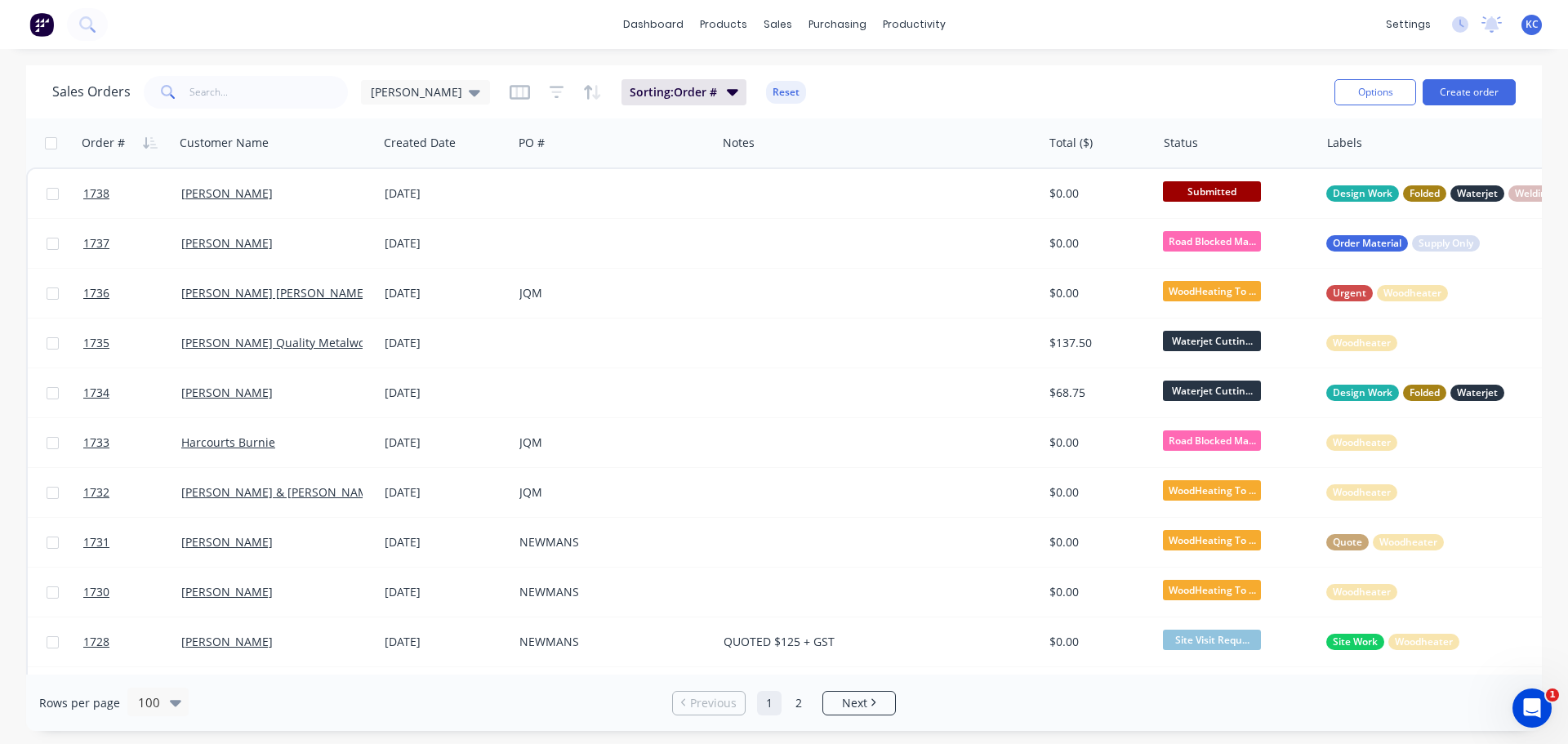
click at [1528, 24] on span "KC" at bounding box center [1531, 24] width 13 height 14
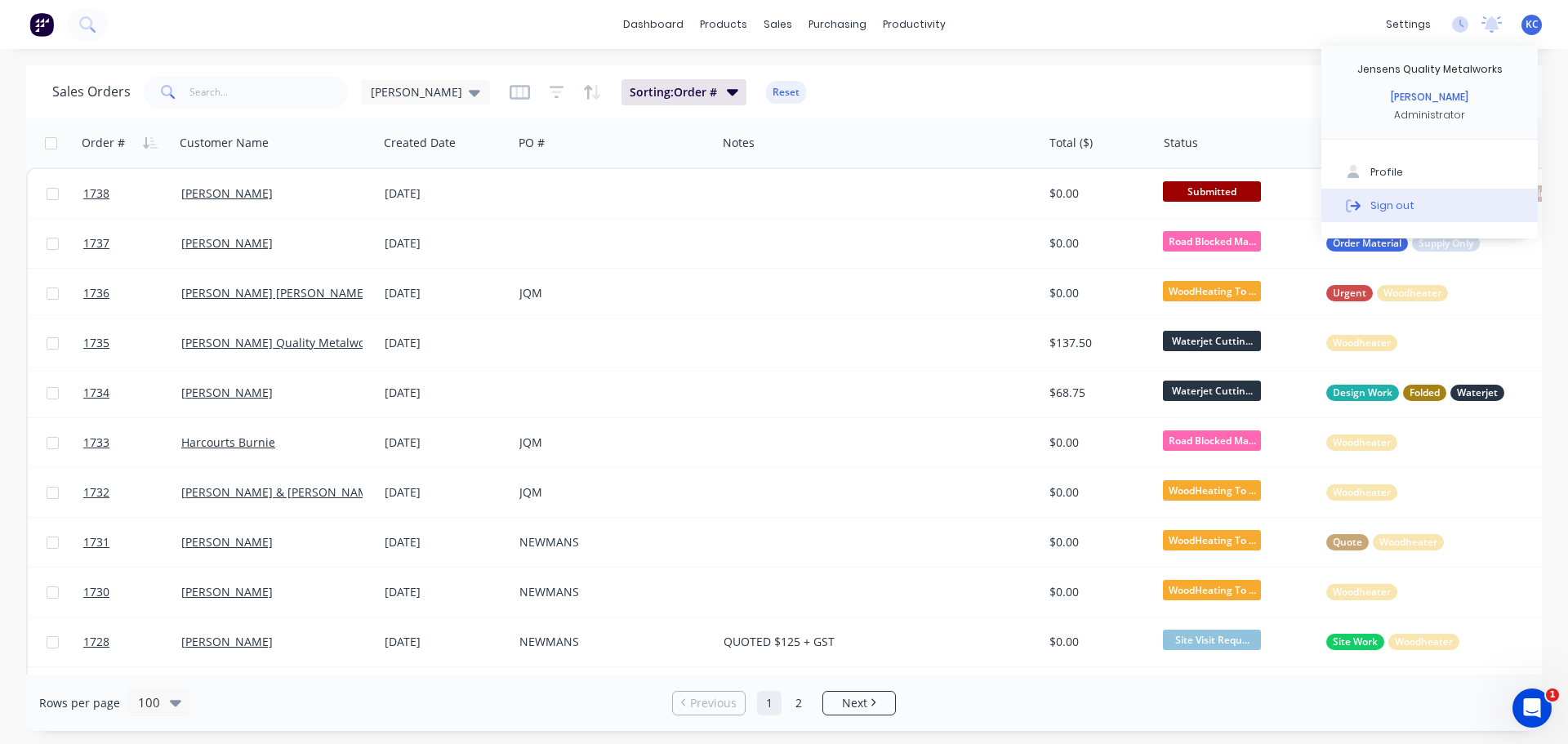
click at [1399, 208] on div "Sign out" at bounding box center [1392, 205] width 44 height 14
